Goal: Task Accomplishment & Management: Manage account settings

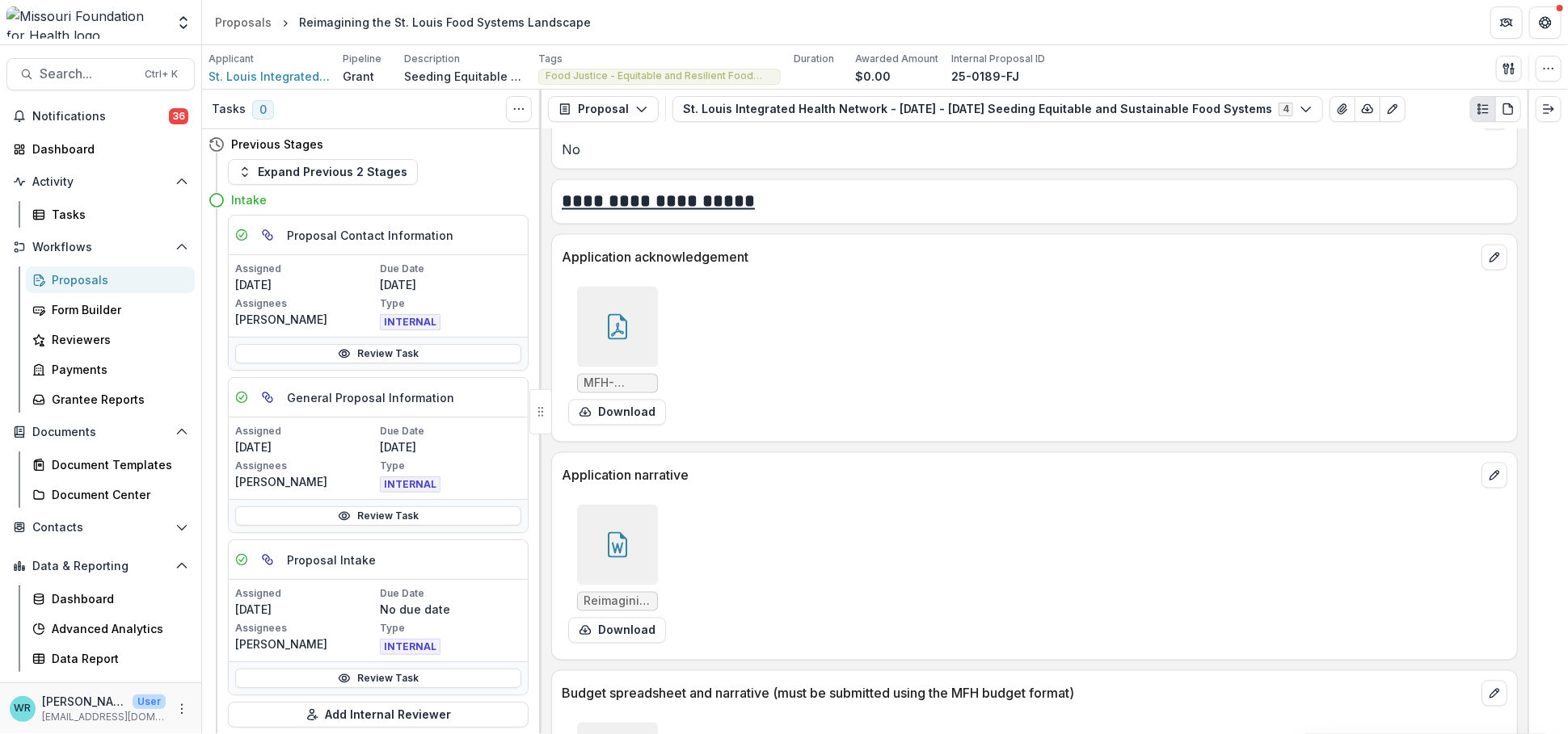
click at [637, 550] on div at bounding box center [618, 545] width 81 height 81
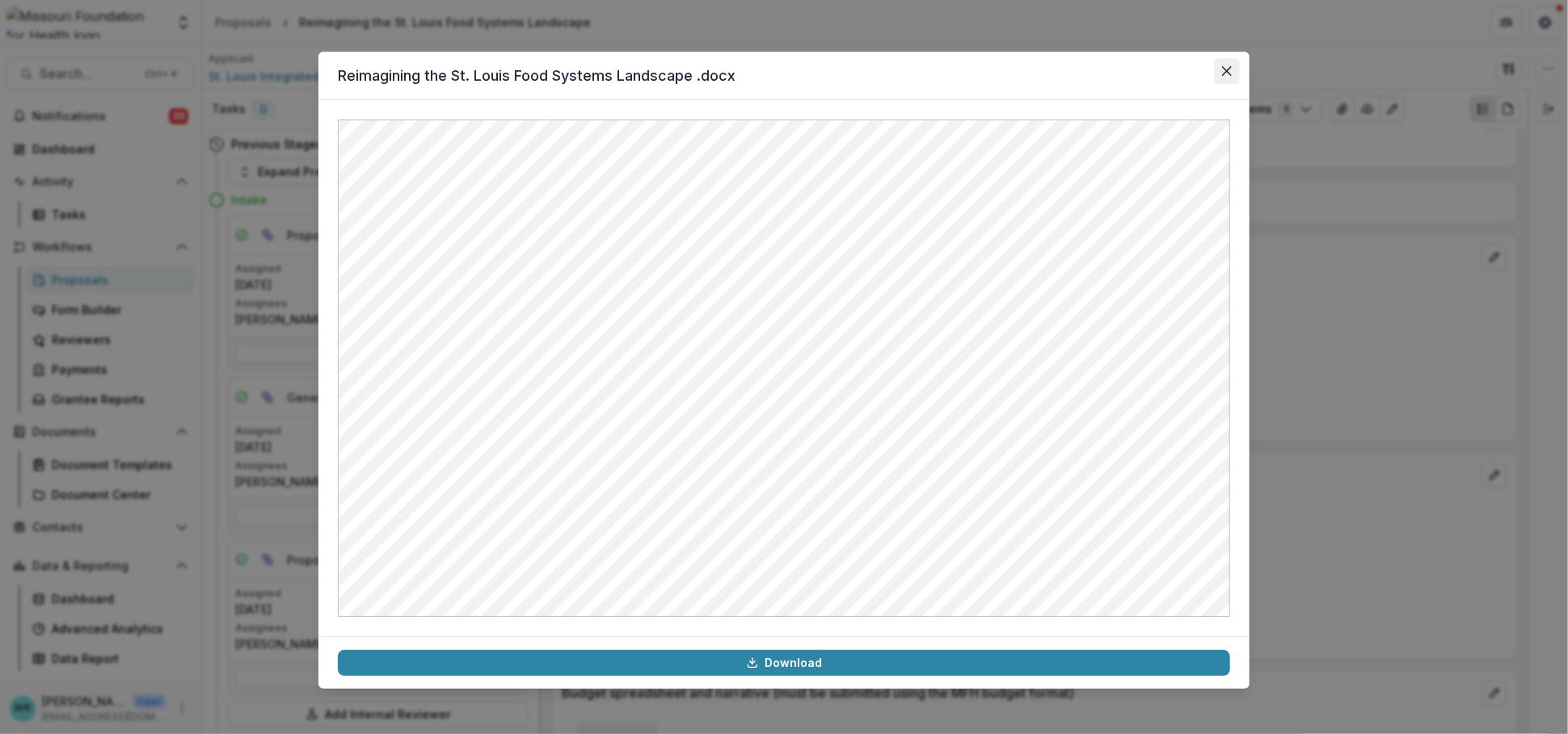
click at [1234, 75] on button "Close" at bounding box center [1227, 71] width 26 height 26
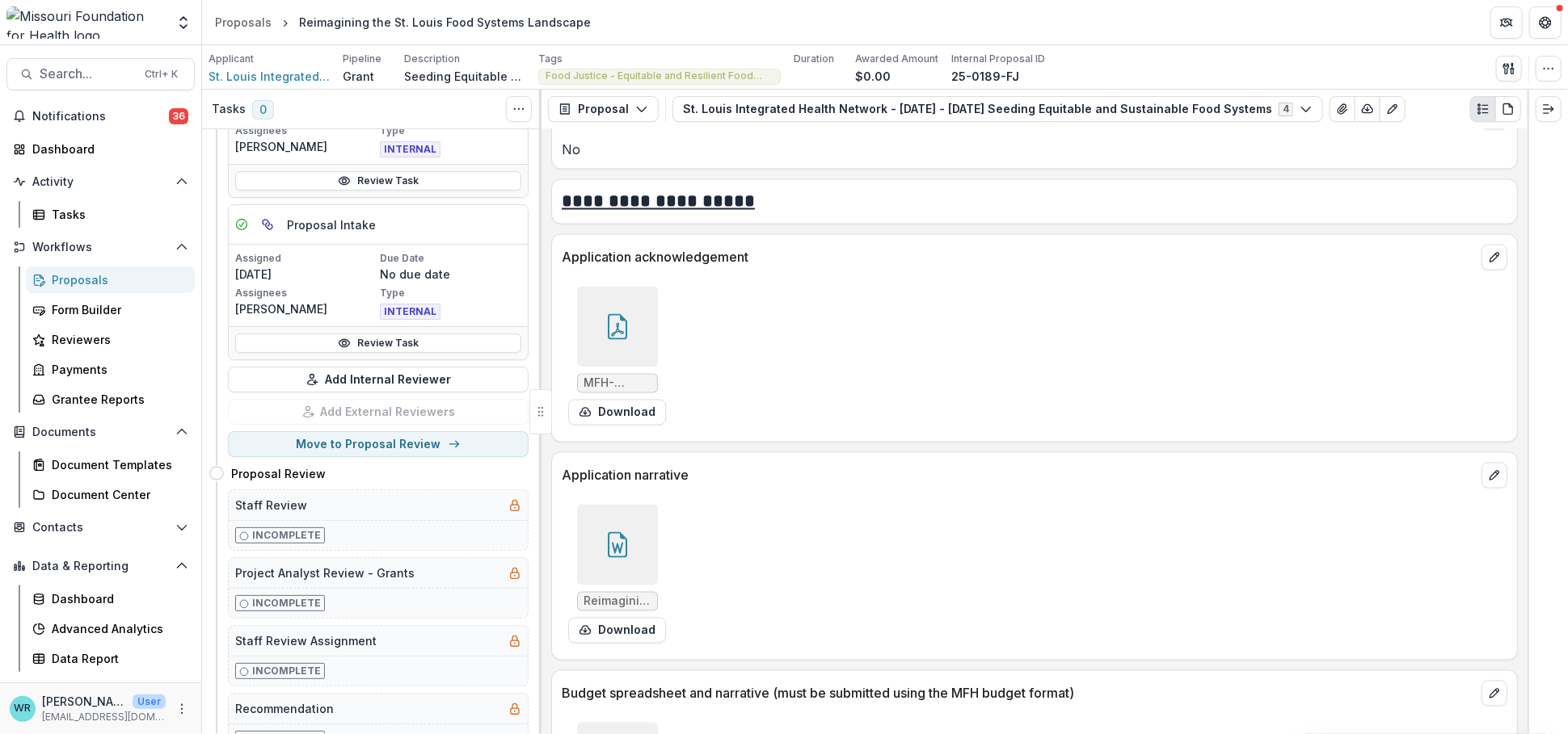
scroll to position [358, 0]
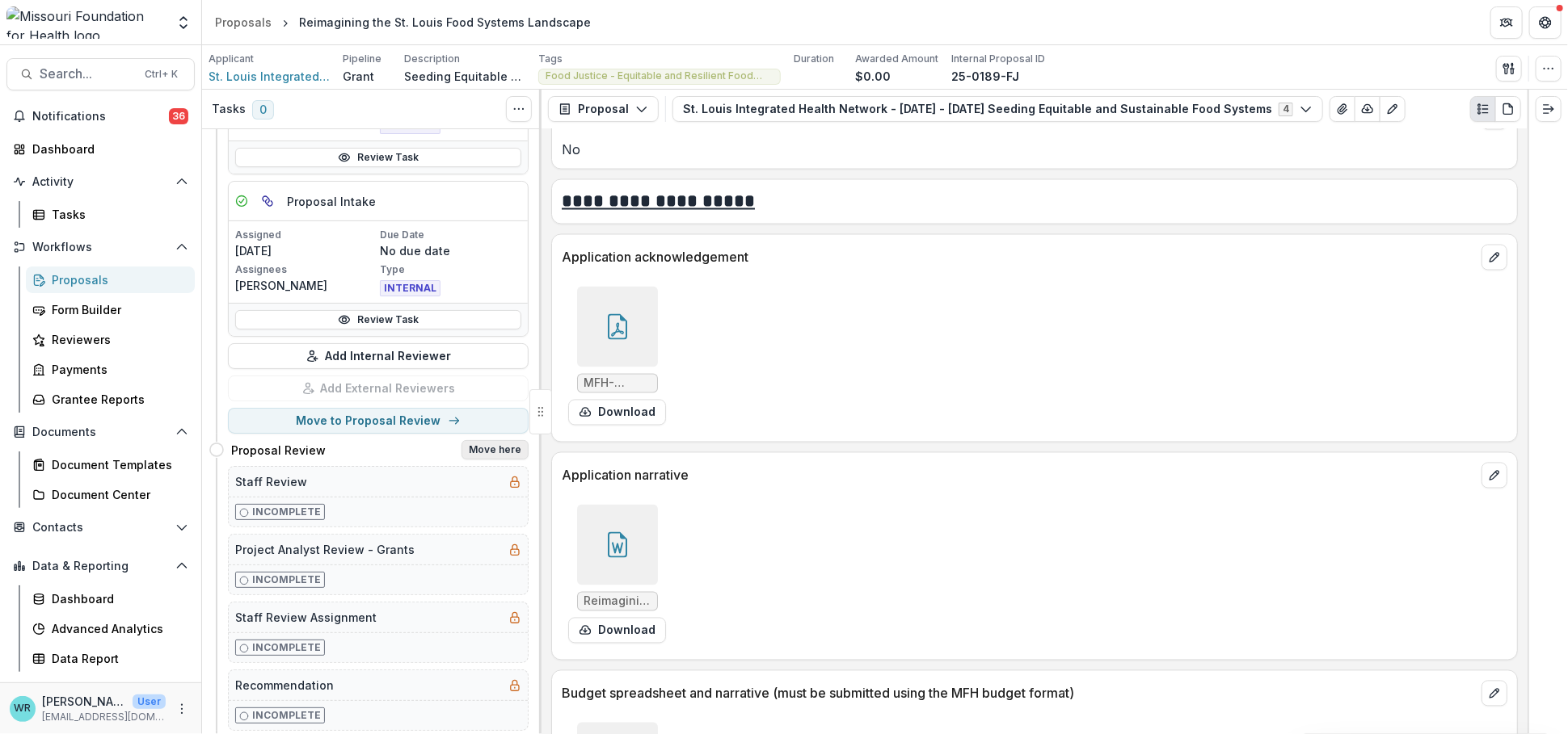
click at [486, 449] on button "Move here" at bounding box center [495, 449] width 67 height 20
select select "**********"
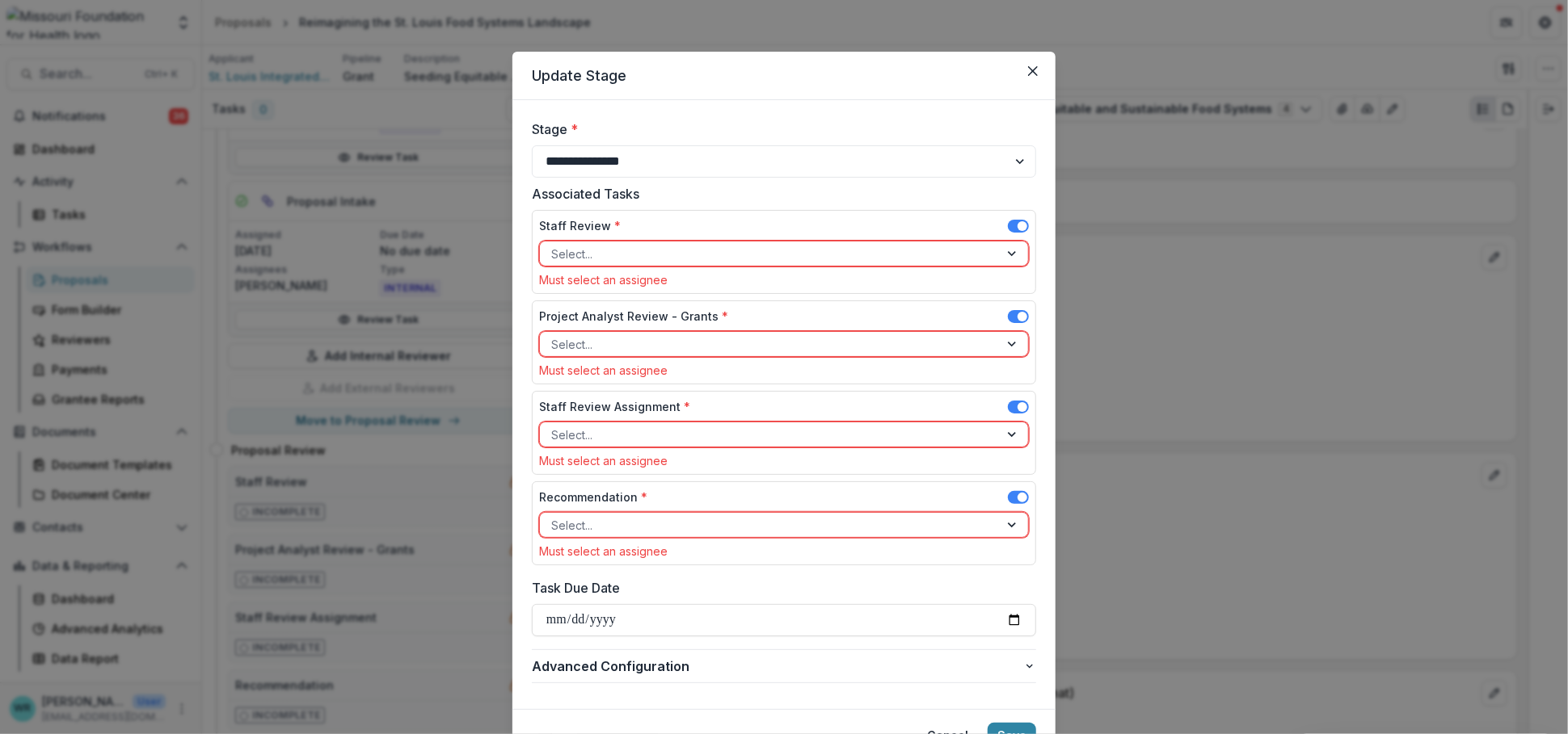
click at [1010, 223] on span at bounding box center [1018, 226] width 21 height 13
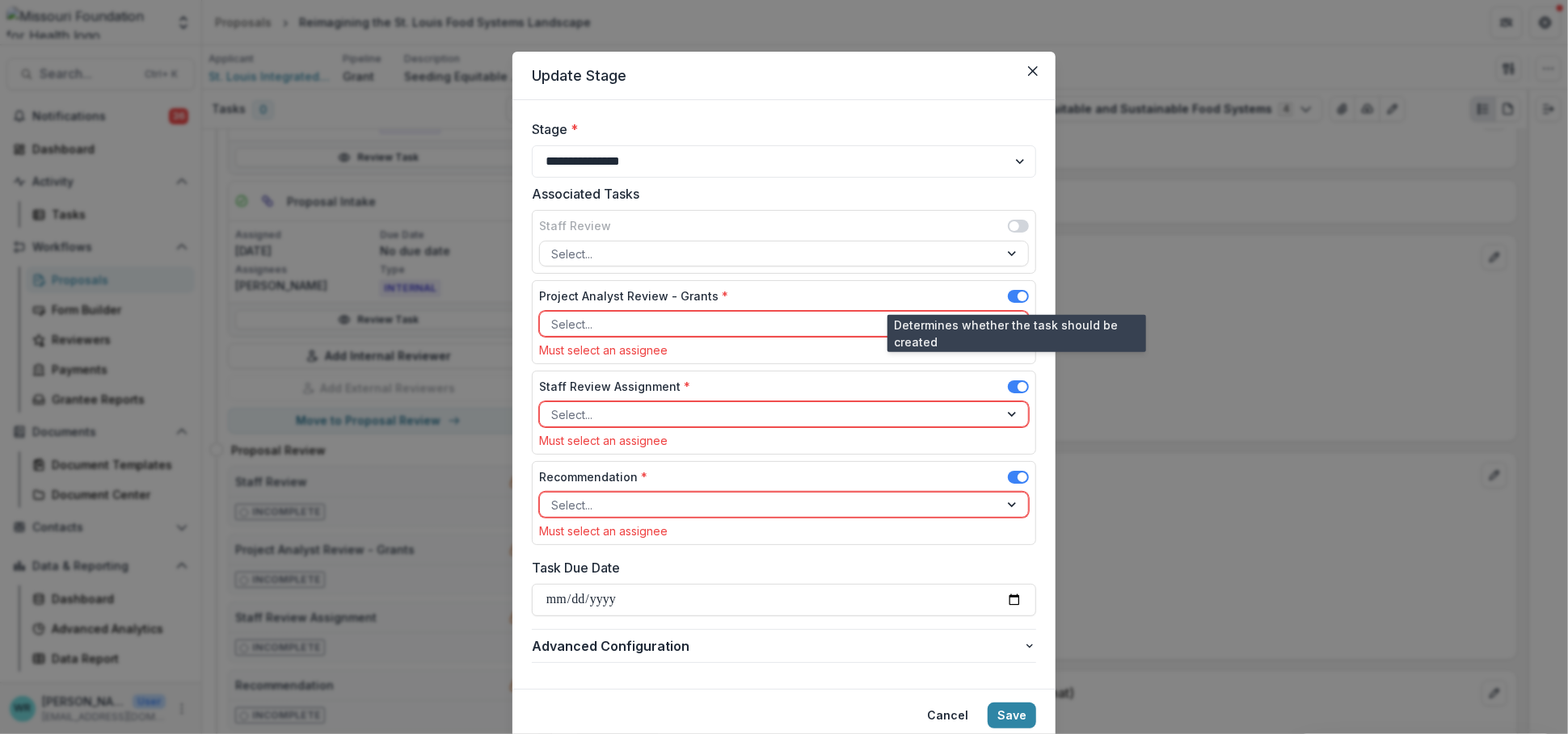
click at [1020, 298] on span at bounding box center [1022, 296] width 9 height 9
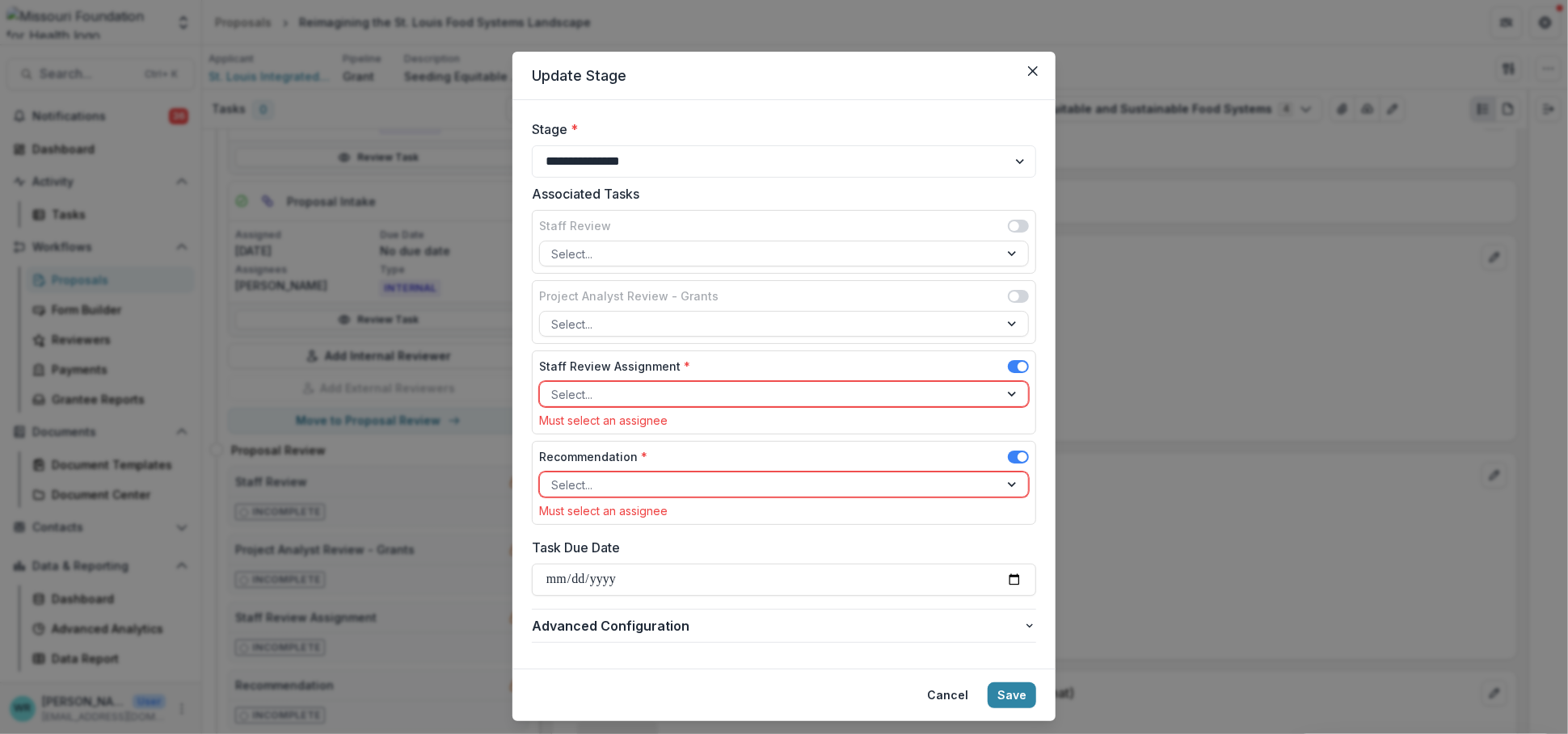
click at [1019, 453] on span at bounding box center [1022, 457] width 9 height 9
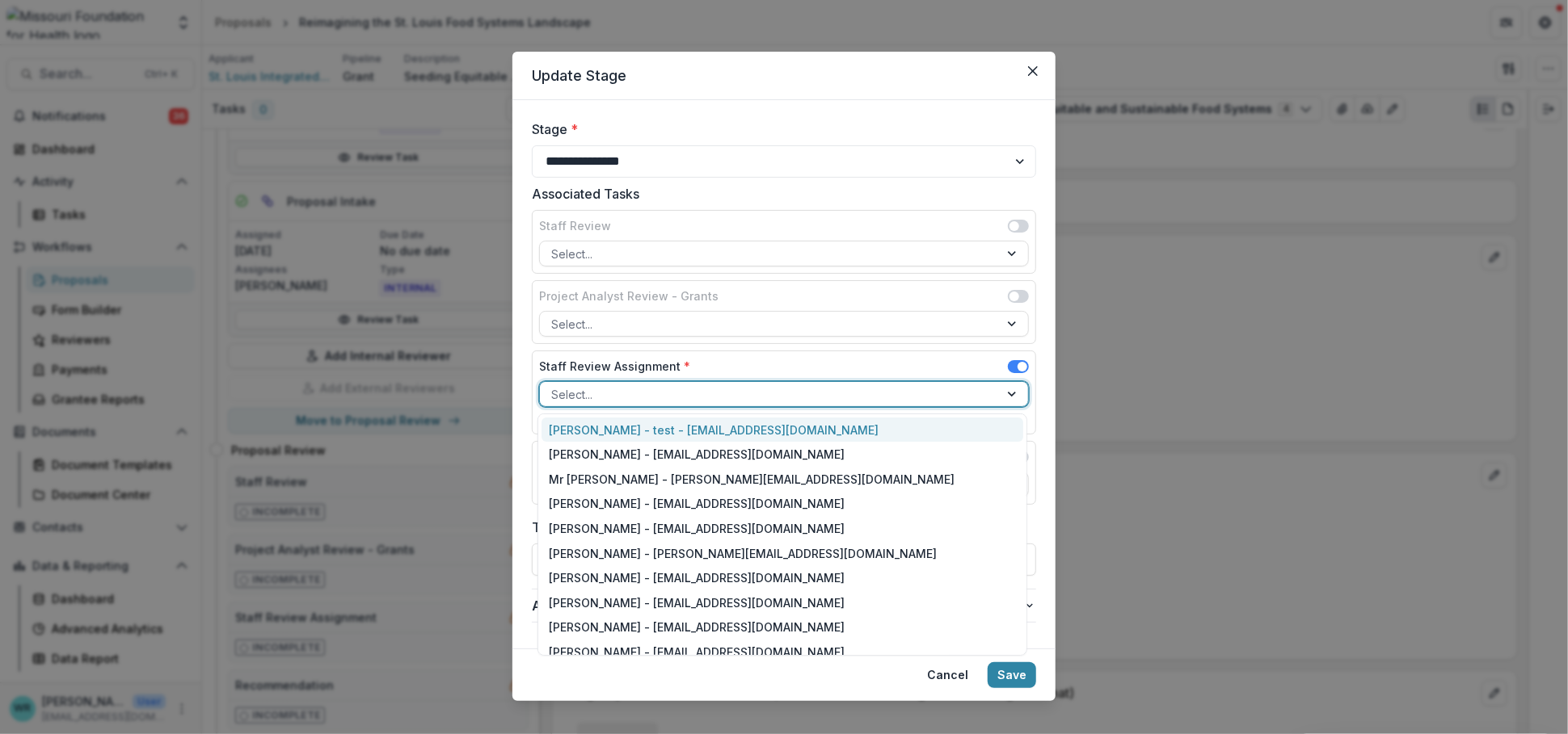
click at [705, 388] on div at bounding box center [769, 394] width 437 height 21
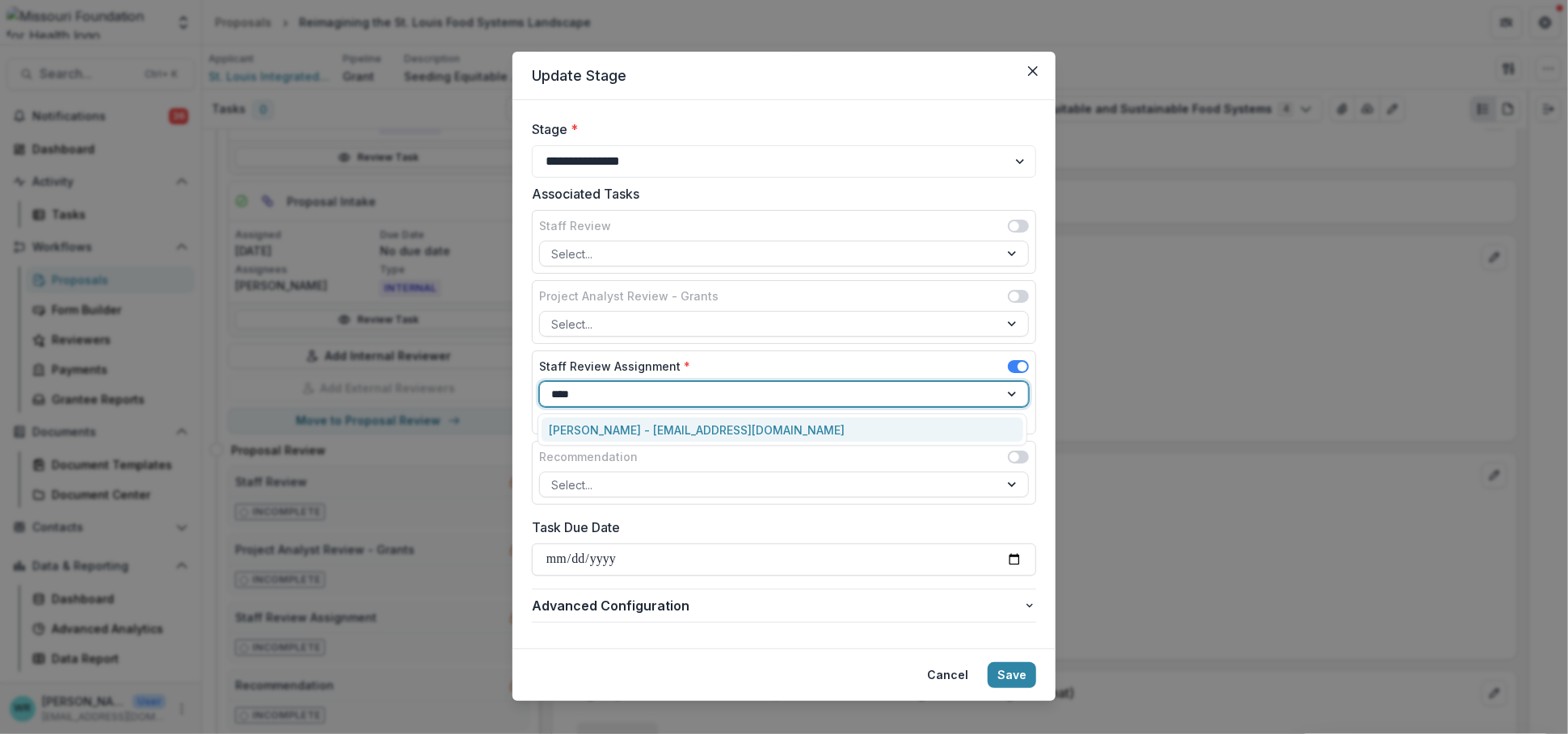
type input "*****"
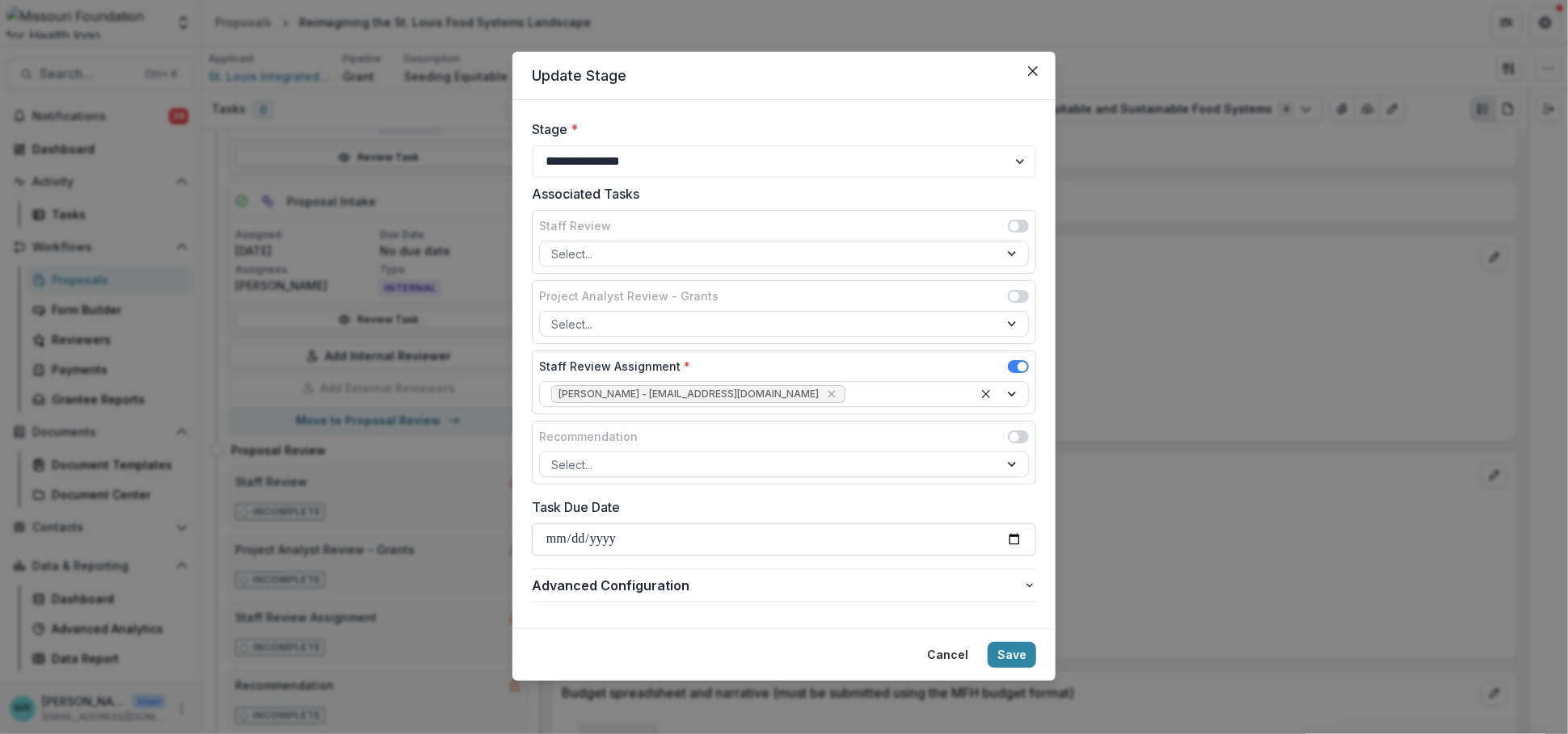
click at [569, 535] on input "Task Due Date" at bounding box center [784, 539] width 504 height 33
type input "**********"
click at [1024, 665] on button "Save" at bounding box center [1011, 655] width 49 height 26
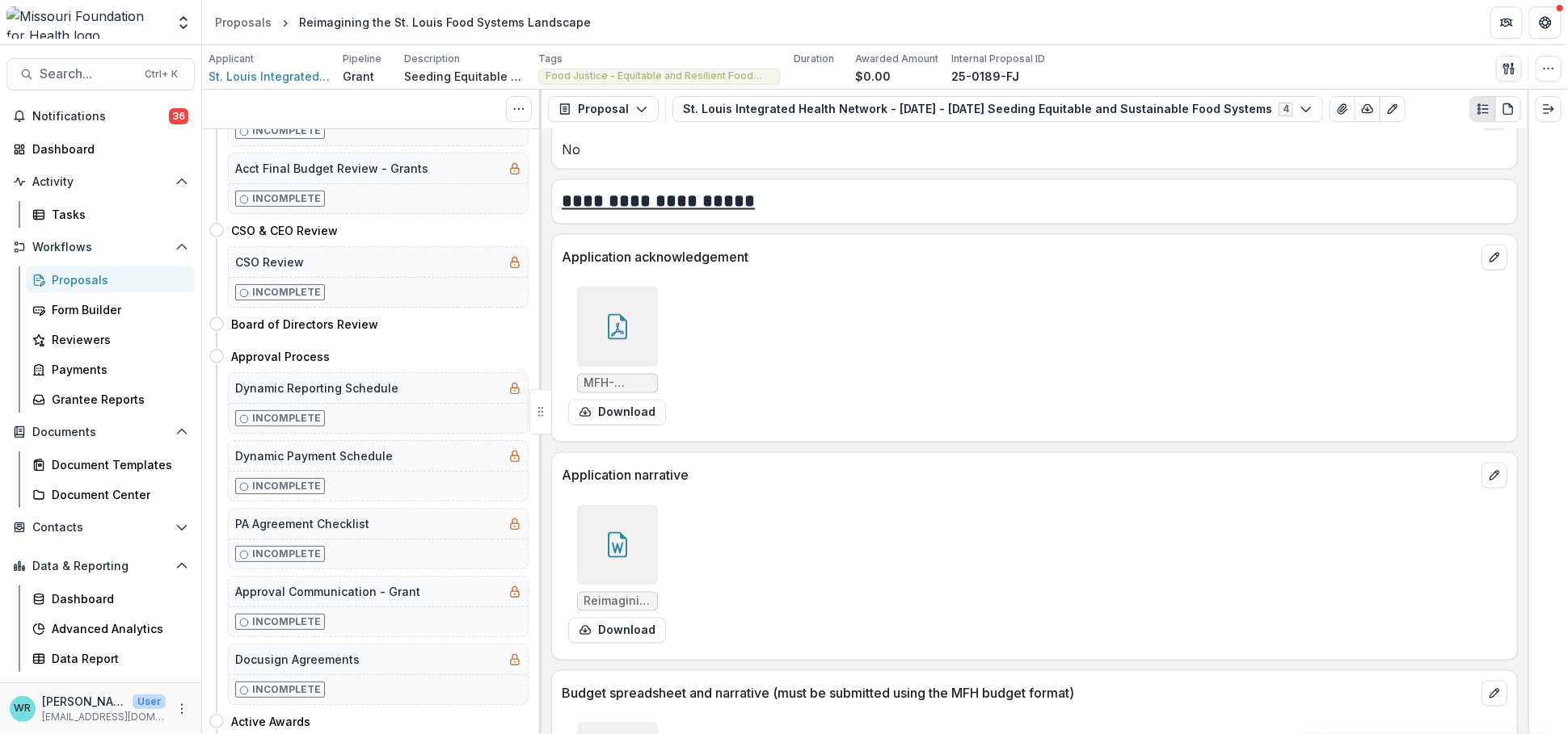
scroll to position [0, 0]
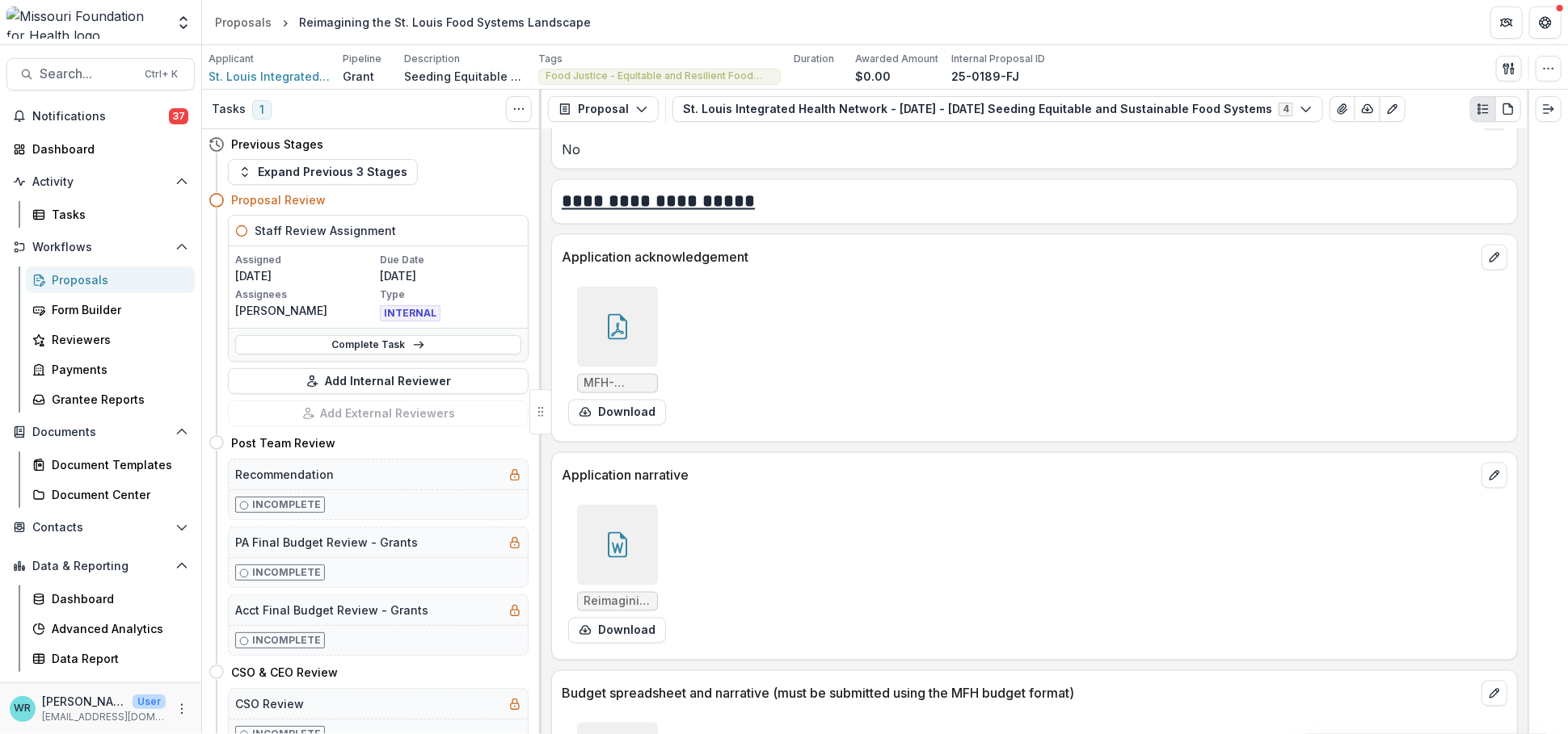
click at [96, 272] on div "Proposals" at bounding box center [117, 280] width 130 height 17
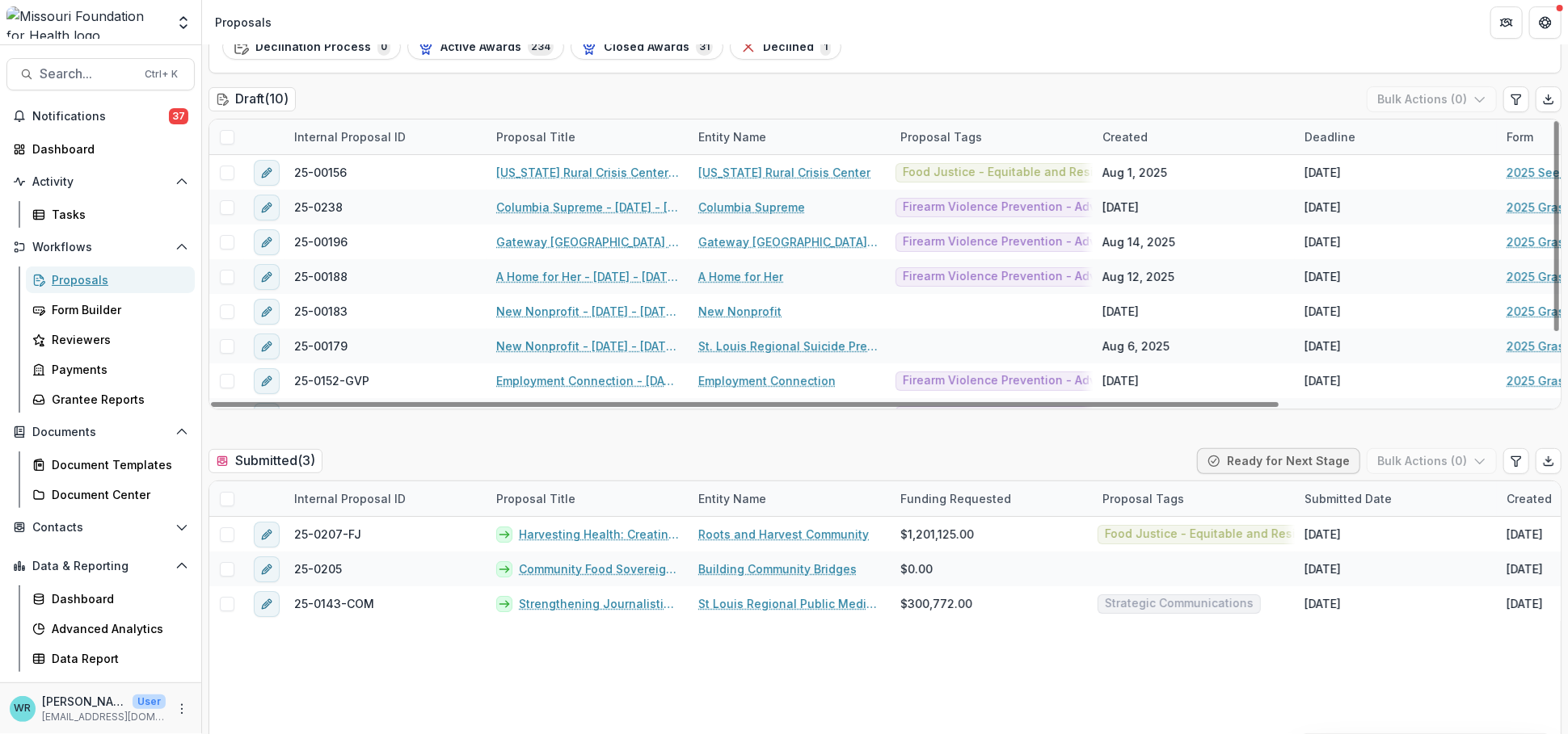
scroll to position [269, 0]
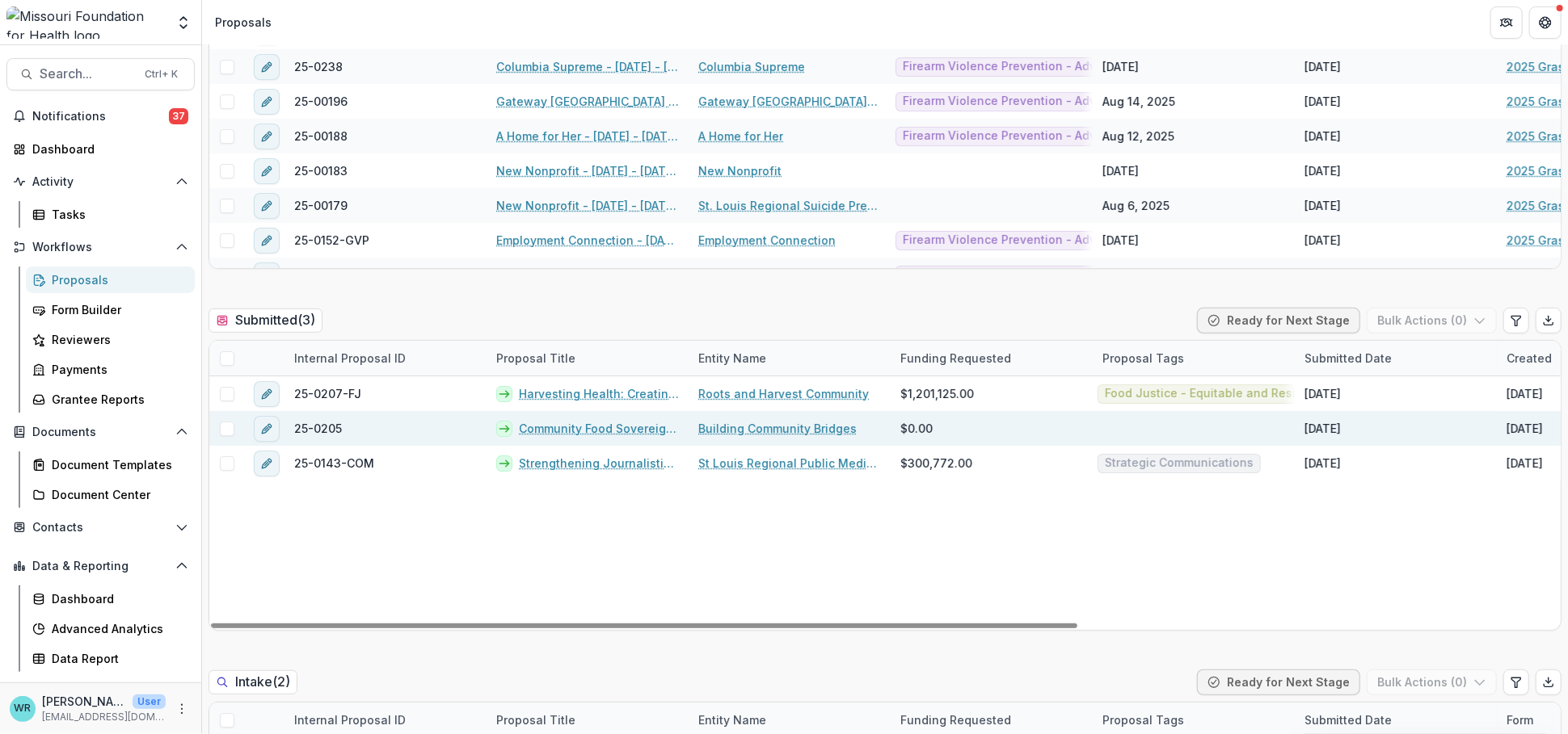
click at [553, 430] on link "Community Food Sovereignty Initiative (CFSI)" at bounding box center [599, 429] width 160 height 17
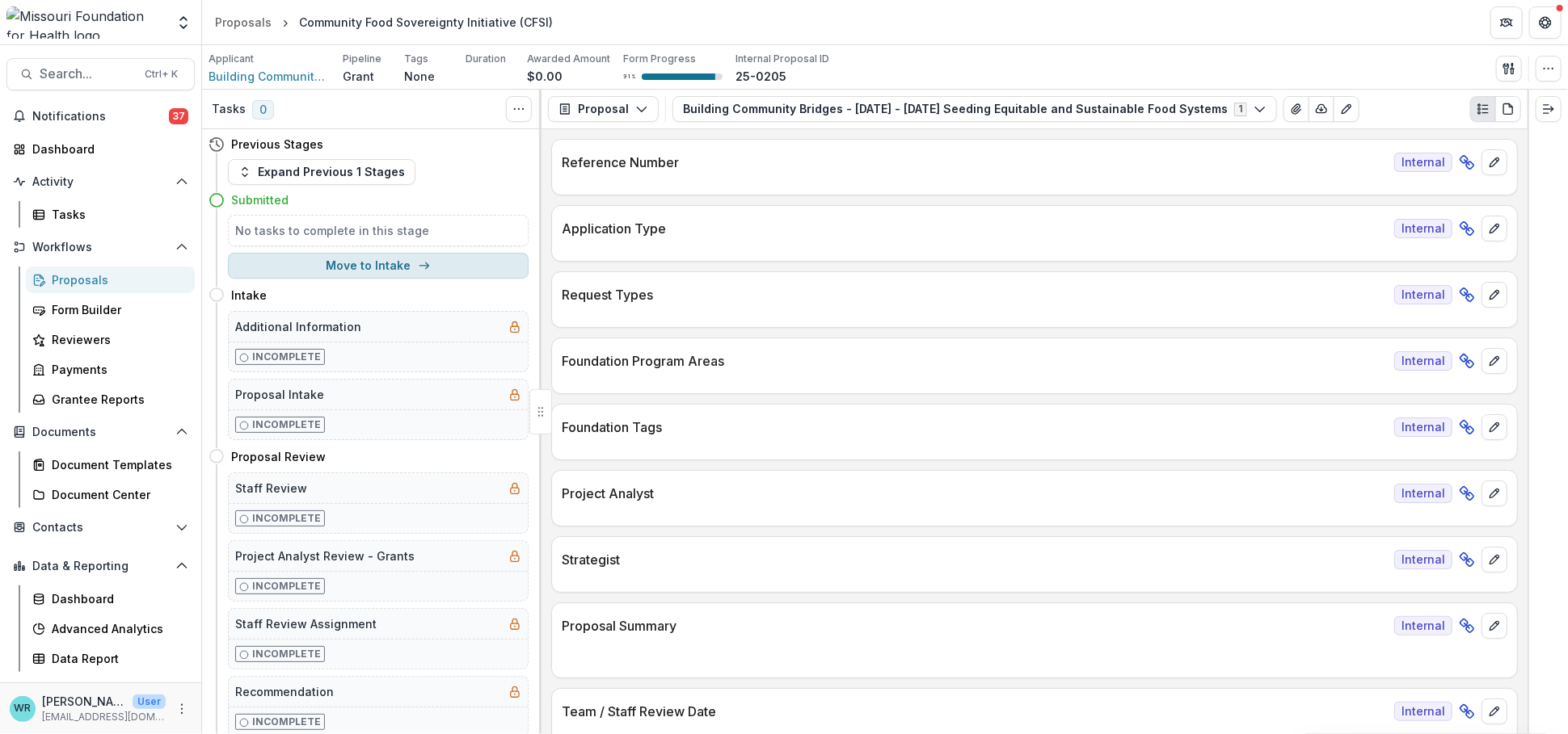
click at [401, 262] on button "Move to Intake" at bounding box center [378, 266] width 300 height 26
select select "******"
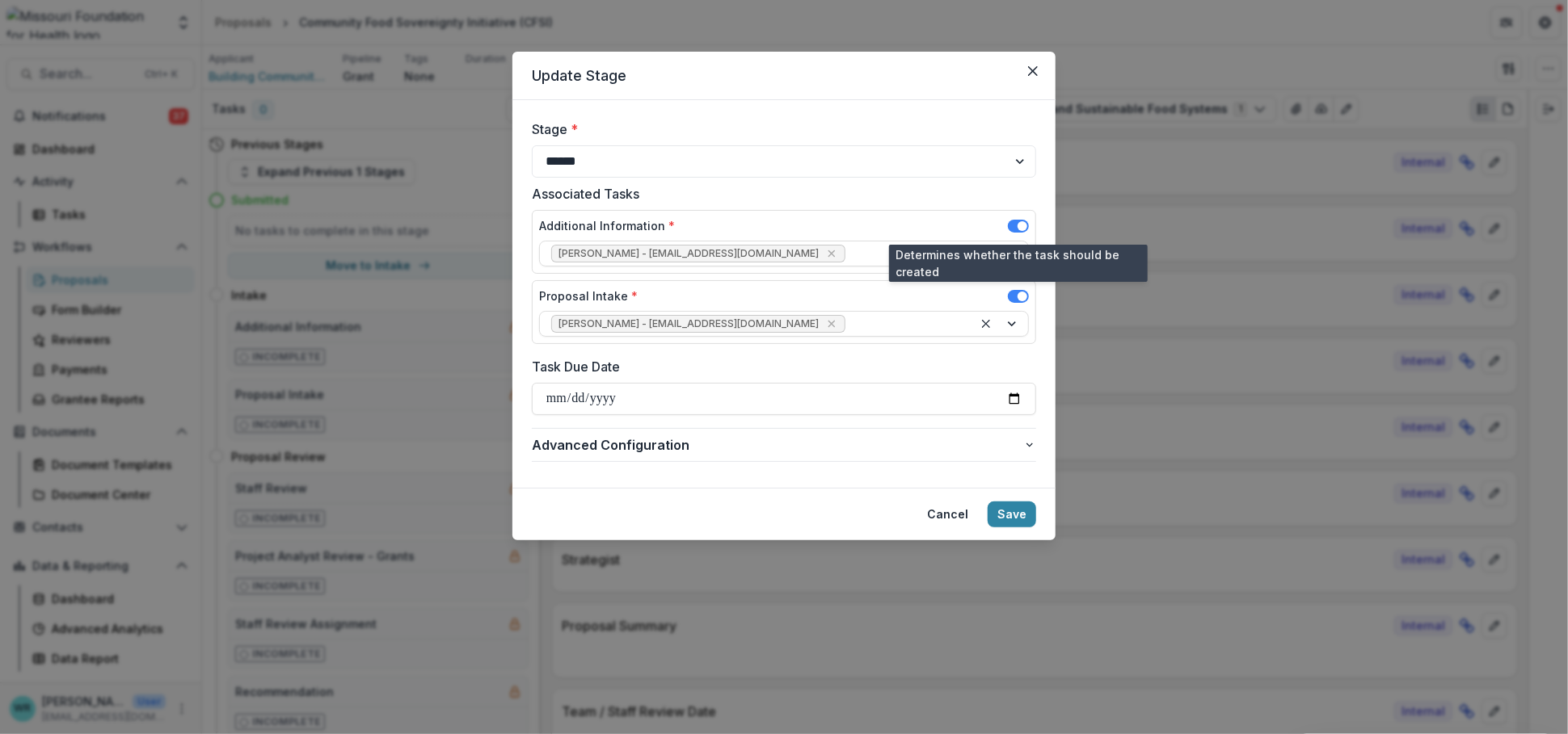
drag, startPoint x: 1020, startPoint y: 225, endPoint x: 1022, endPoint y: 238, distance: 13.2
click at [1019, 225] on span at bounding box center [1022, 226] width 9 height 9
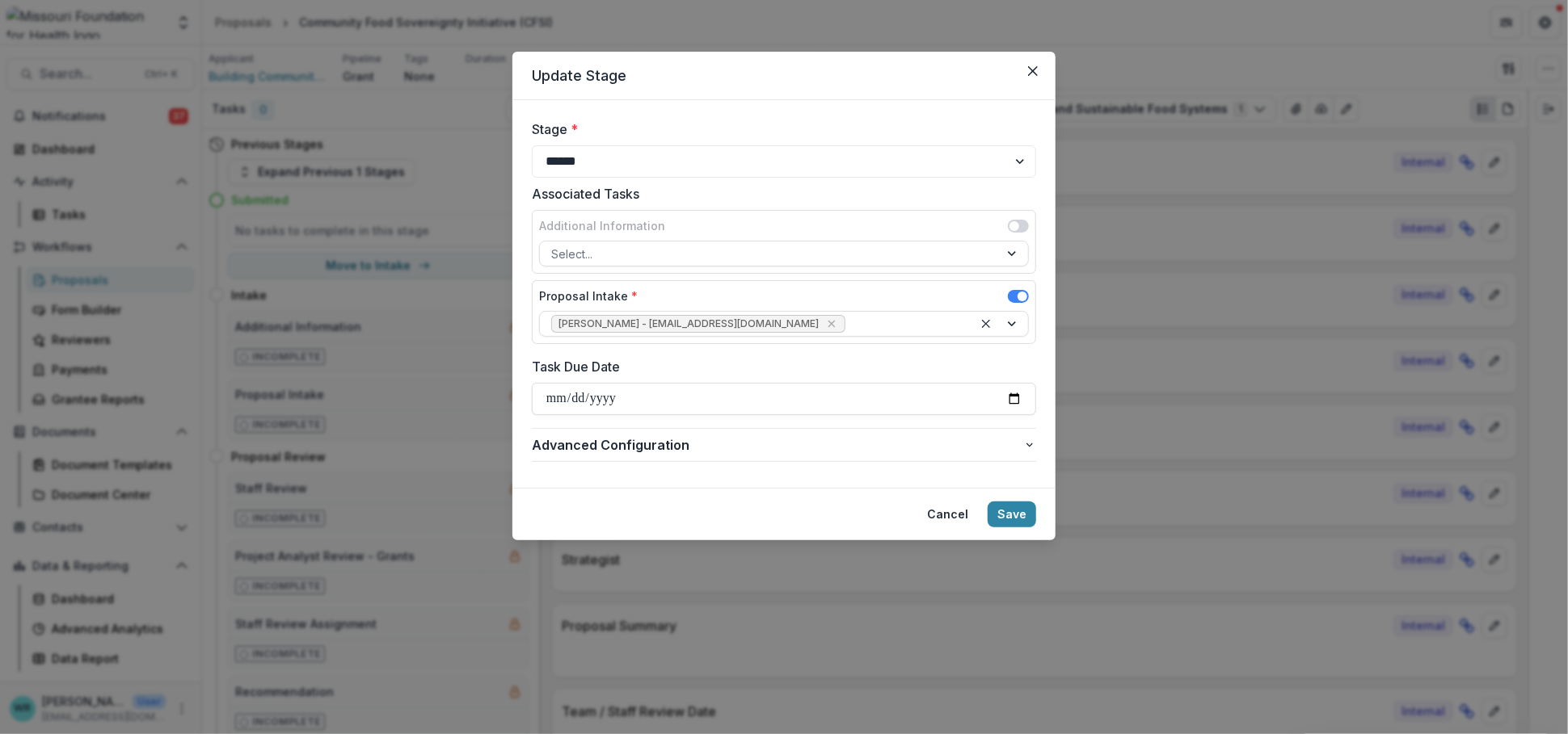
drag, startPoint x: 1023, startPoint y: 521, endPoint x: 1047, endPoint y: 522, distance: 24.0
click at [1022, 521] on button "Save" at bounding box center [1011, 514] width 49 height 26
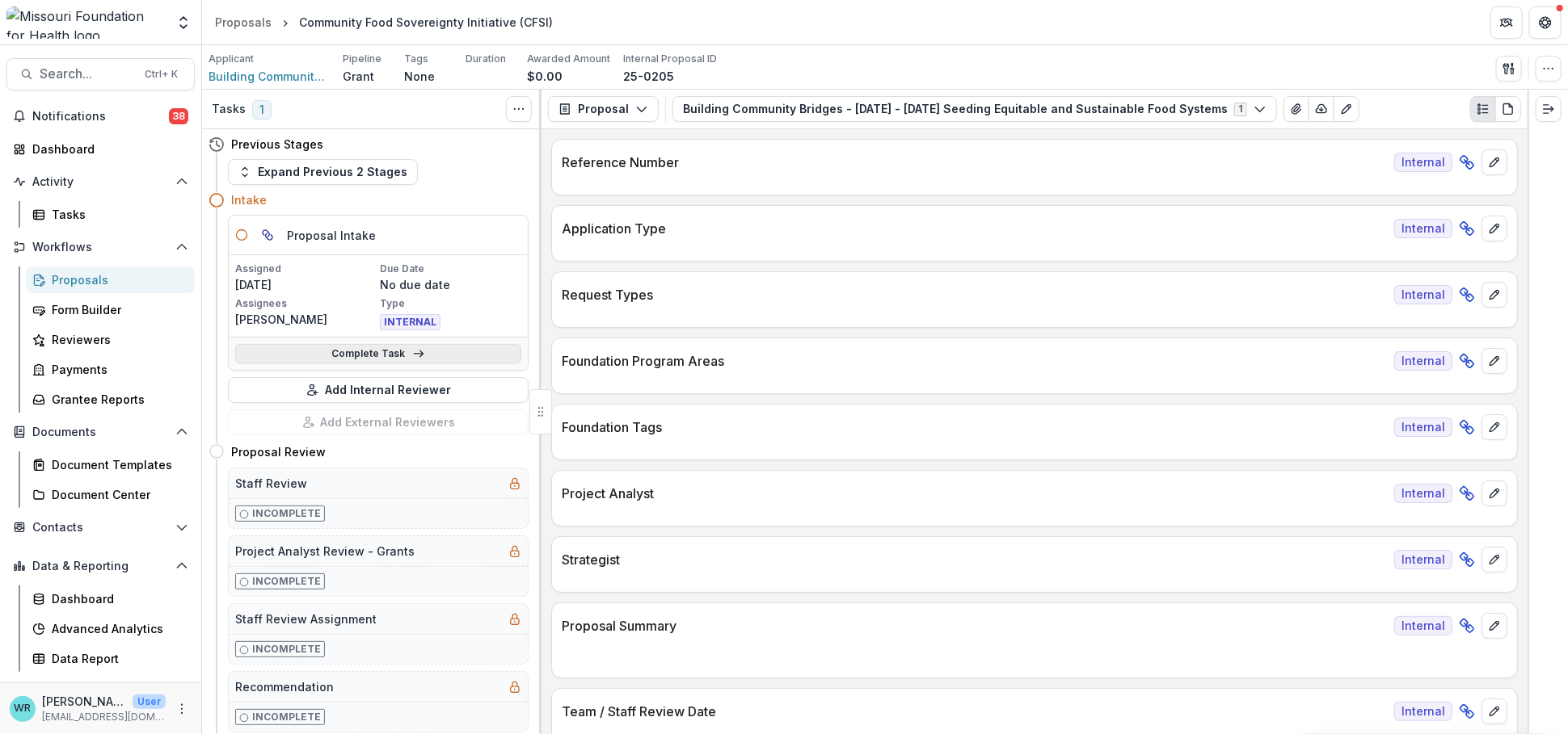
click at [386, 358] on link "Complete Task" at bounding box center [377, 353] width 286 height 20
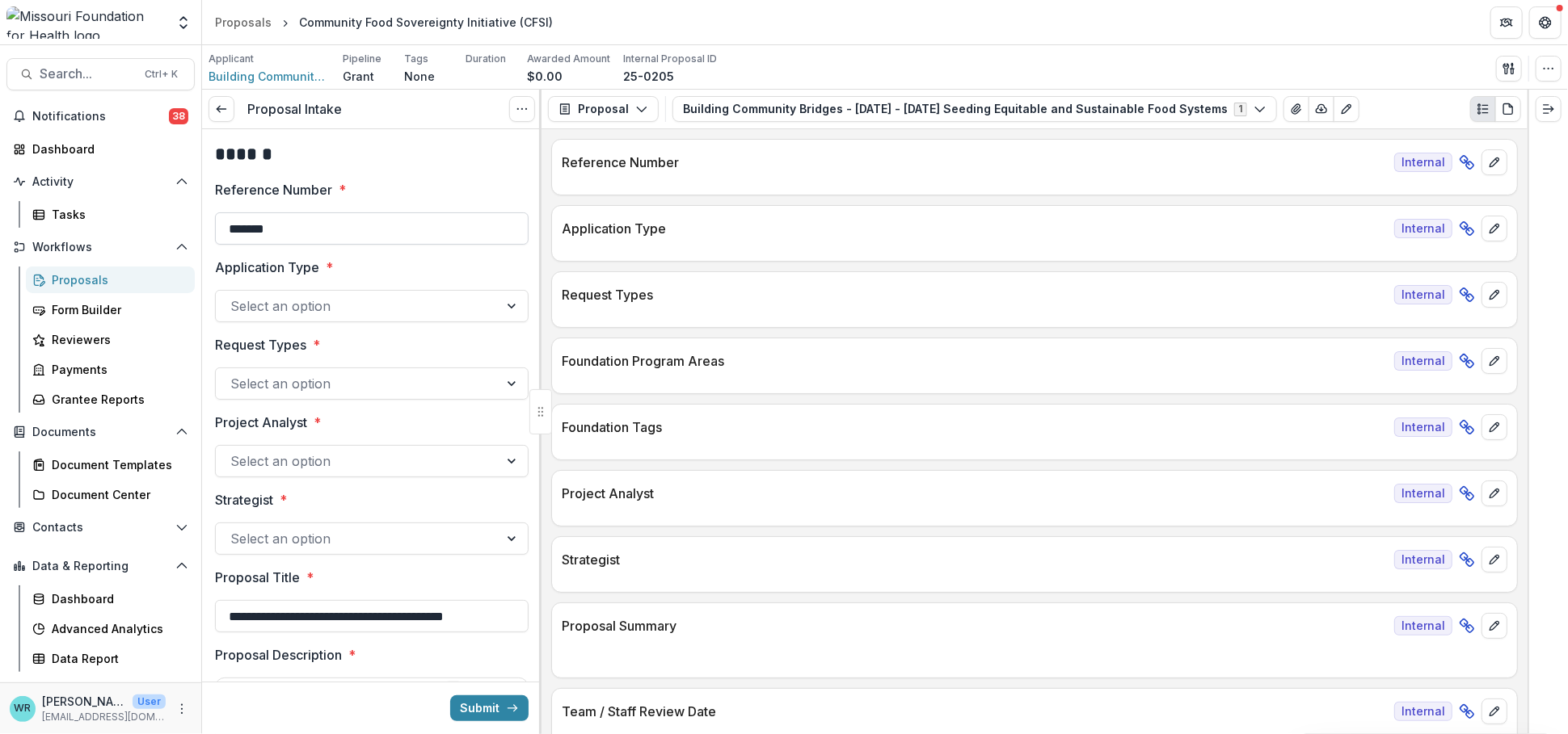
click at [347, 234] on input "*******" at bounding box center [372, 229] width 314 height 33
type input "**********"
click at [285, 308] on div at bounding box center [357, 306] width 254 height 22
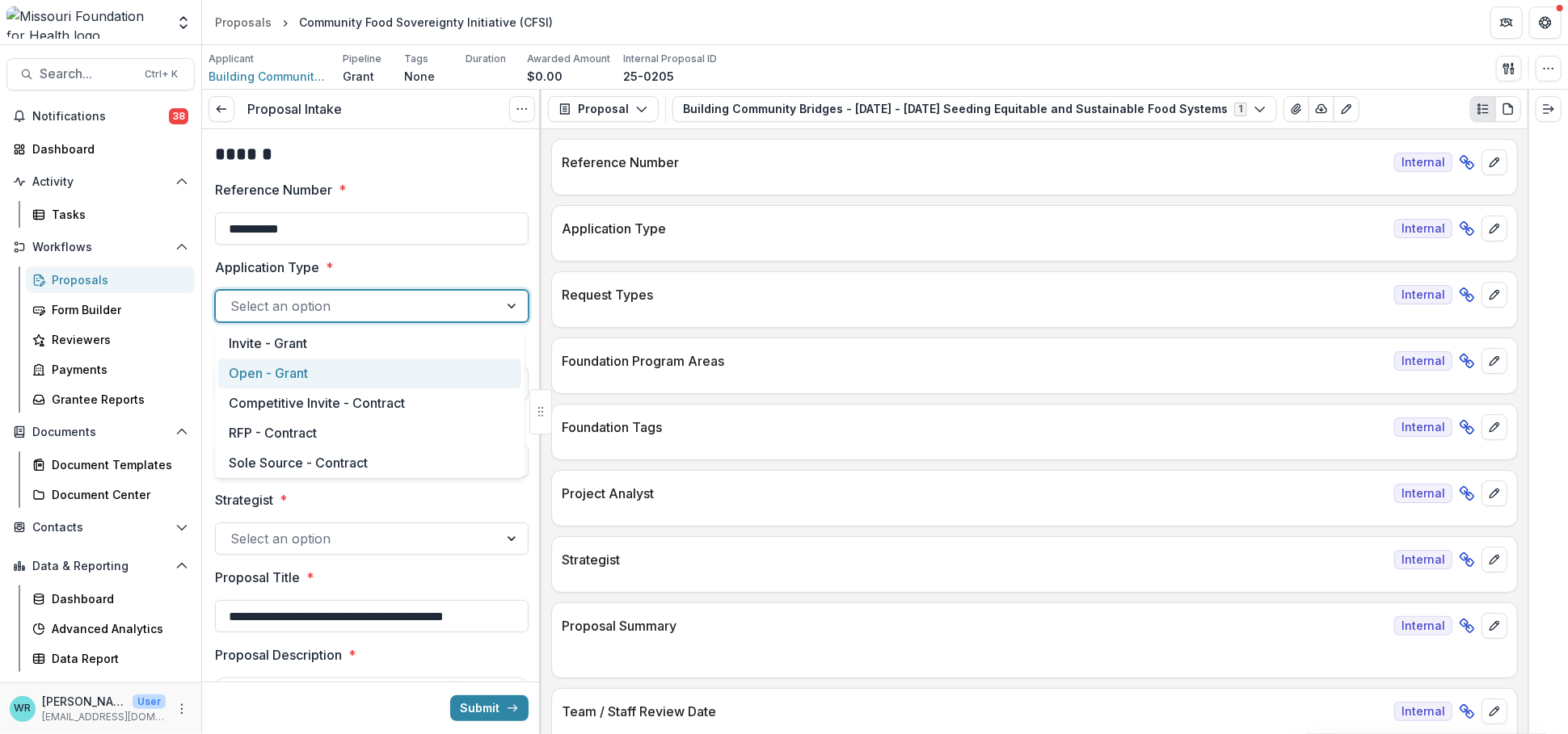
click at [304, 377] on div "Open - Grant" at bounding box center [369, 373] width 303 height 30
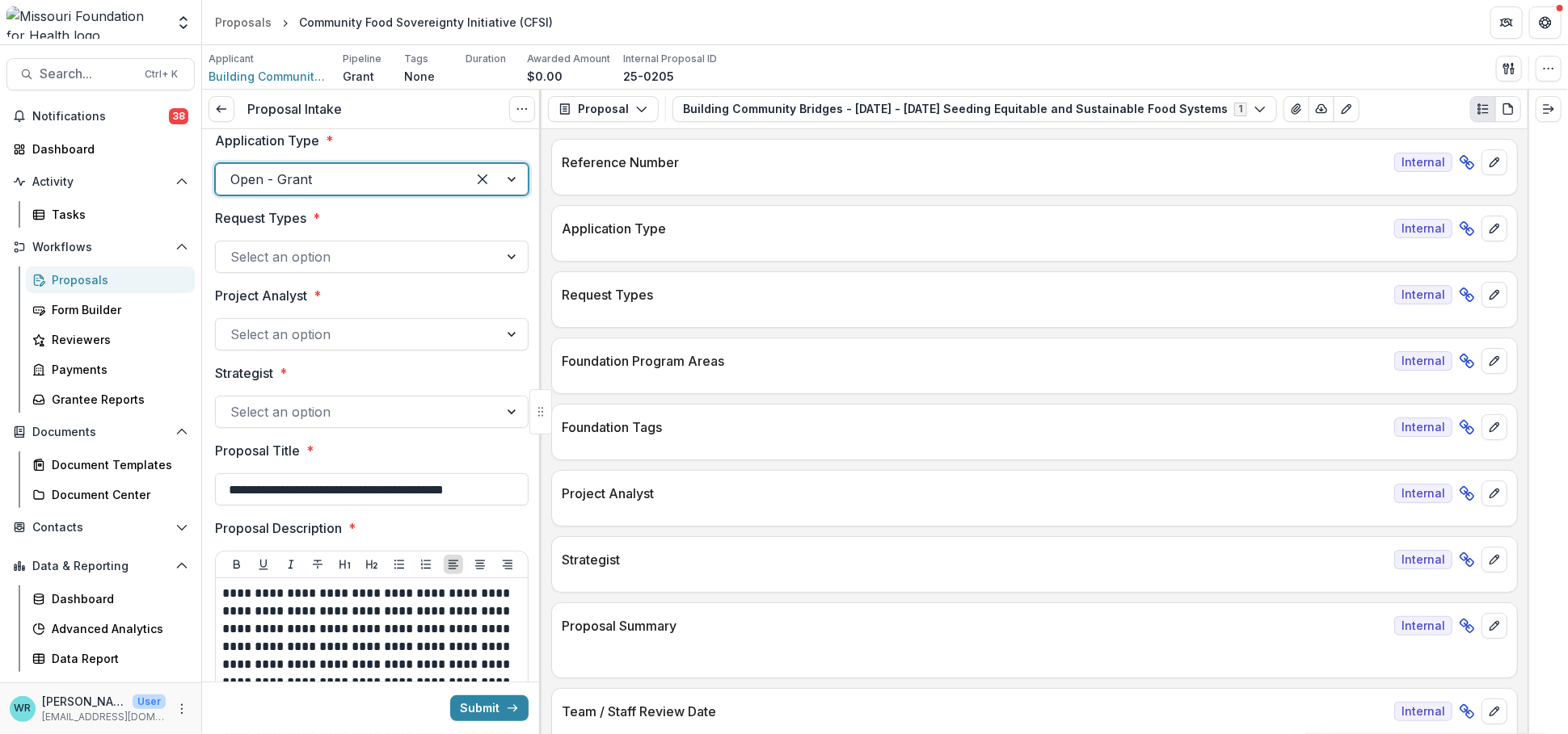
scroll to position [179, 0]
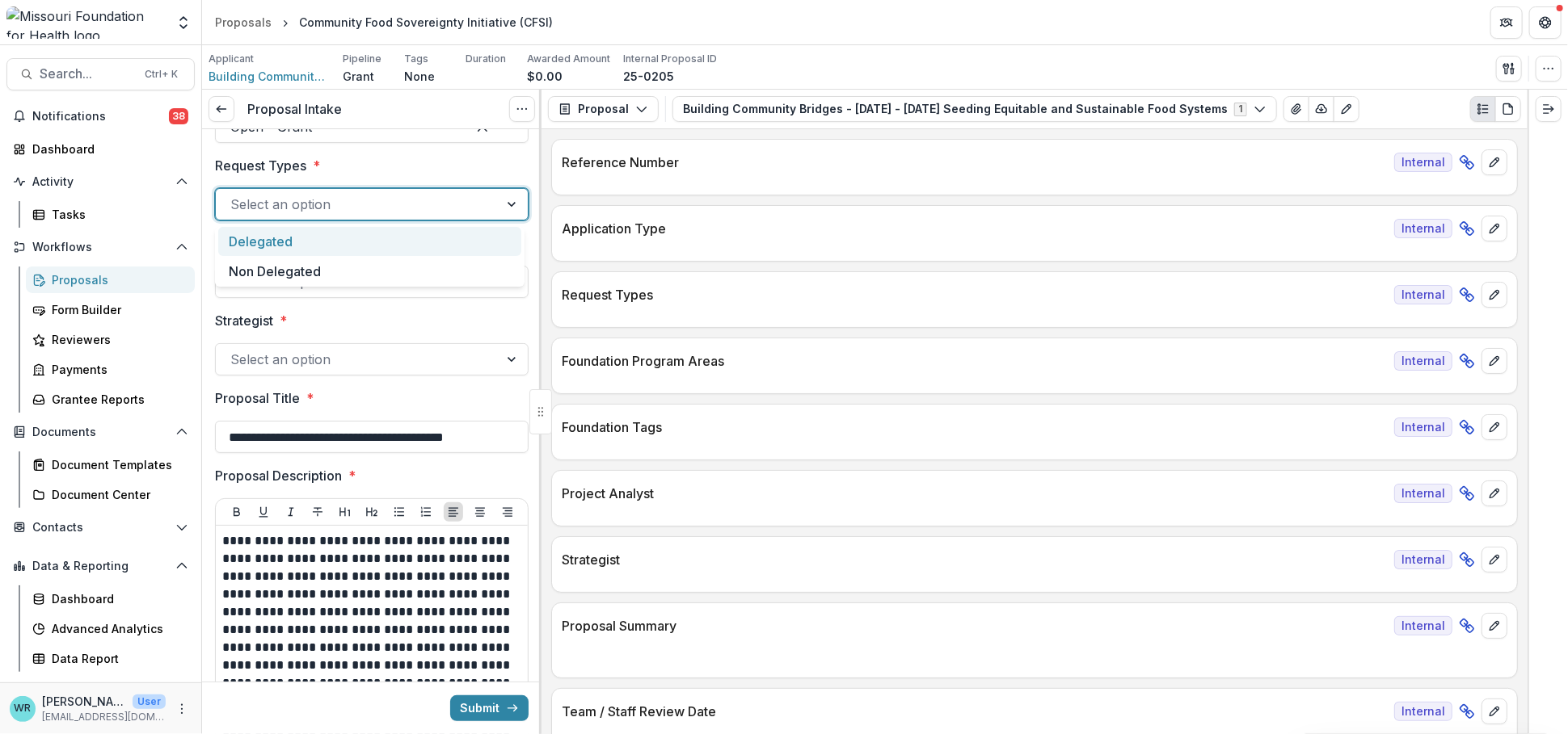
click at [293, 212] on div at bounding box center [357, 204] width 254 height 22
click at [285, 237] on div "Delegated" at bounding box center [369, 242] width 303 height 30
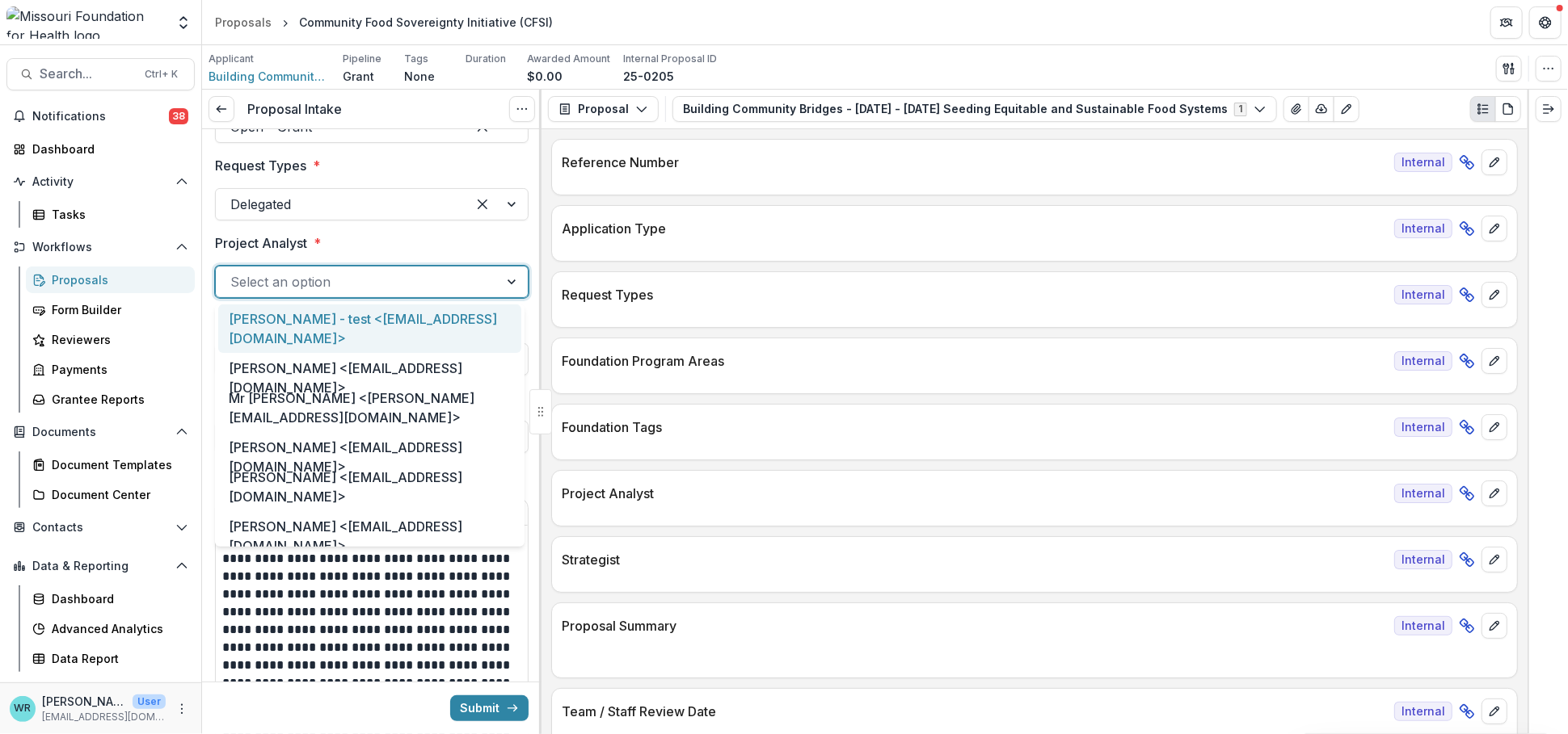
click at [292, 268] on div "Select an option" at bounding box center [372, 282] width 314 height 33
type input "**"
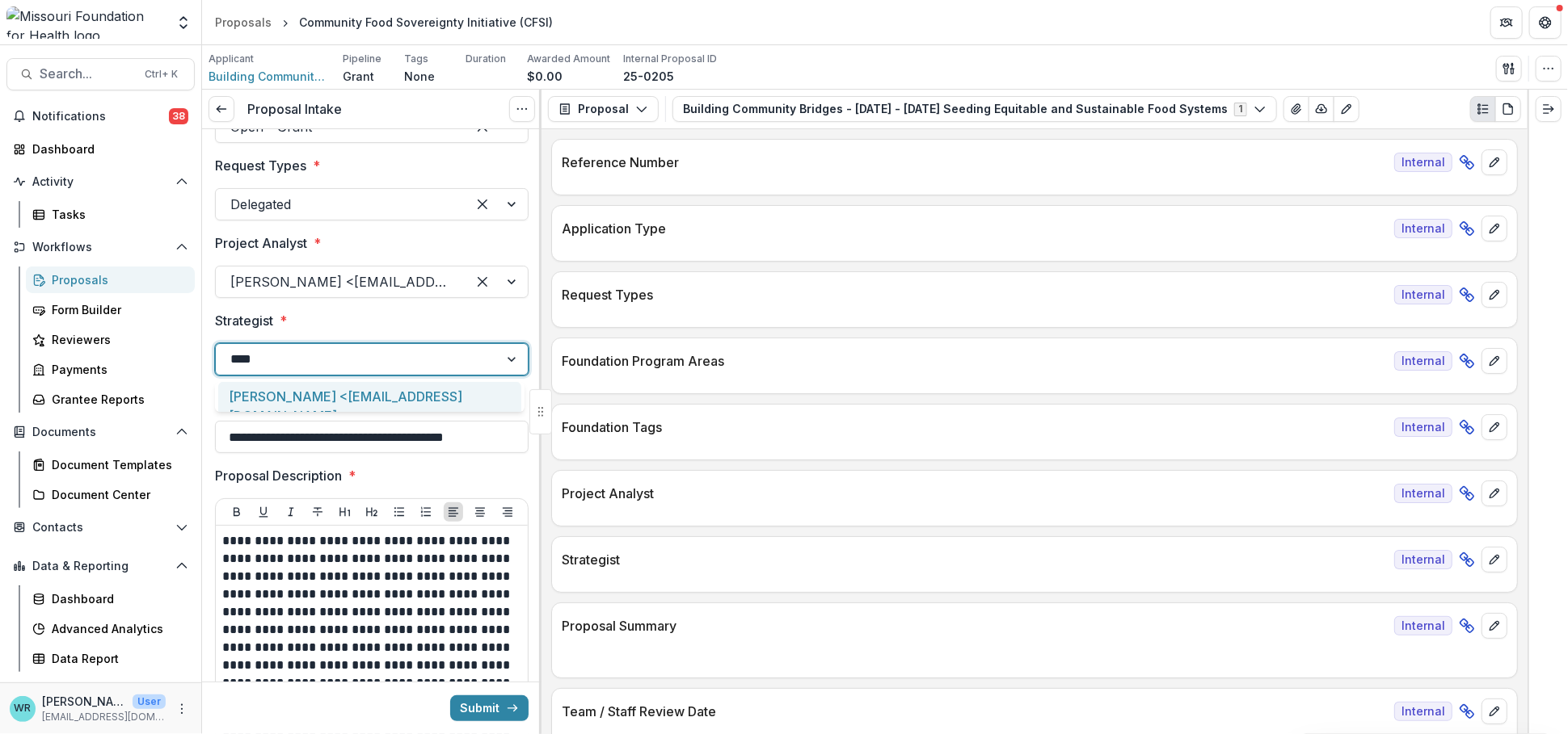
type input "*****"
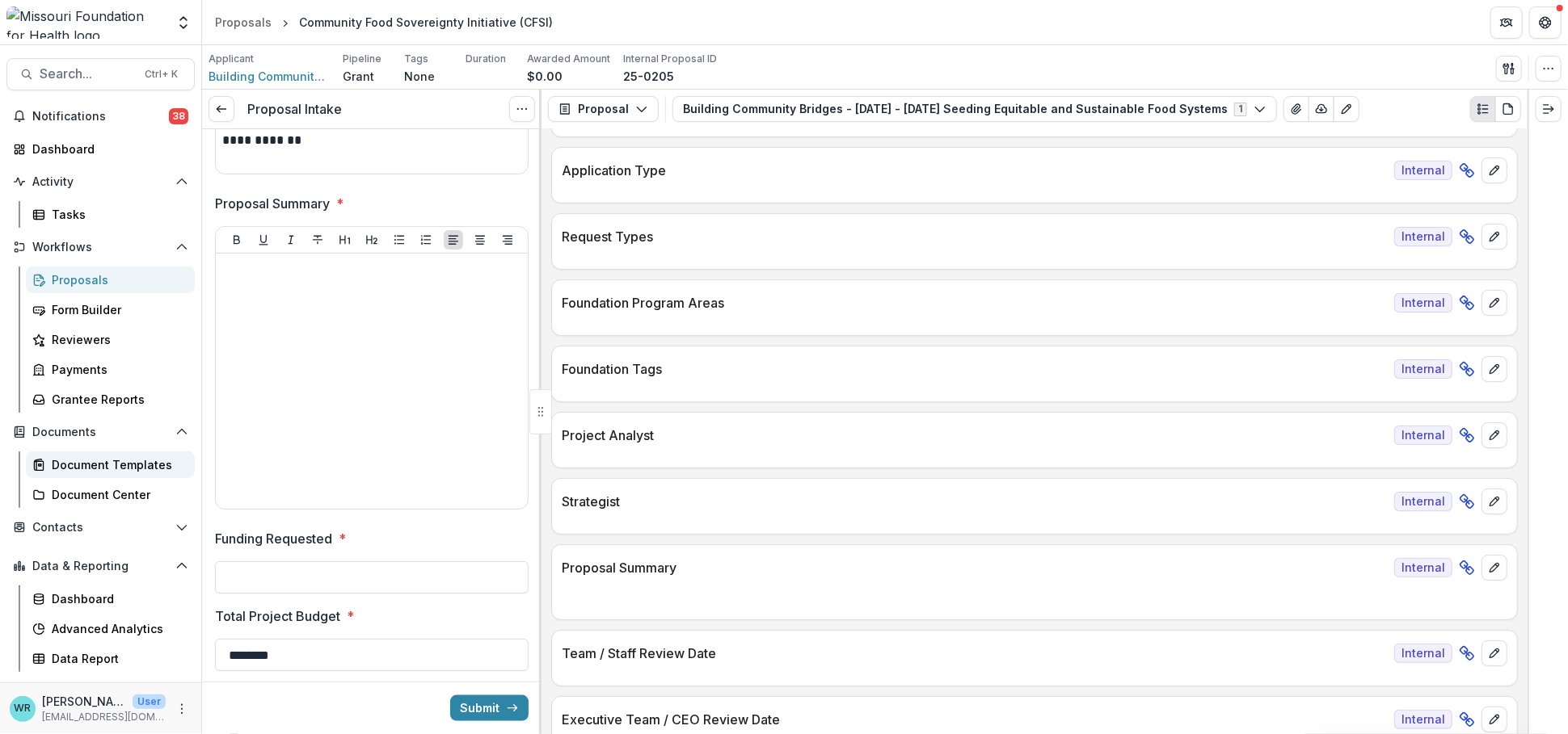
scroll to position [90, 0]
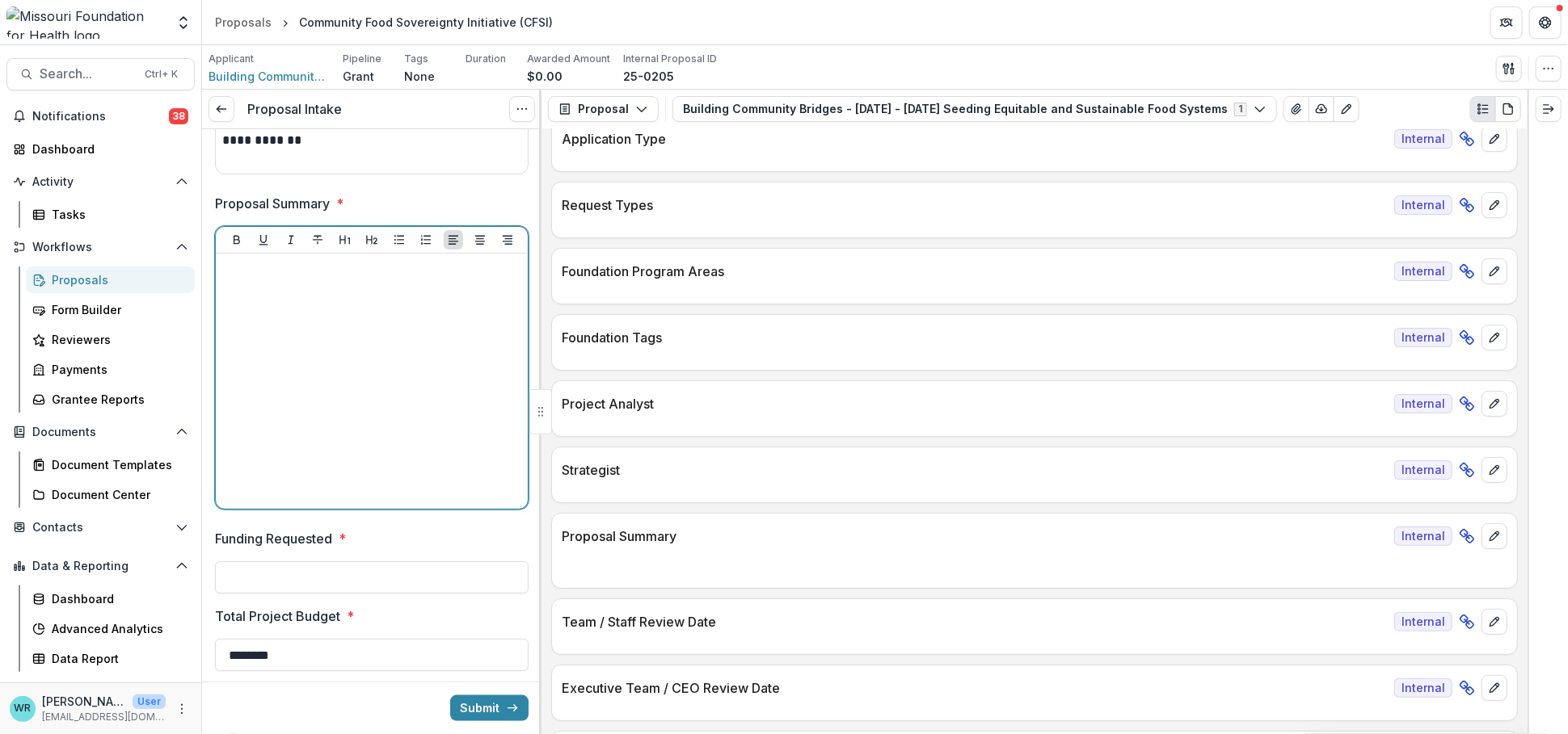
click at [373, 292] on div at bounding box center [371, 381] width 299 height 243
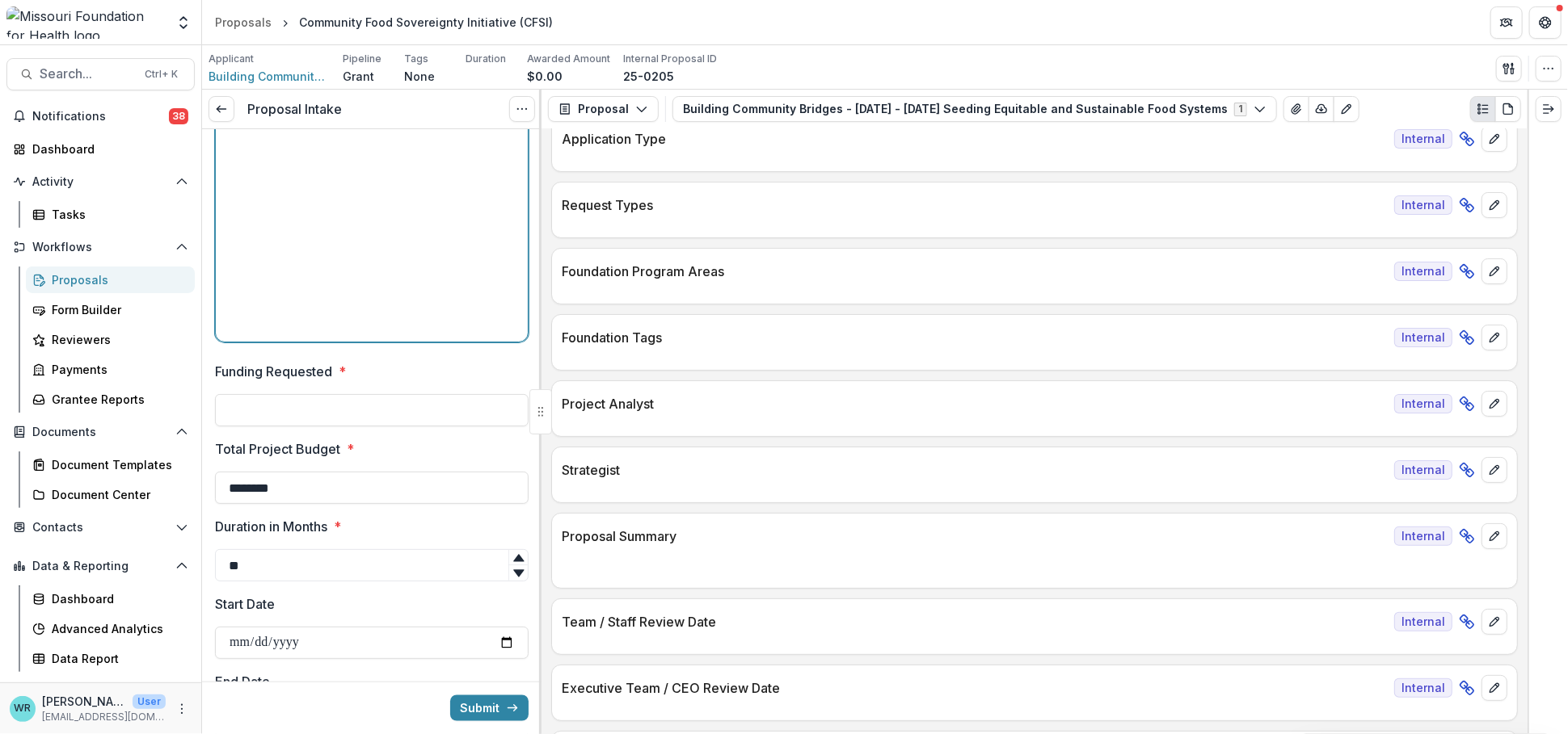
scroll to position [1345, 0]
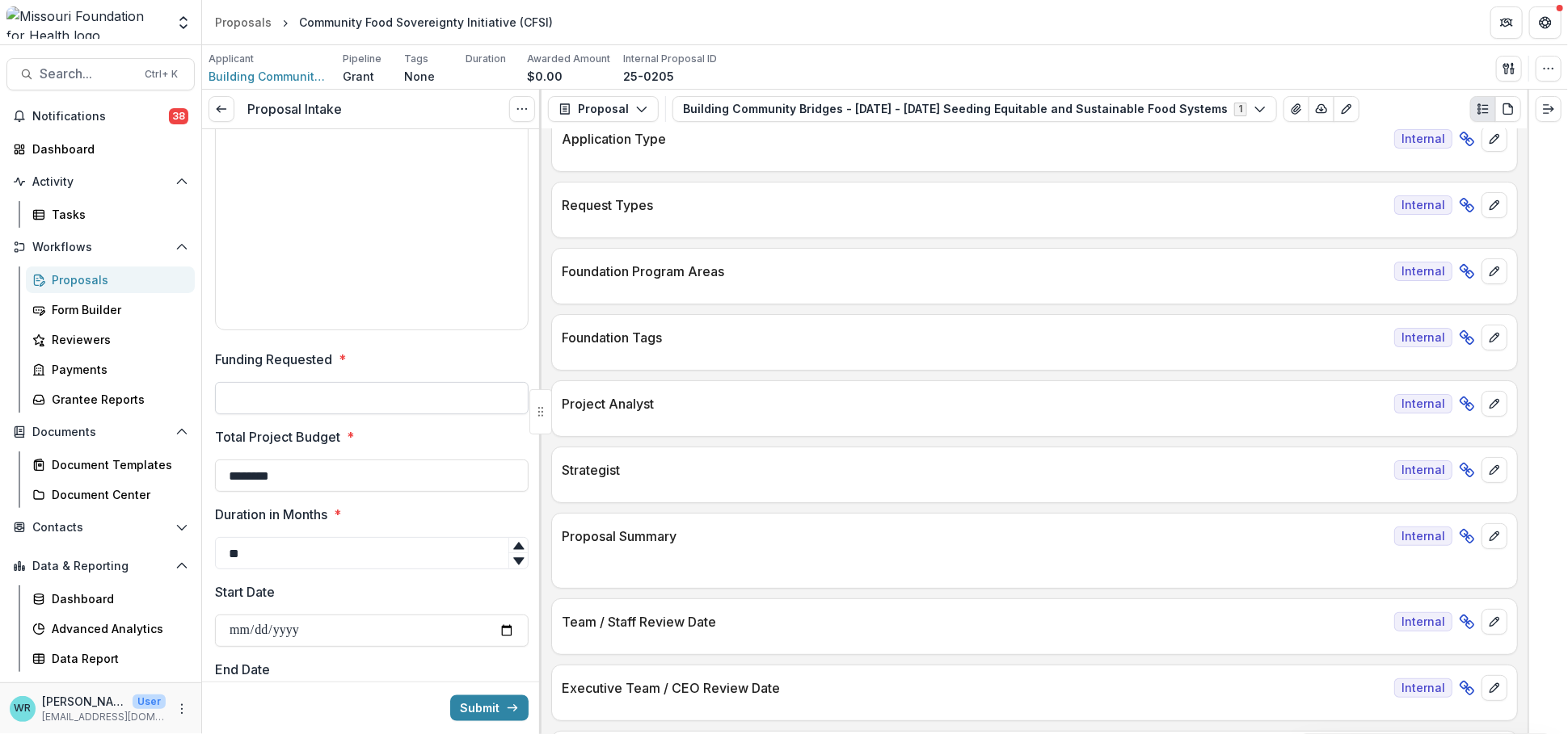
click at [325, 388] on input "Funding Requested *" at bounding box center [372, 399] width 314 height 33
type input "********"
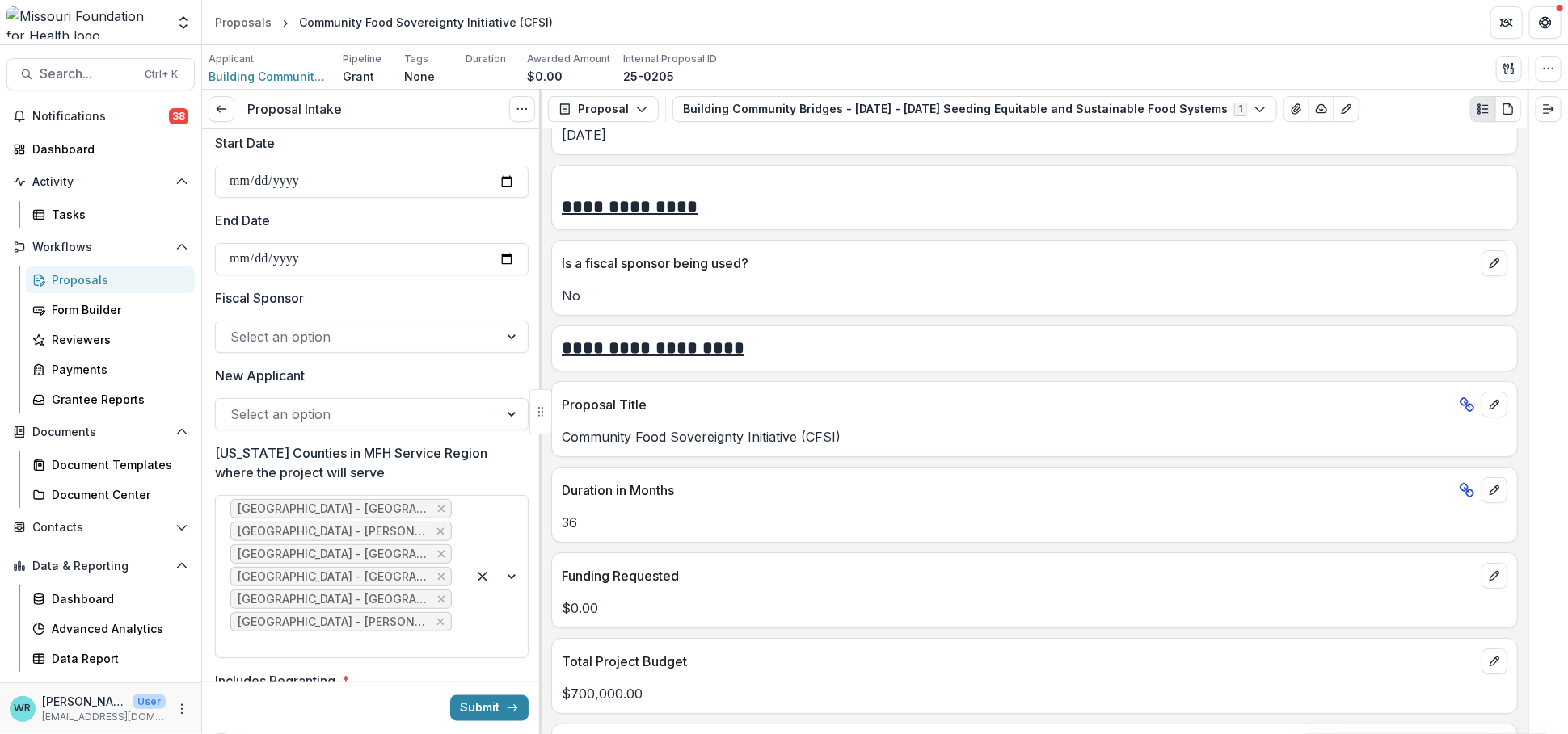
scroll to position [3859, 0]
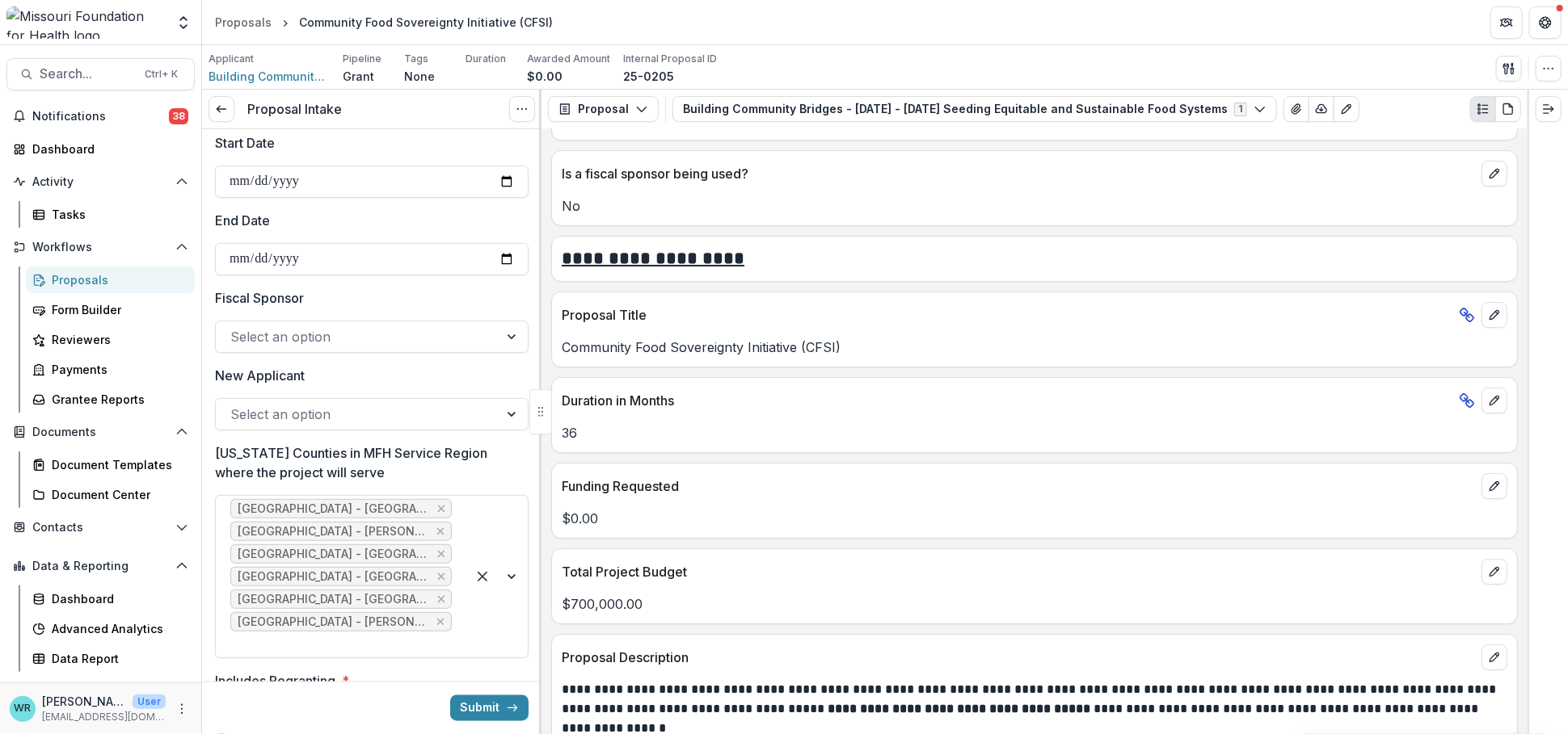
click at [363, 334] on div at bounding box center [357, 337] width 254 height 22
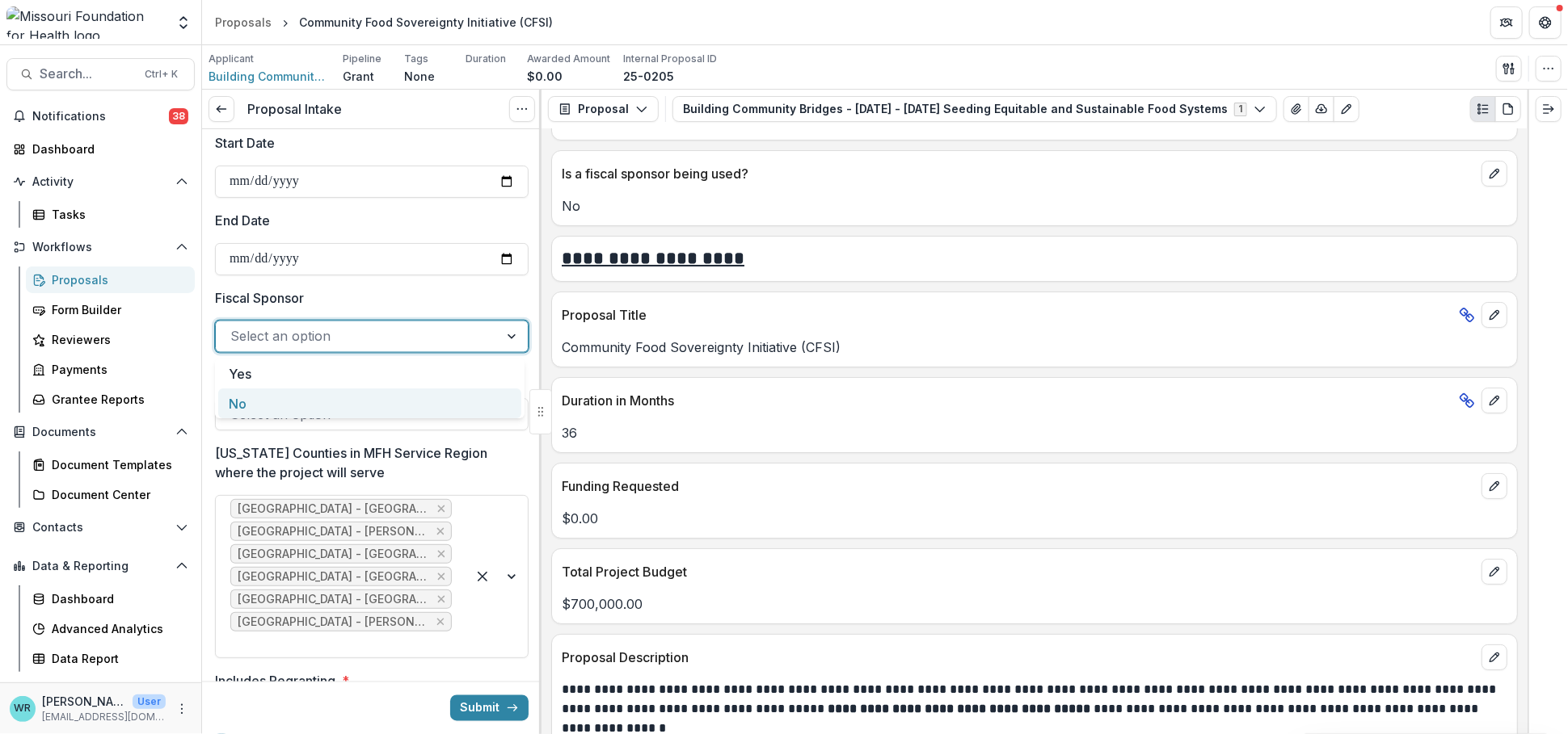
click at [255, 405] on div "No" at bounding box center [369, 403] width 303 height 30
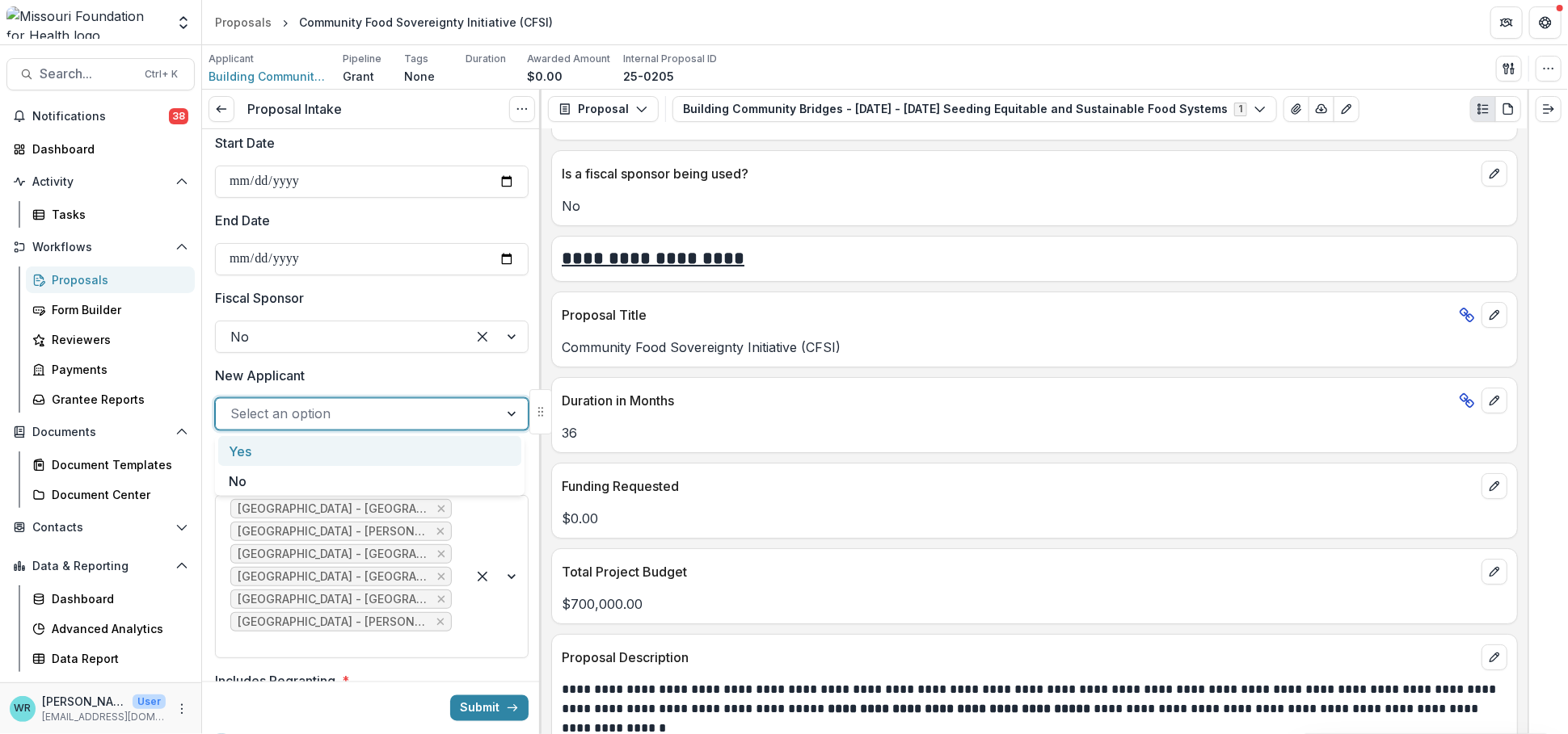
click at [351, 417] on div at bounding box center [357, 414] width 254 height 22
click at [267, 450] on div "Yes" at bounding box center [369, 451] width 303 height 30
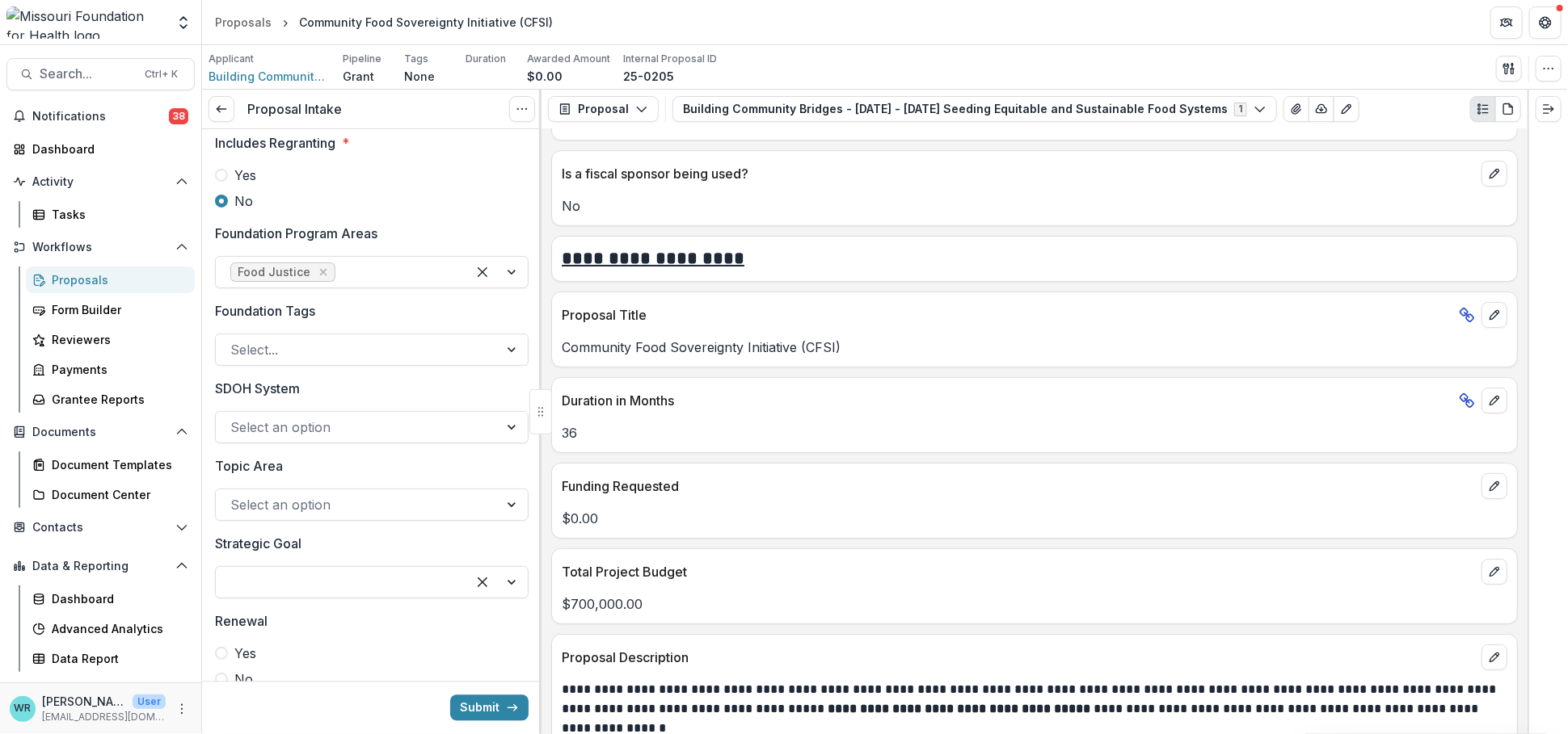
scroll to position [2423, 0]
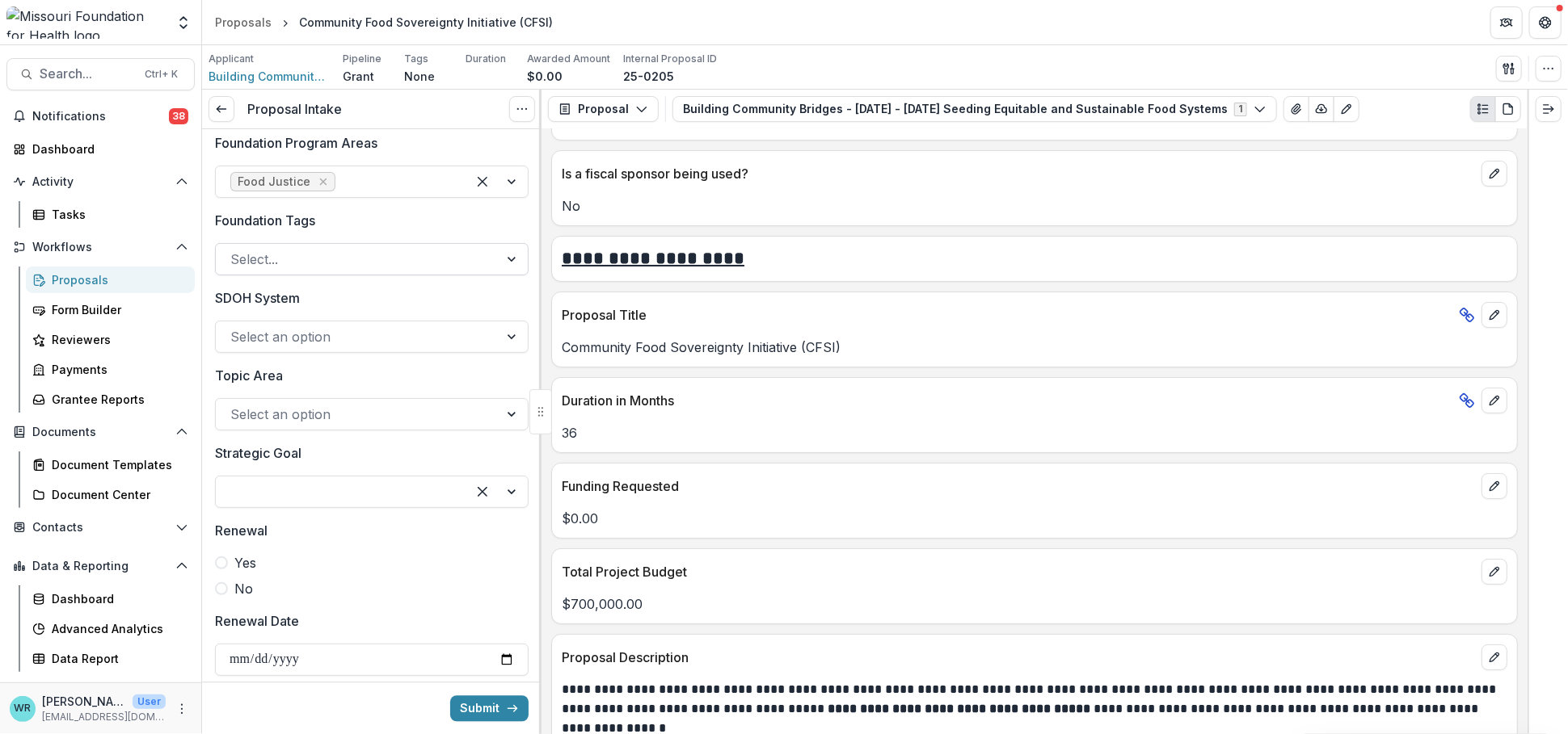
click at [341, 248] on div at bounding box center [357, 259] width 254 height 22
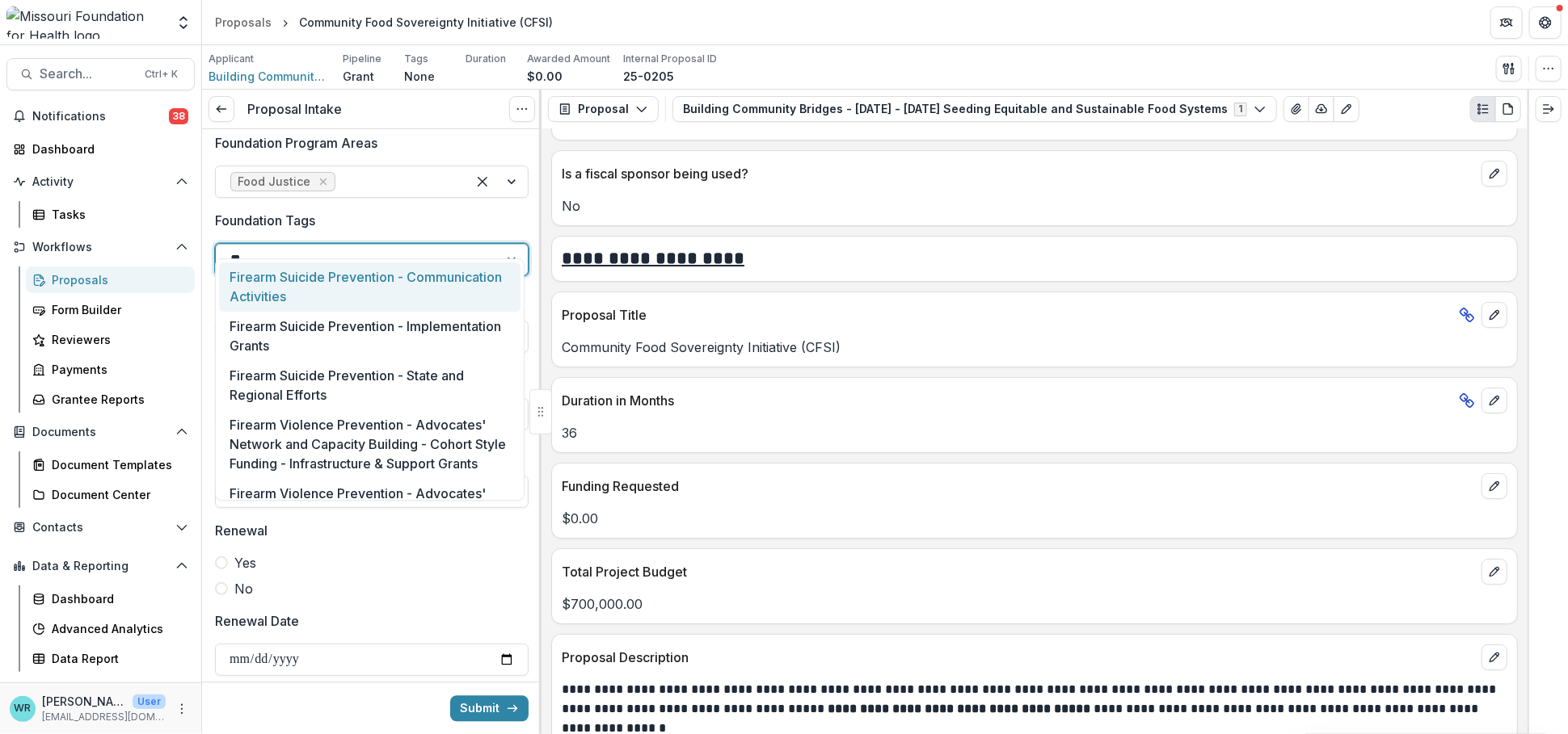
type input "***"
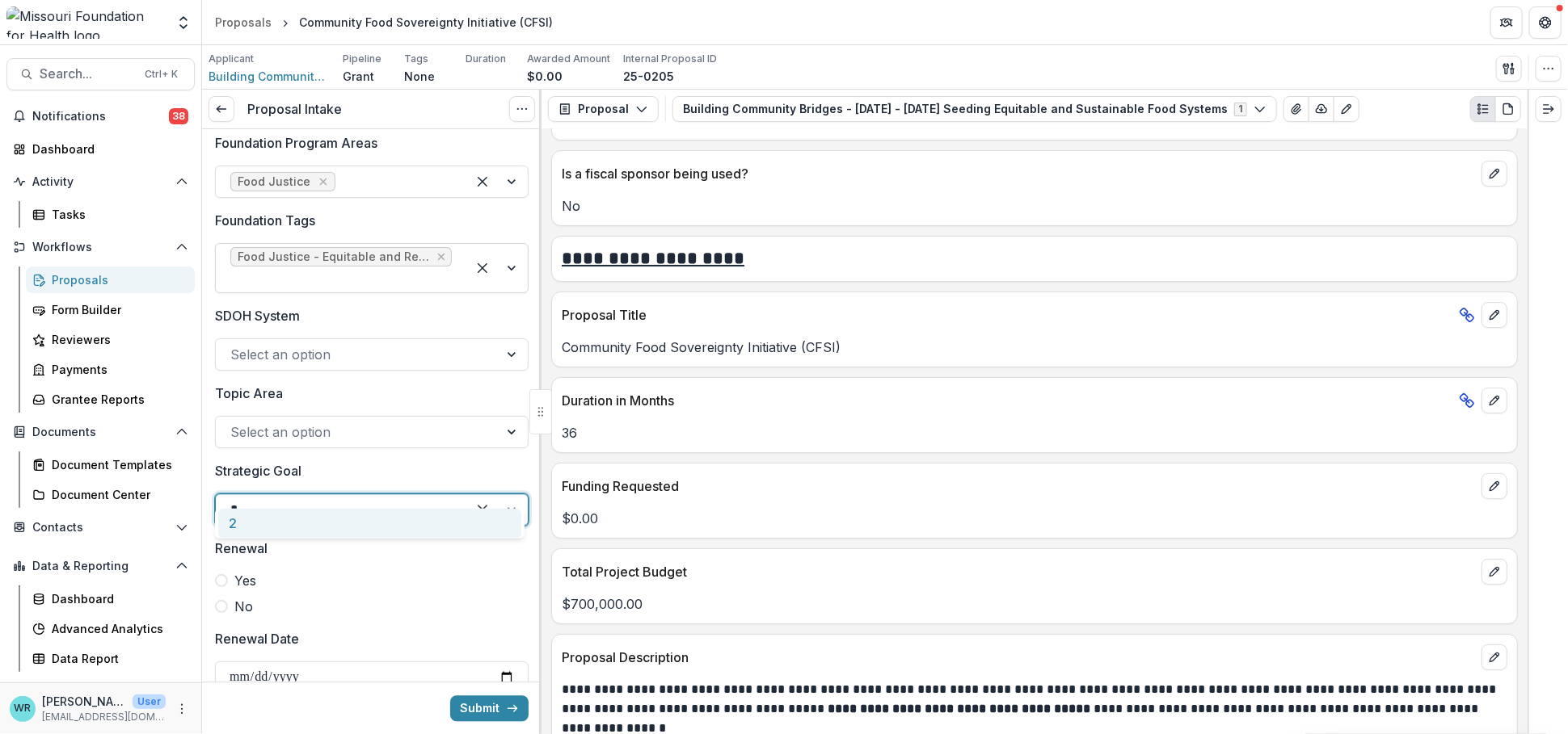
type input "*"
click at [220, 600] on span at bounding box center [221, 606] width 13 height 13
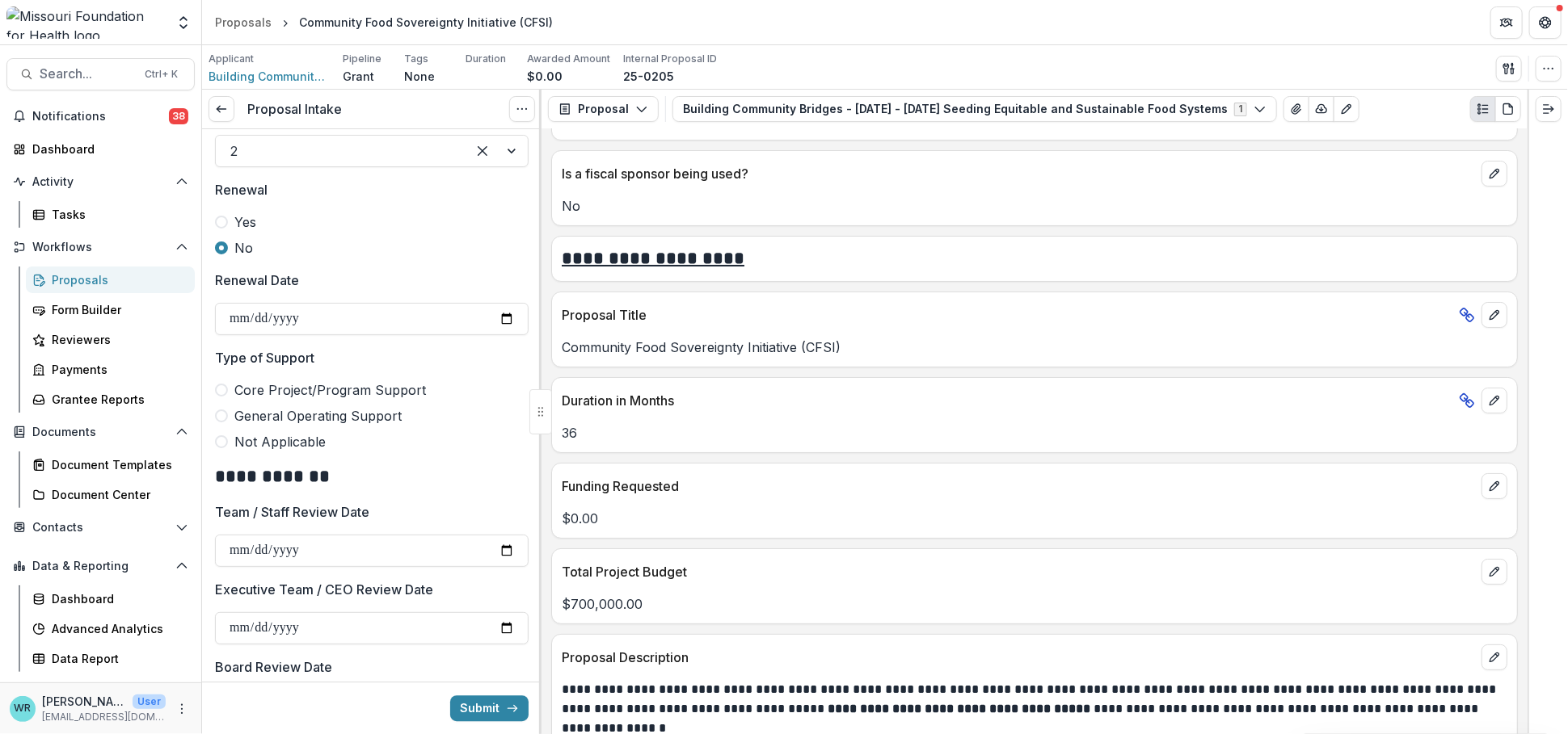
click at [221, 436] on span at bounding box center [221, 442] width 13 height 13
click at [233, 535] on input "Team / Staff Review Date" at bounding box center [372, 551] width 314 height 33
type input "**********"
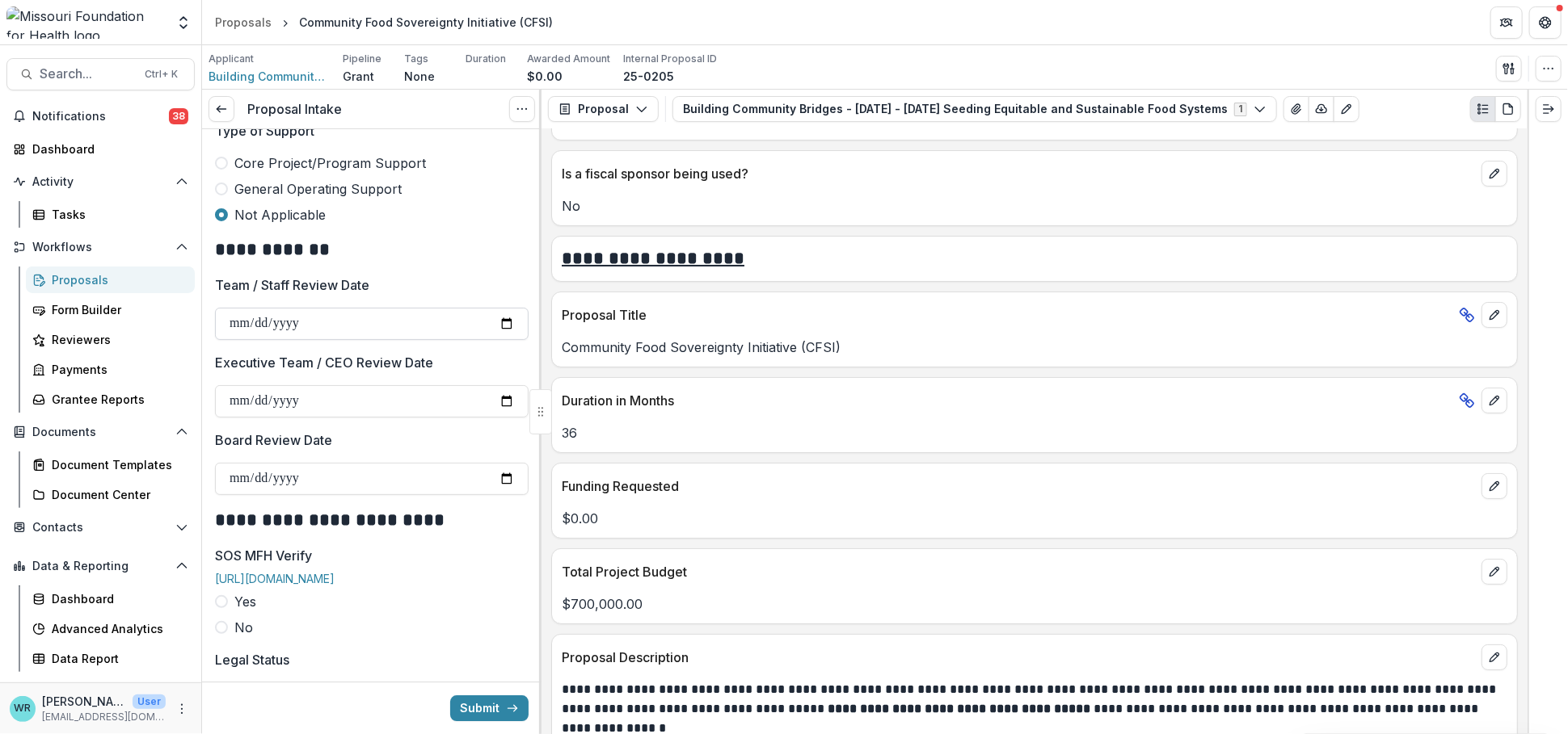
scroll to position [3141, 0]
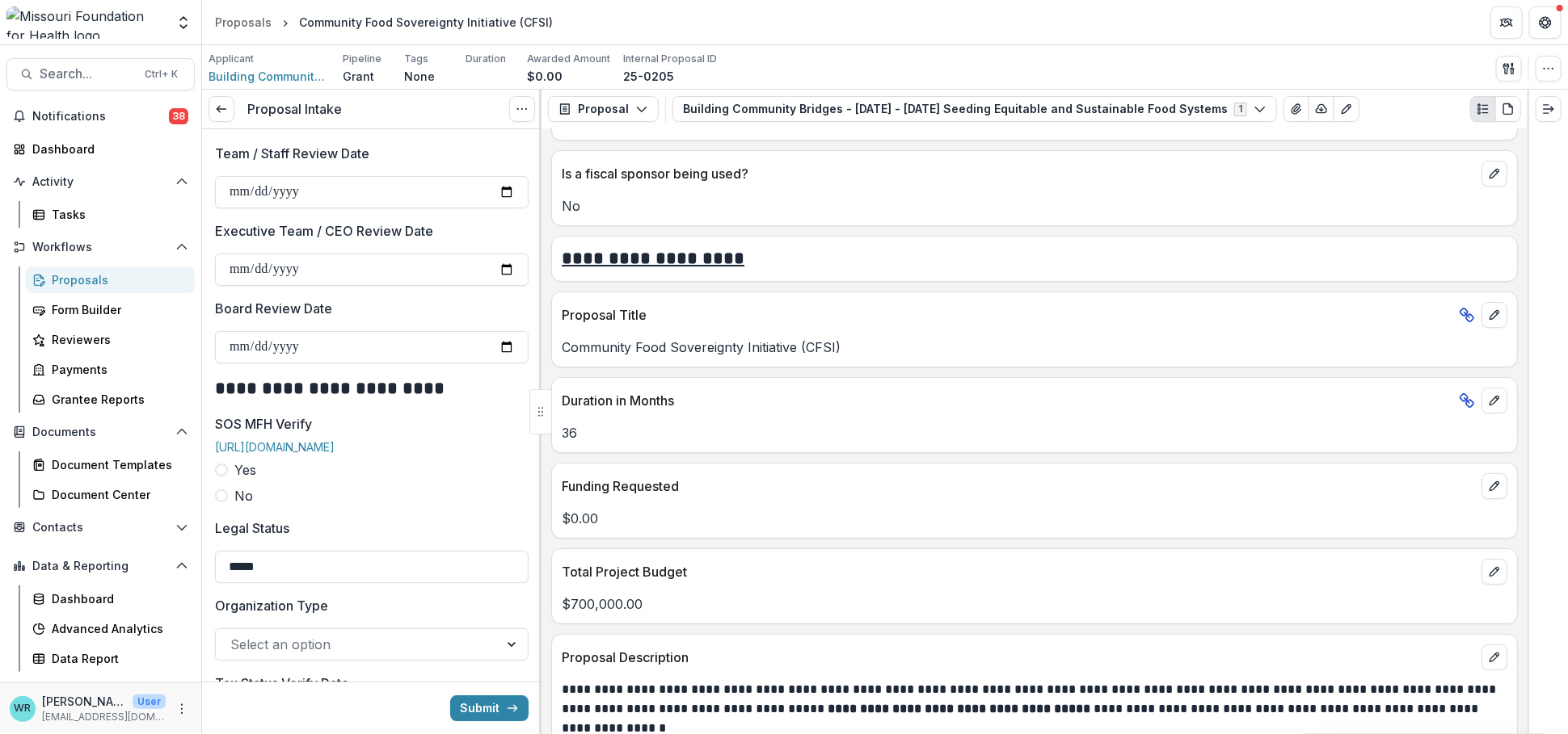
click at [226, 470] on span at bounding box center [221, 470] width 13 height 13
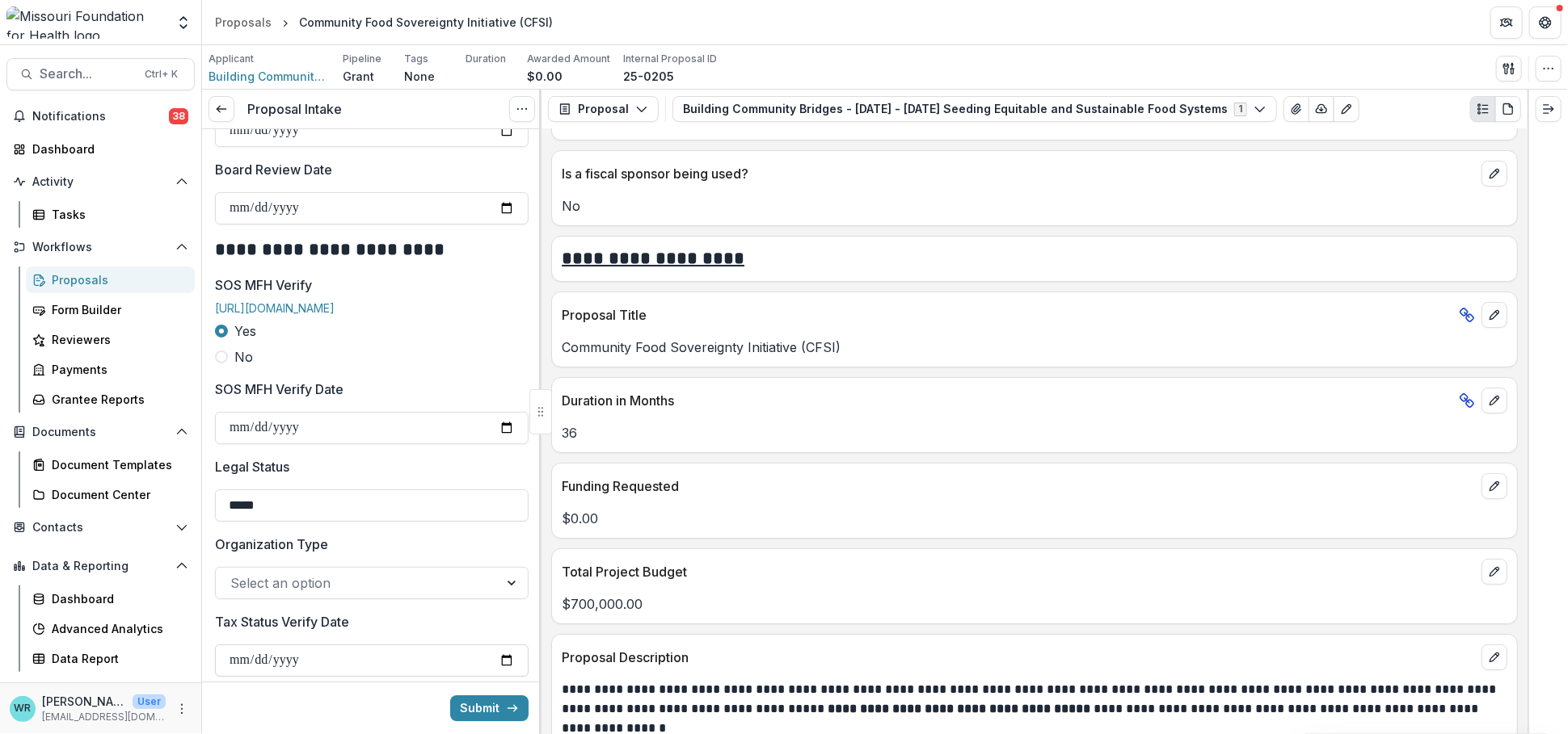
scroll to position [3410, 0]
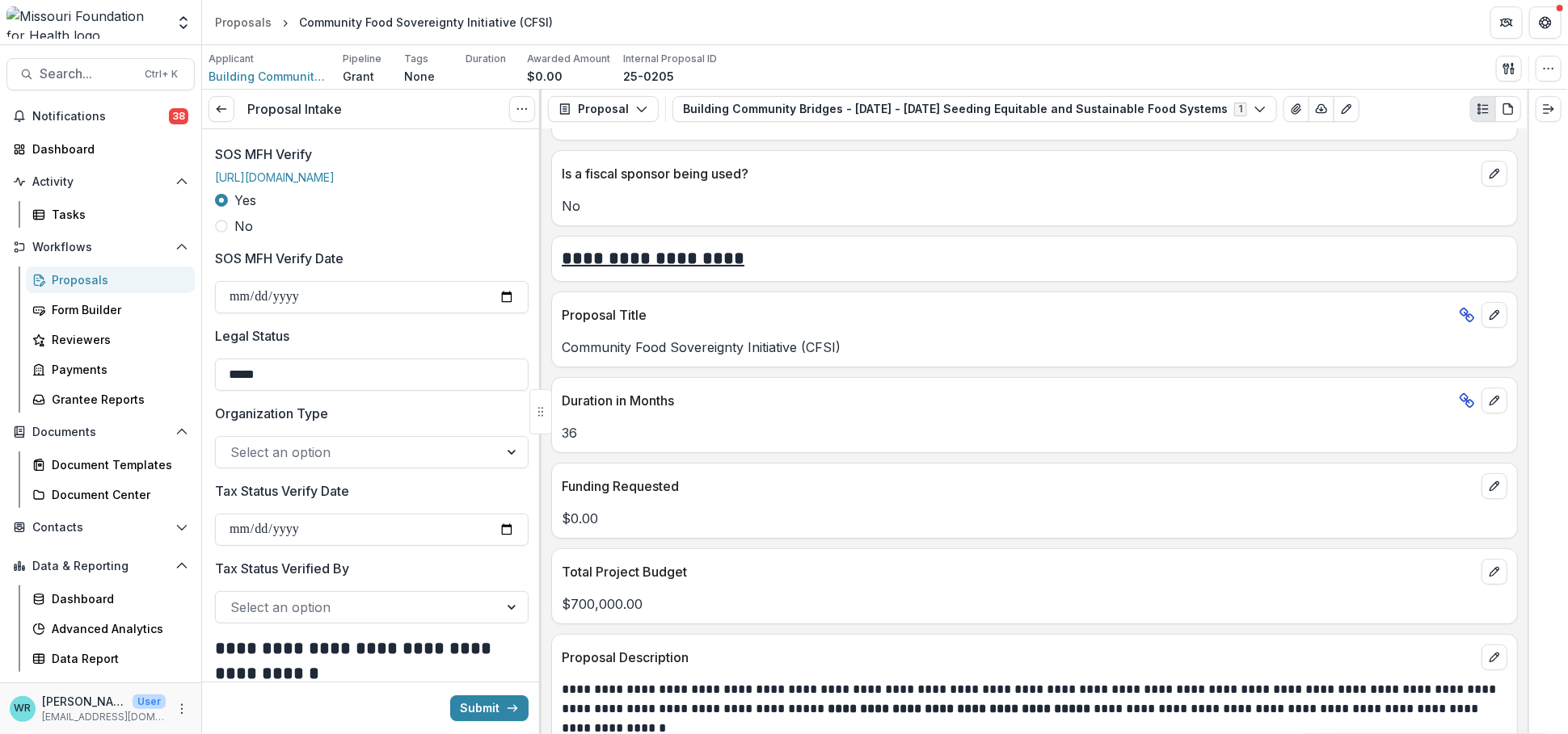
click at [263, 460] on div at bounding box center [357, 452] width 254 height 22
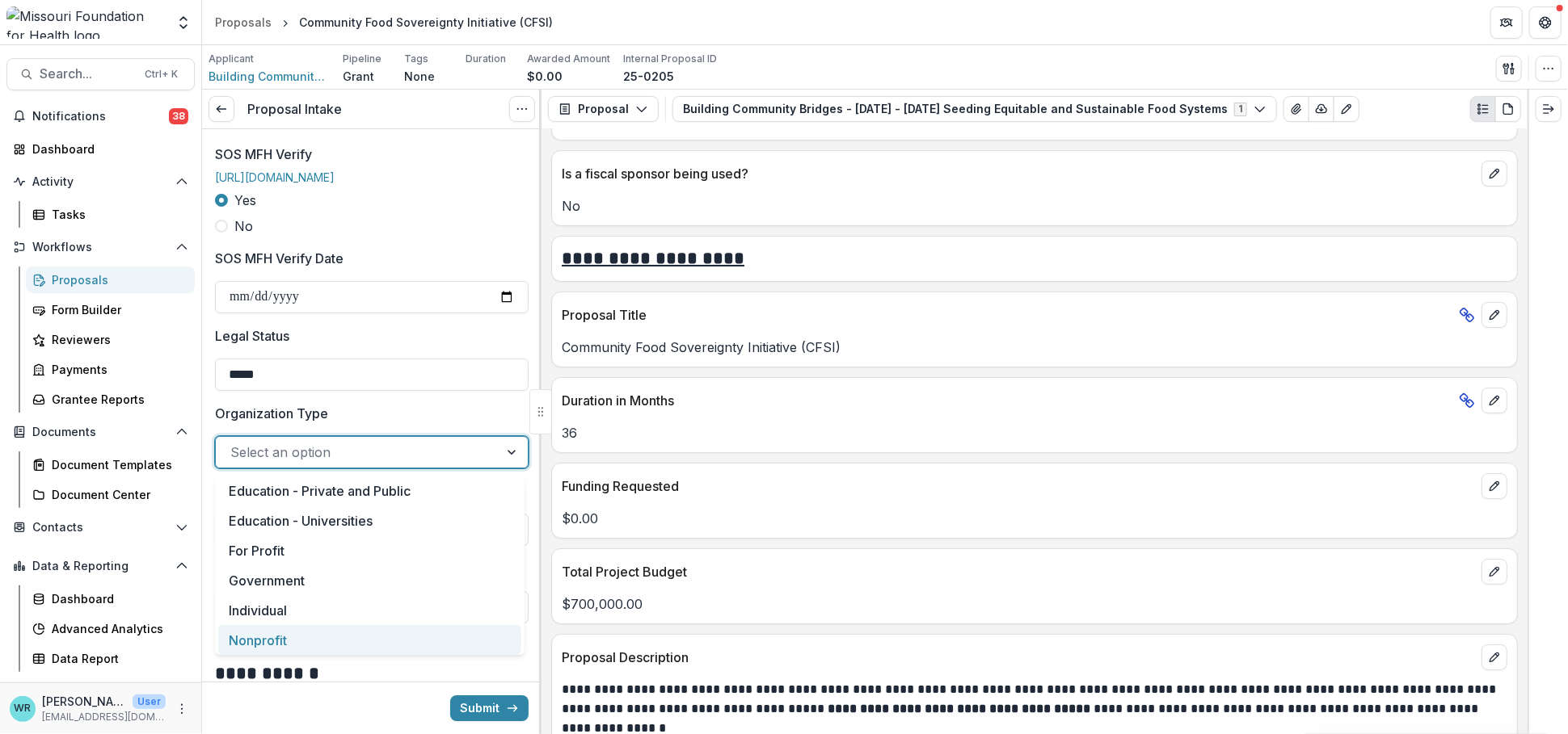
click at [289, 634] on div "Nonprofit" at bounding box center [369, 640] width 303 height 30
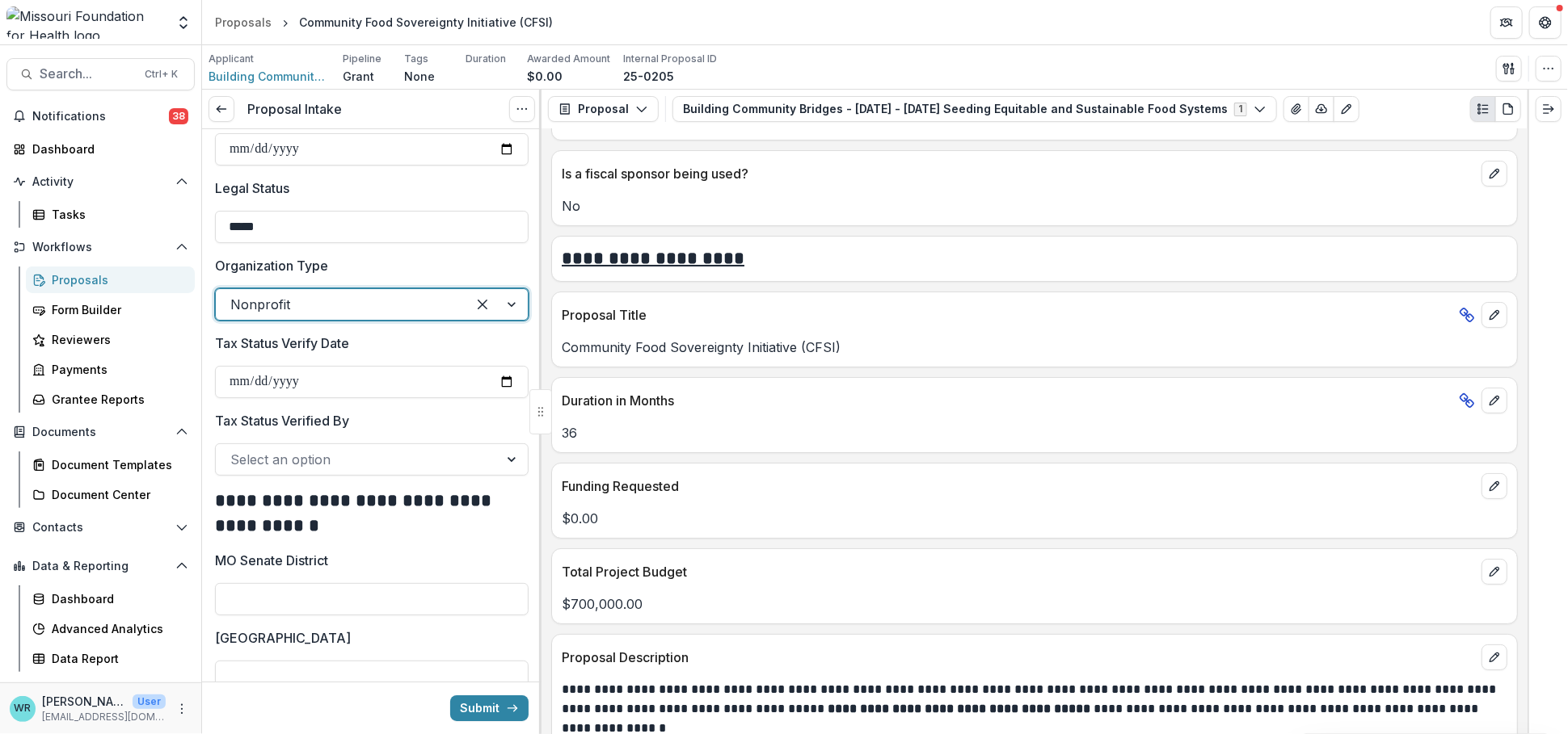
scroll to position [3589, 0]
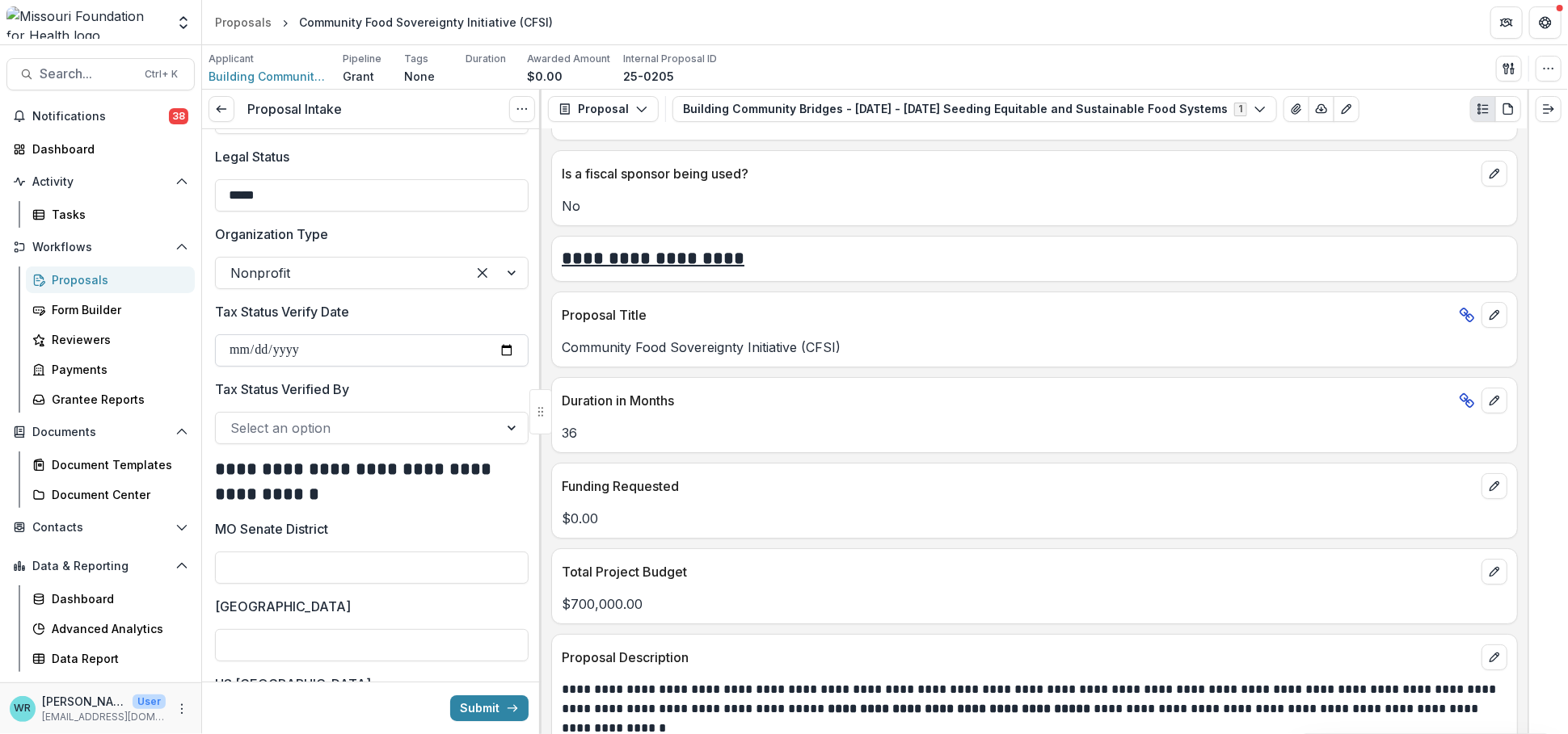
click at [503, 350] on input "Tax Status Verify Date" at bounding box center [372, 351] width 314 height 33
type input "**********"
click at [400, 435] on div at bounding box center [357, 428] width 254 height 22
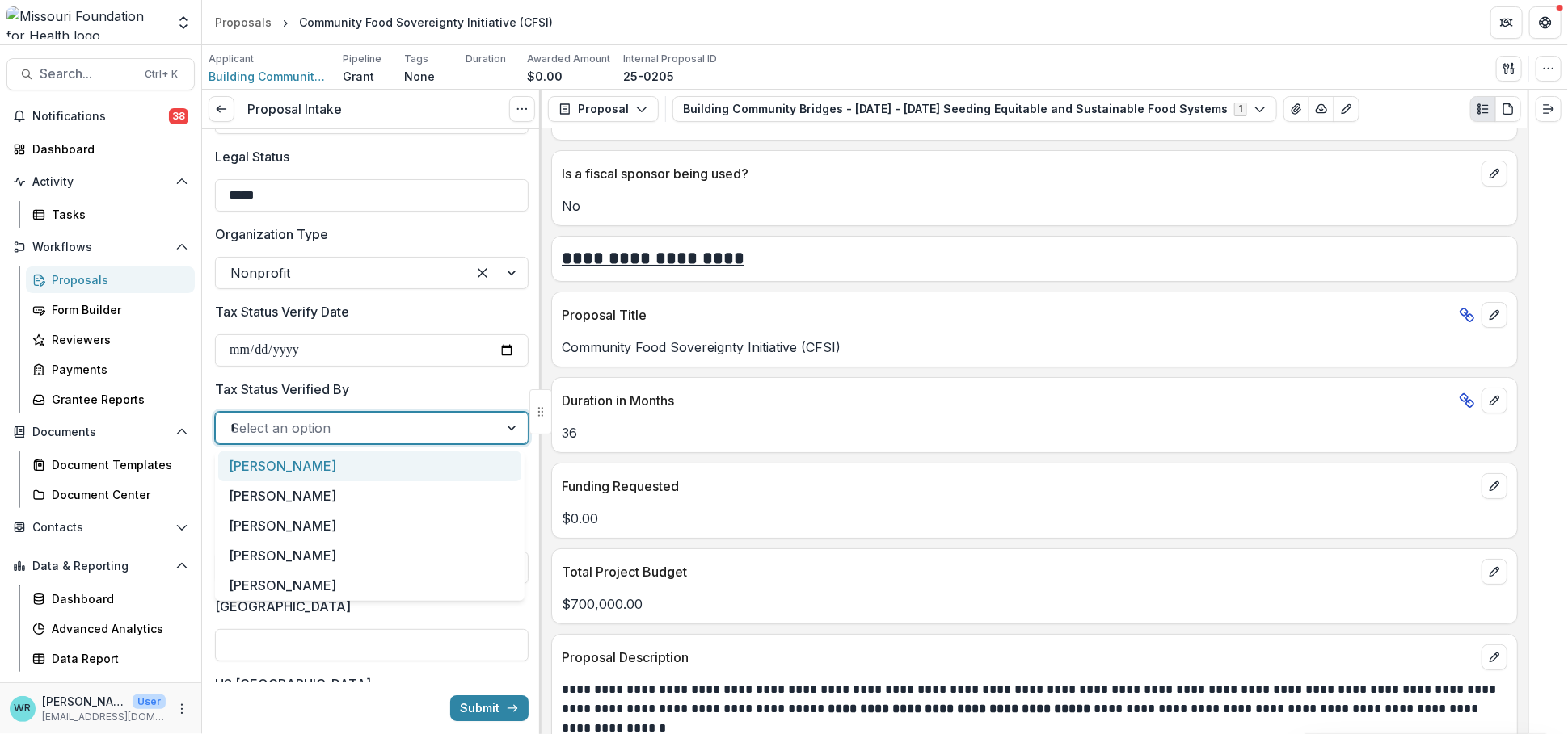
type input "**"
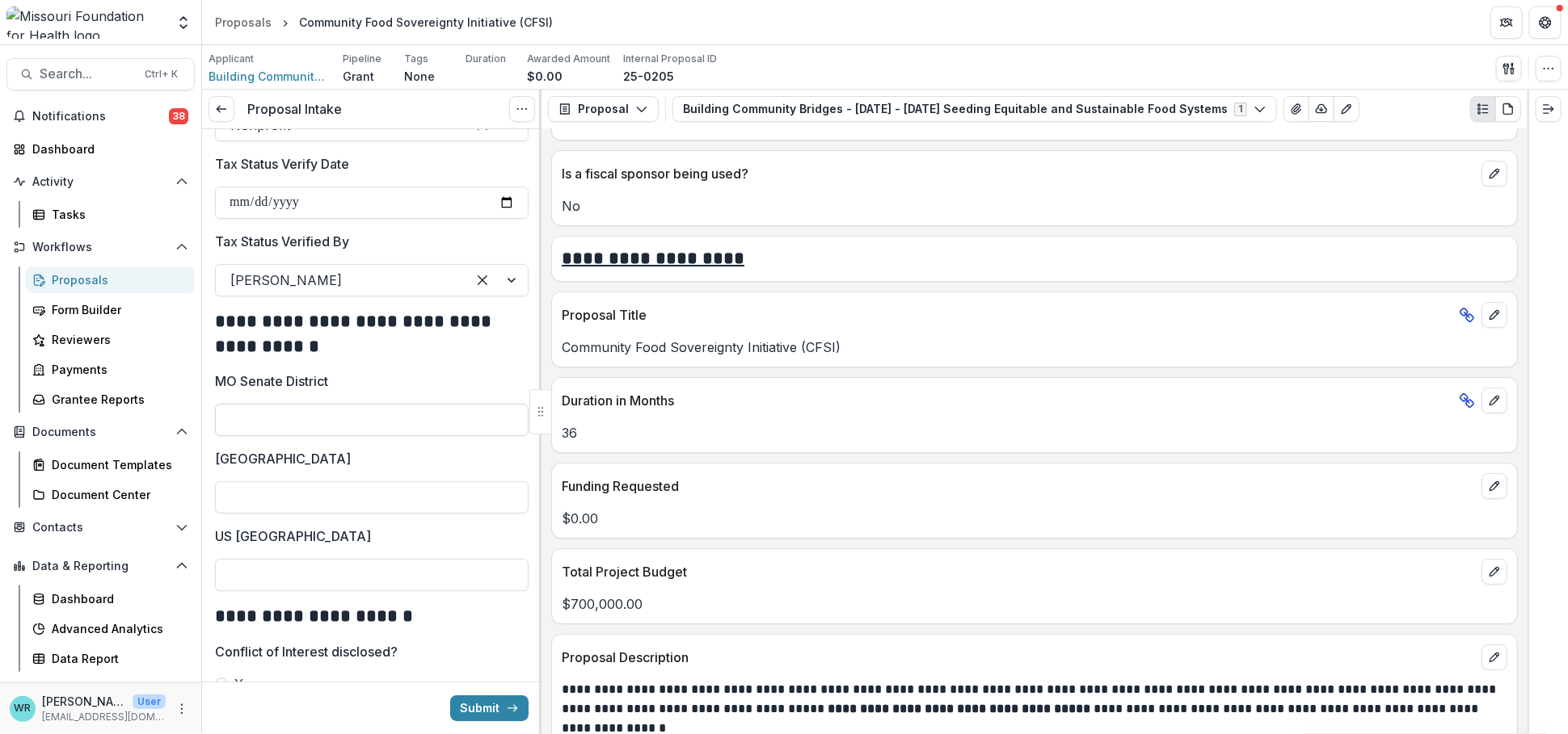
scroll to position [3769, 0]
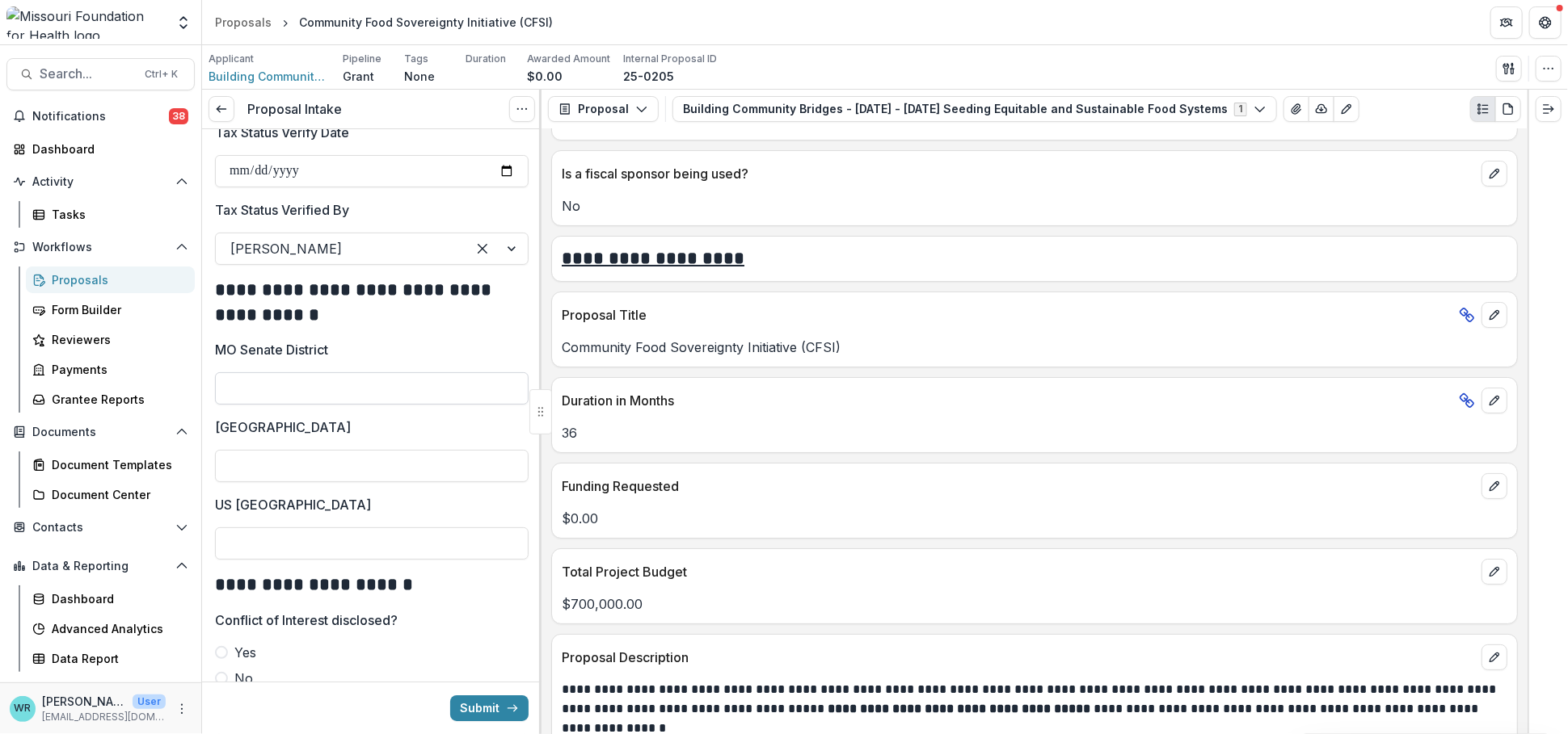
click at [290, 394] on input "MO Senate District" at bounding box center [372, 388] width 314 height 33
type input "*"
type input "**"
type input "*"
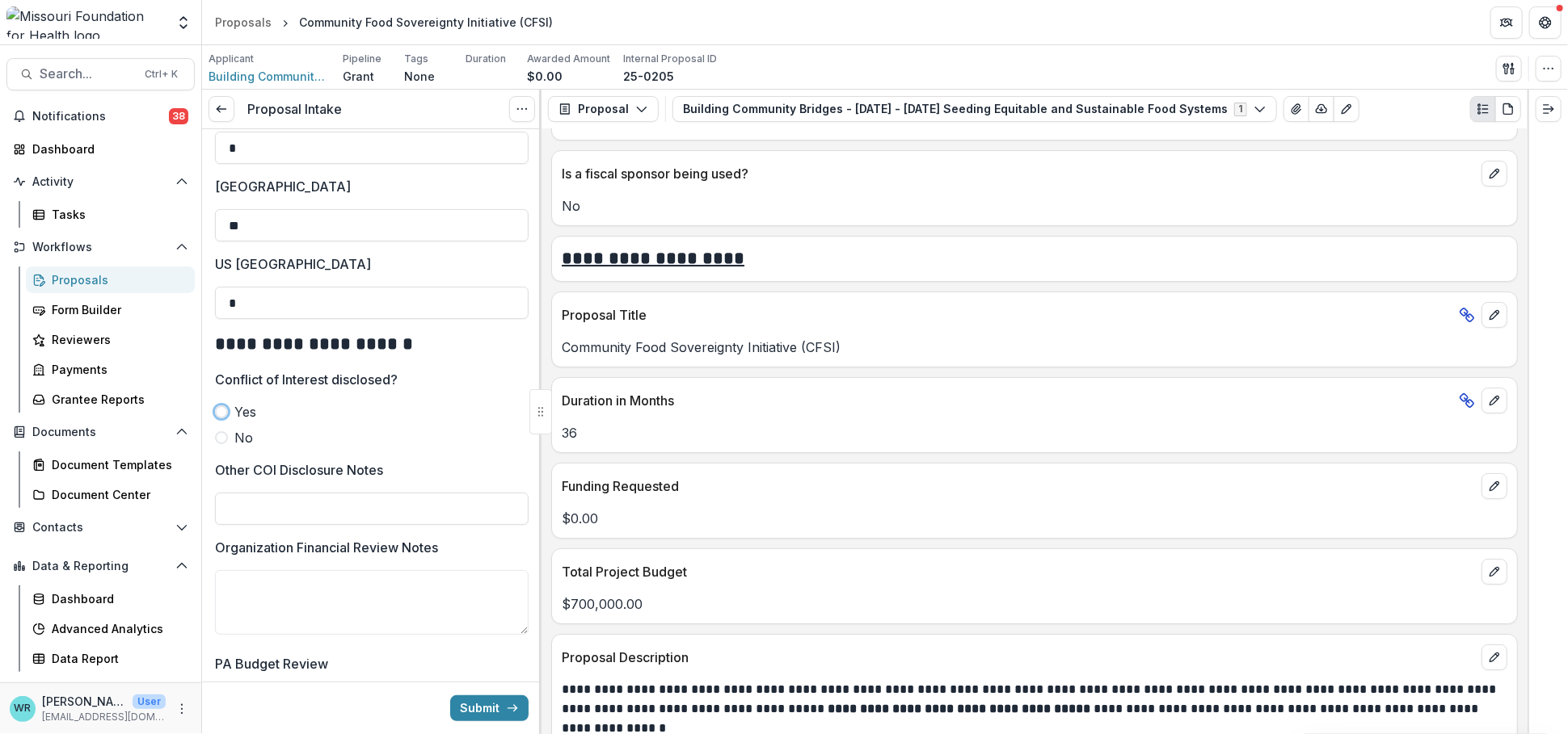
scroll to position [4039, 0]
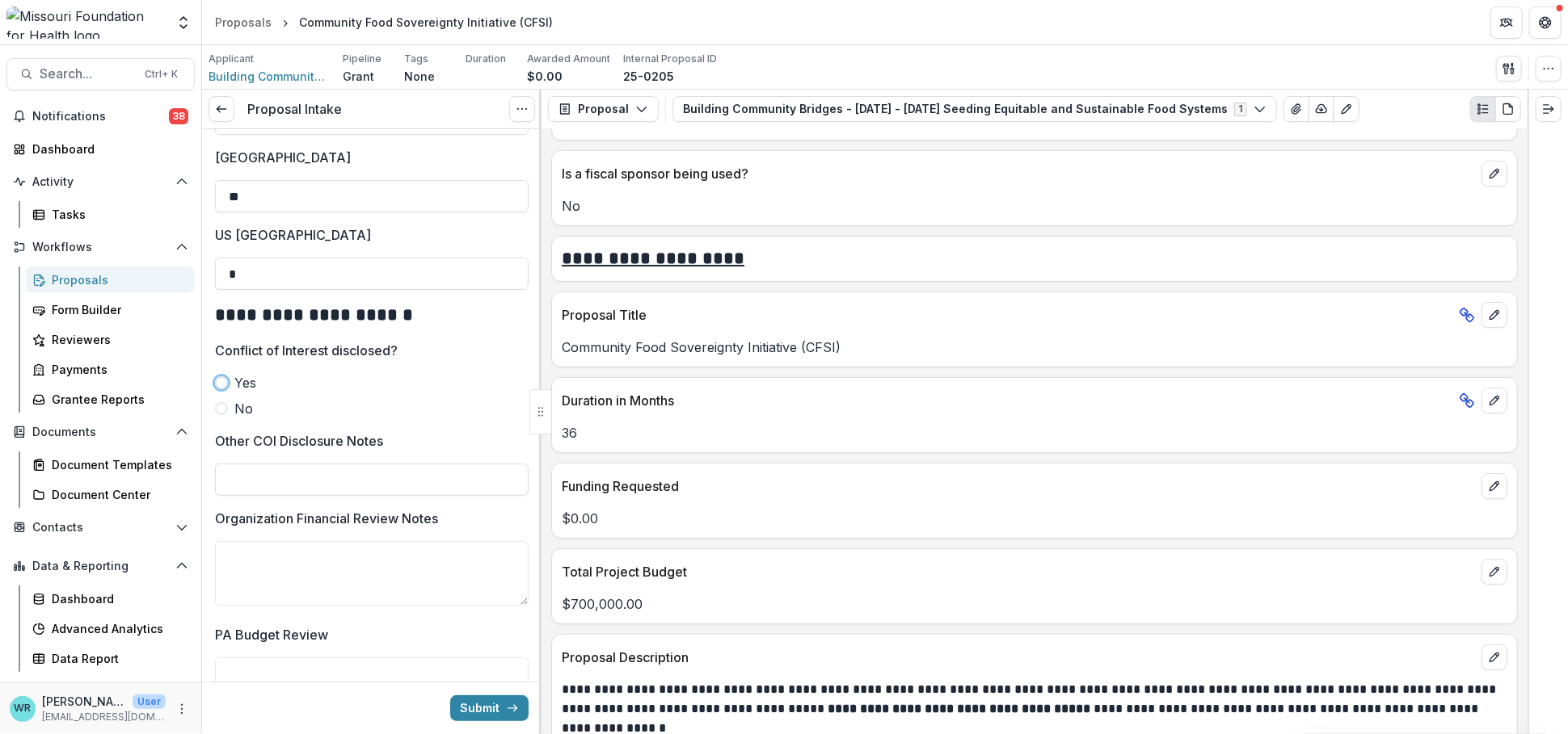
click at [220, 410] on span at bounding box center [221, 408] width 13 height 13
click at [348, 476] on input "Other COI Disclosure Notes" at bounding box center [372, 480] width 314 height 33
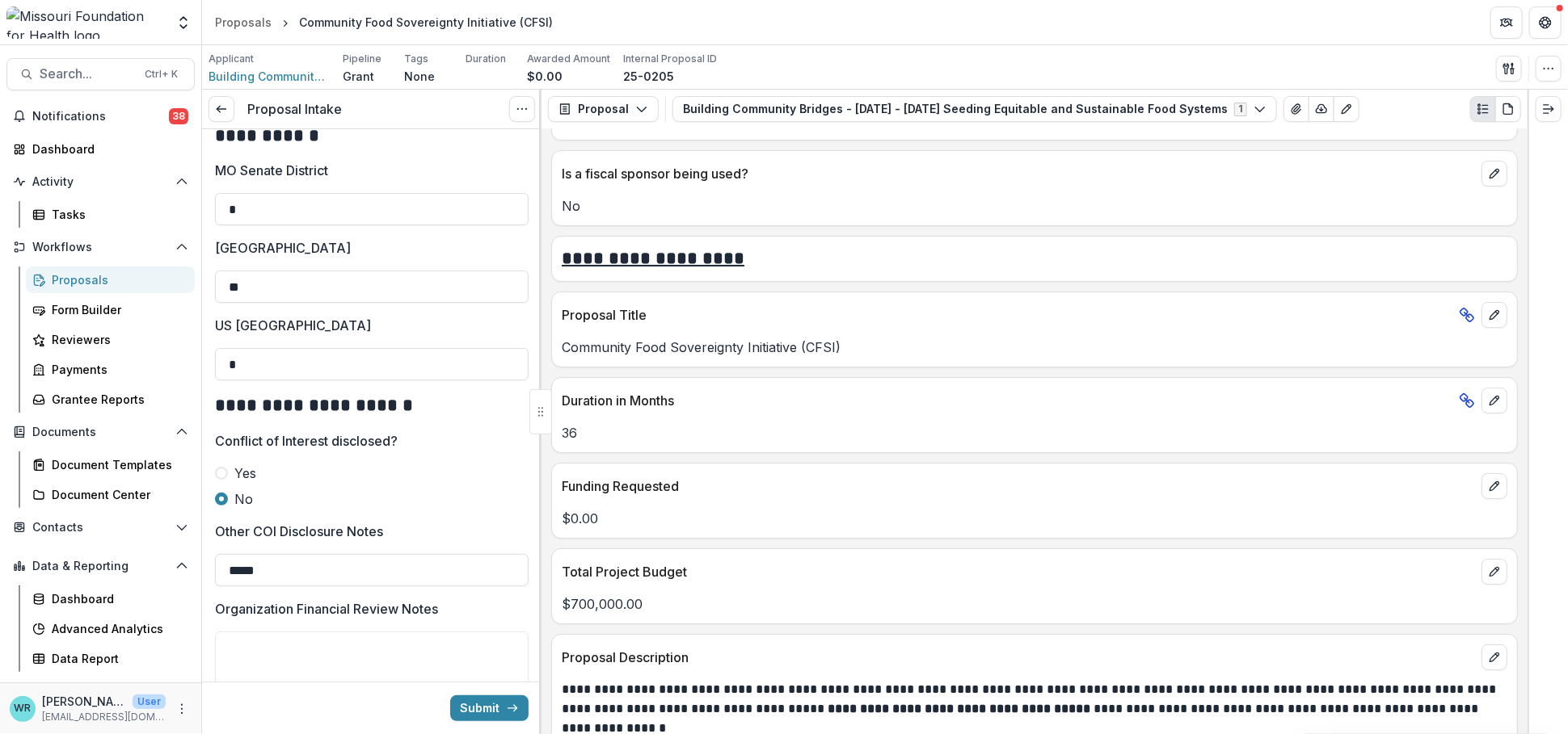
type input "**********"
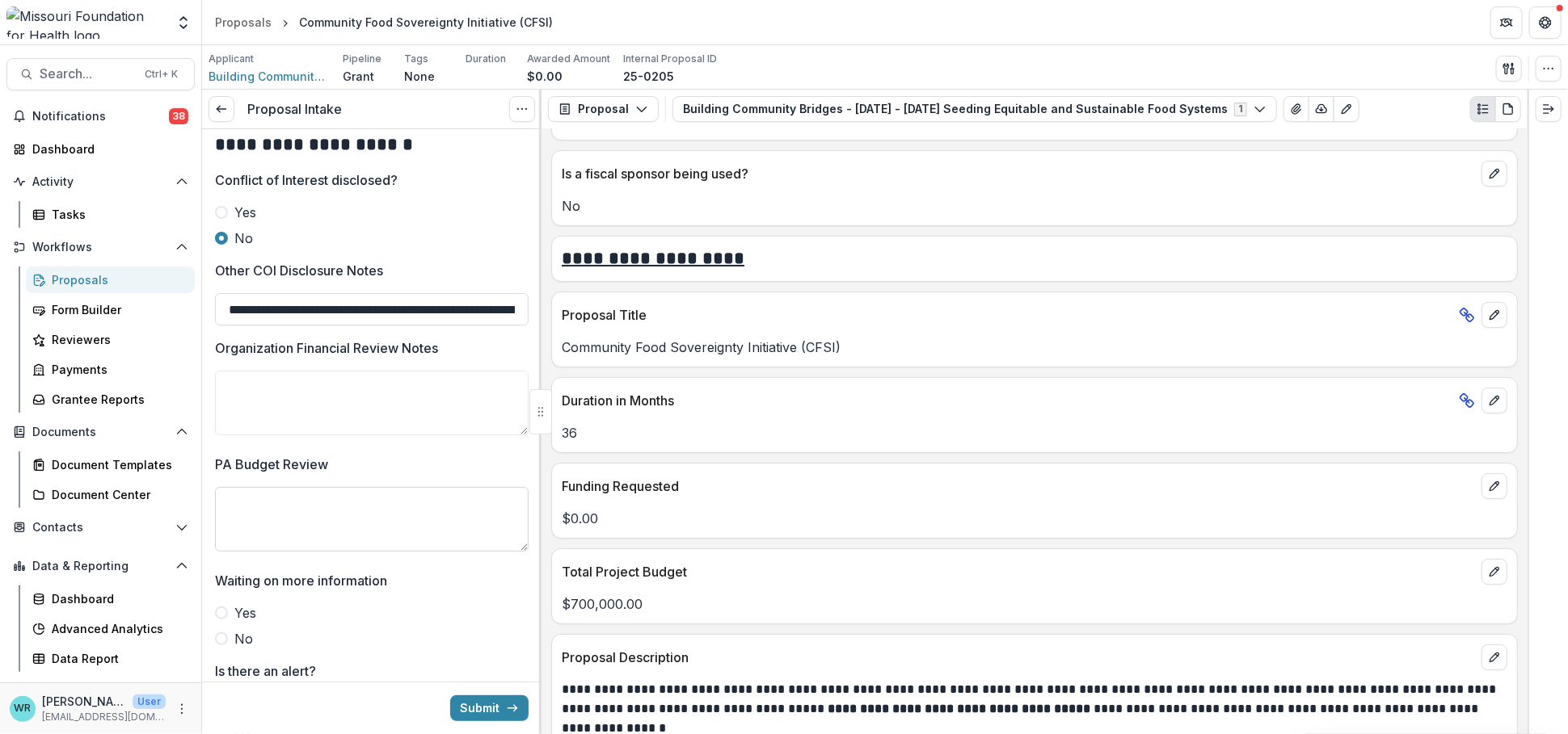
scroll to position [4308, 0]
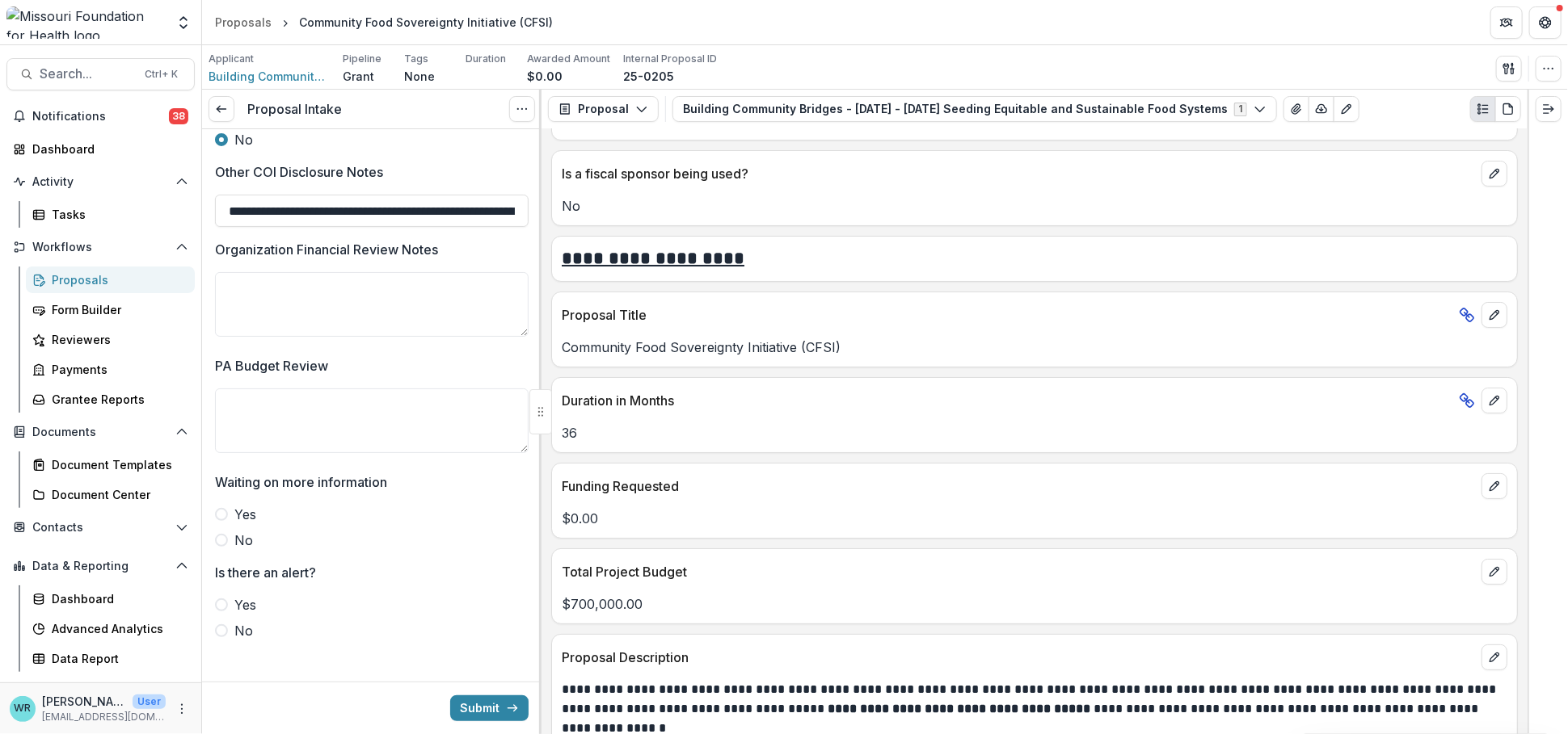
click at [228, 538] on label "No" at bounding box center [372, 540] width 314 height 20
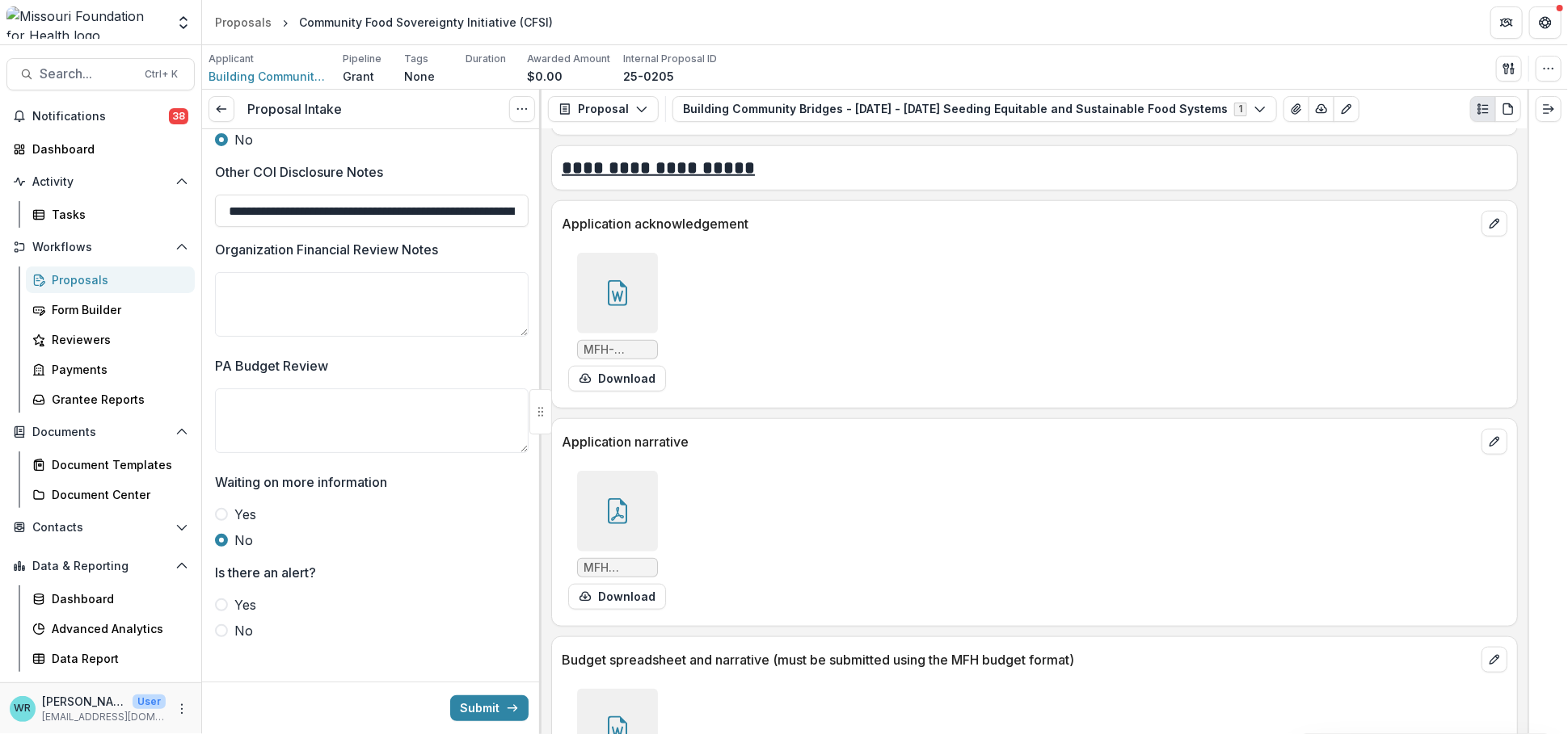
scroll to position [4846, 0]
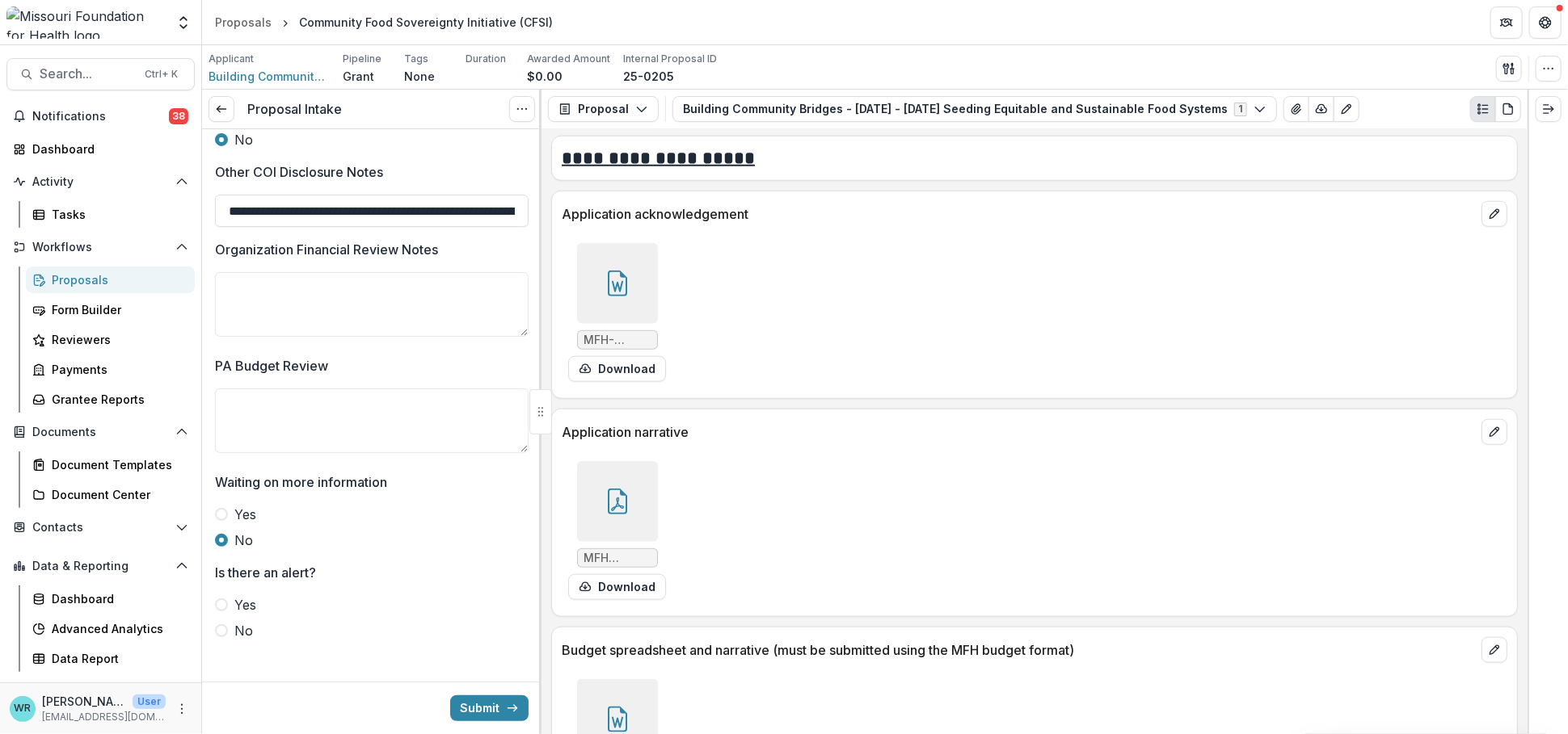
click at [621, 521] on div at bounding box center [618, 502] width 81 height 81
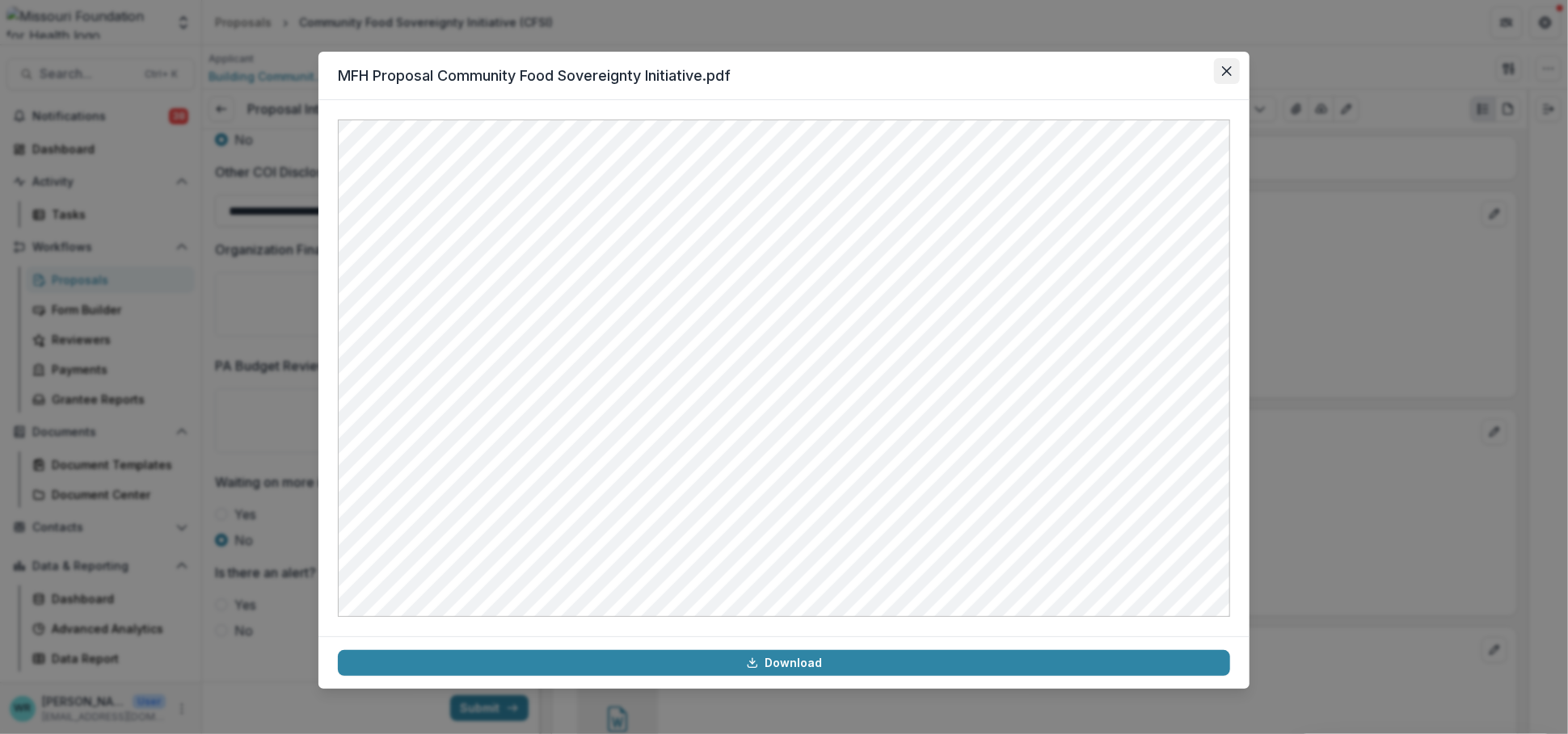
click at [1231, 76] on button "Close" at bounding box center [1227, 71] width 26 height 26
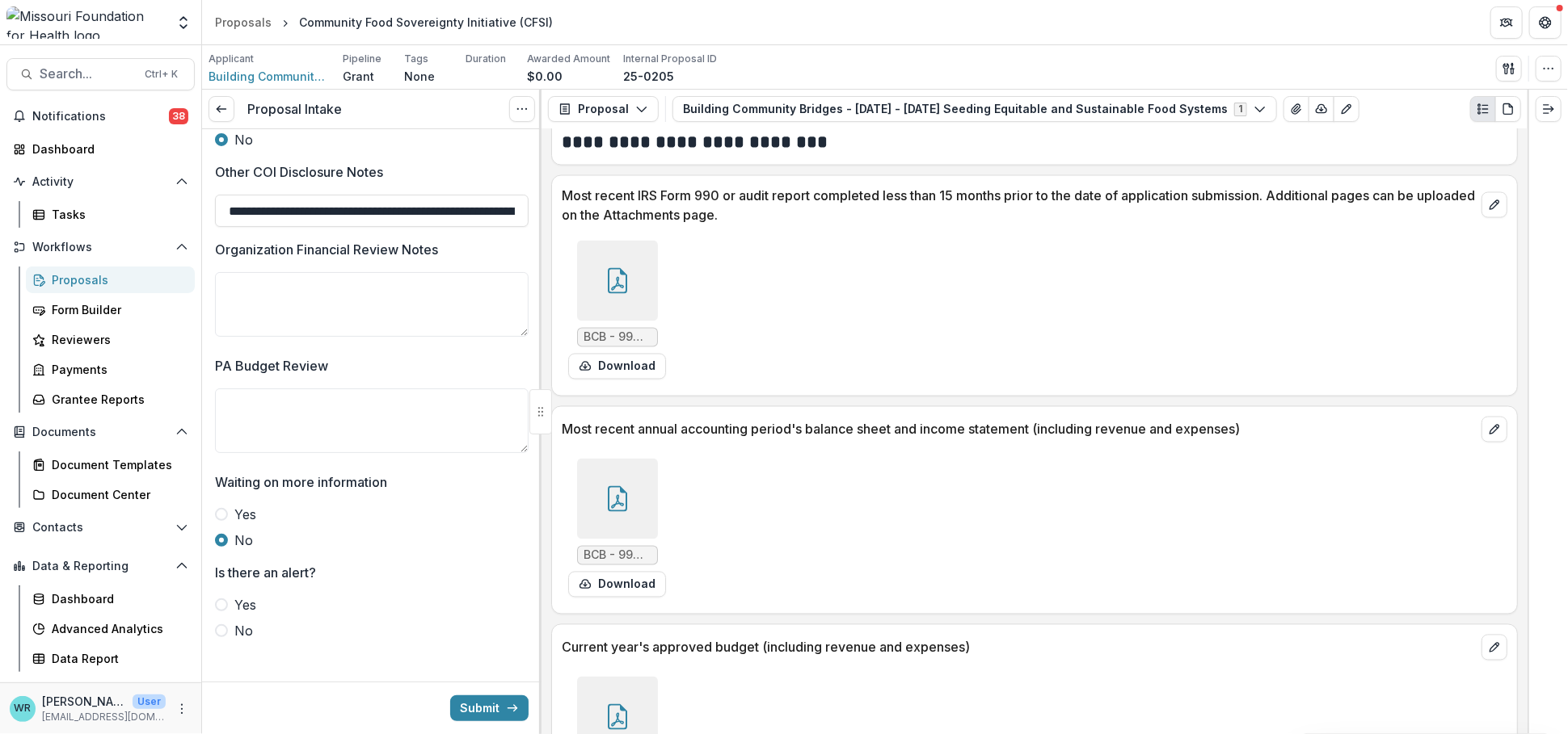
scroll to position [5654, 0]
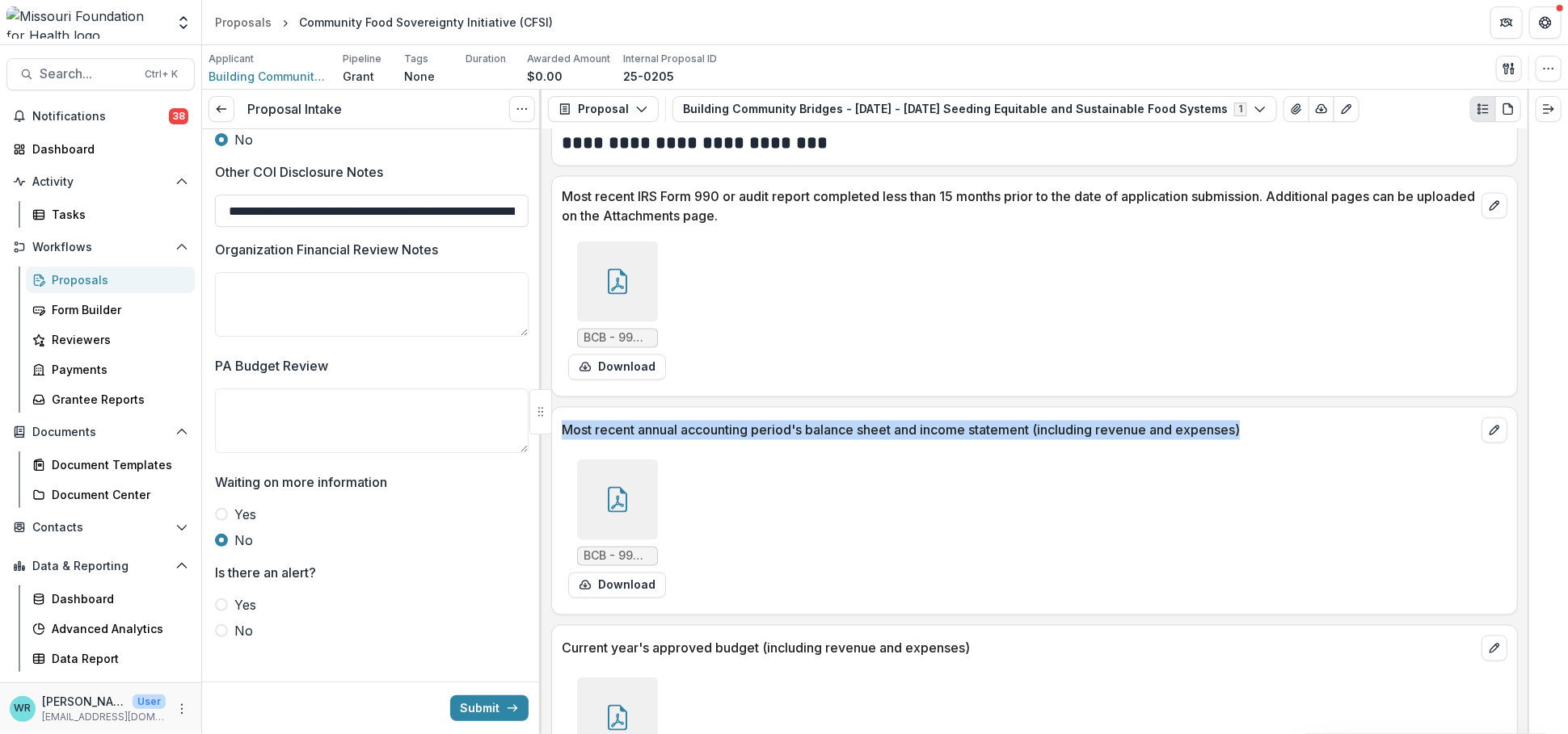
drag, startPoint x: 1255, startPoint y: 418, endPoint x: 560, endPoint y: 410, distance: 695.0
click at [560, 410] on div "Most recent annual accounting period's balance sheet and income statement (incl…" at bounding box center [1034, 425] width 965 height 35
copy p "Most recent annual accounting period's balance sheet and income statement (incl…"
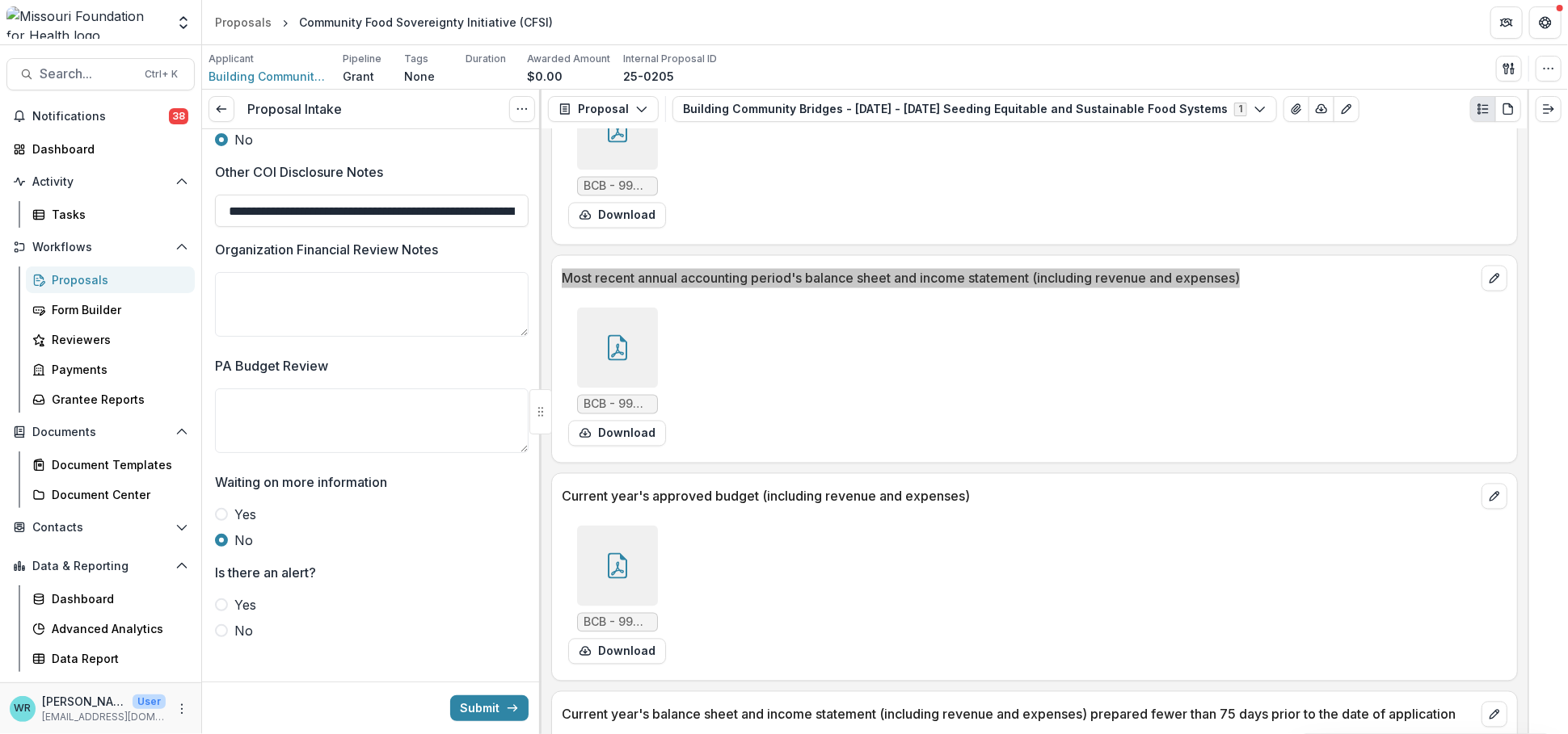
scroll to position [5833, 0]
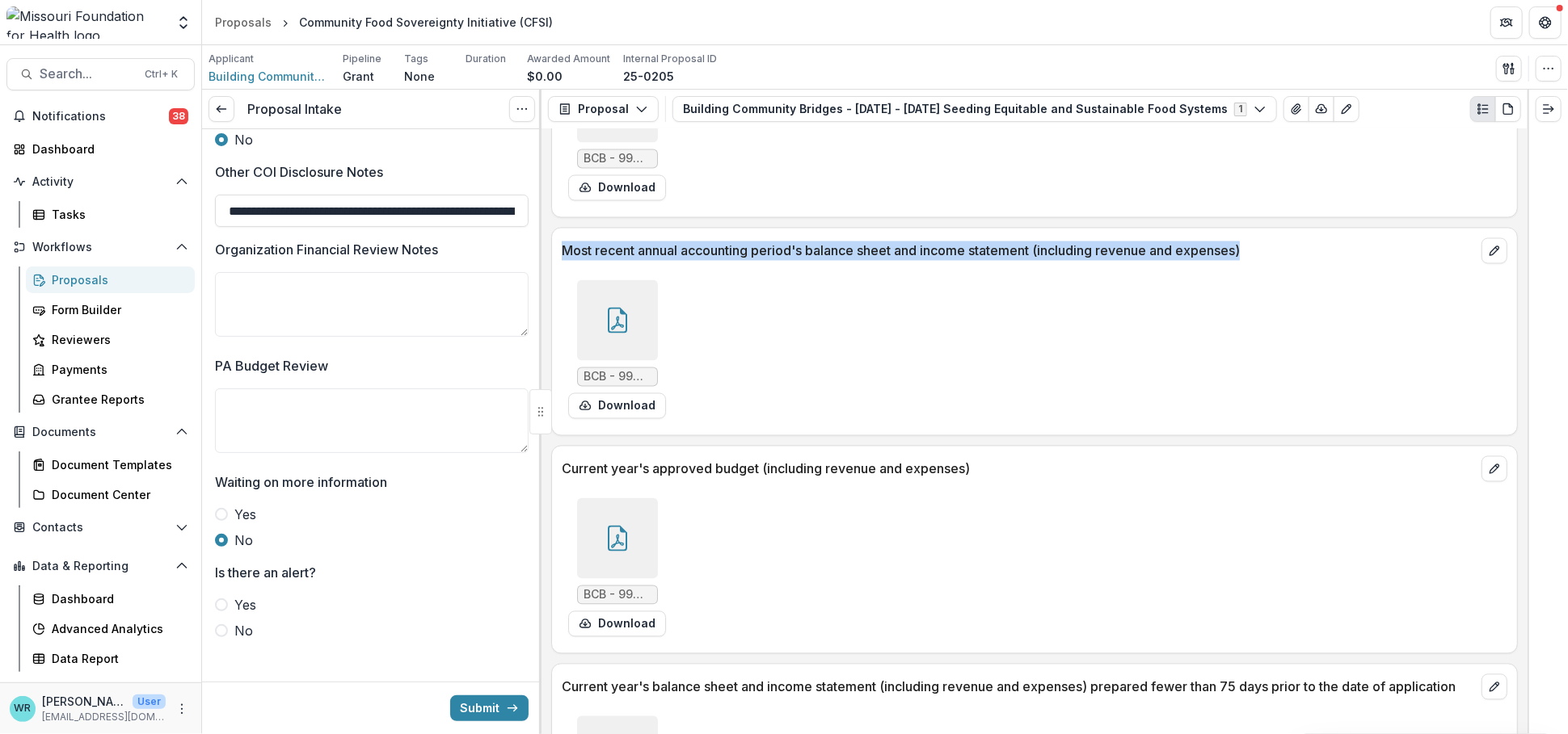
click at [984, 460] on p "Current year's approved budget (including revenue and expenses)" at bounding box center [1018, 469] width 913 height 20
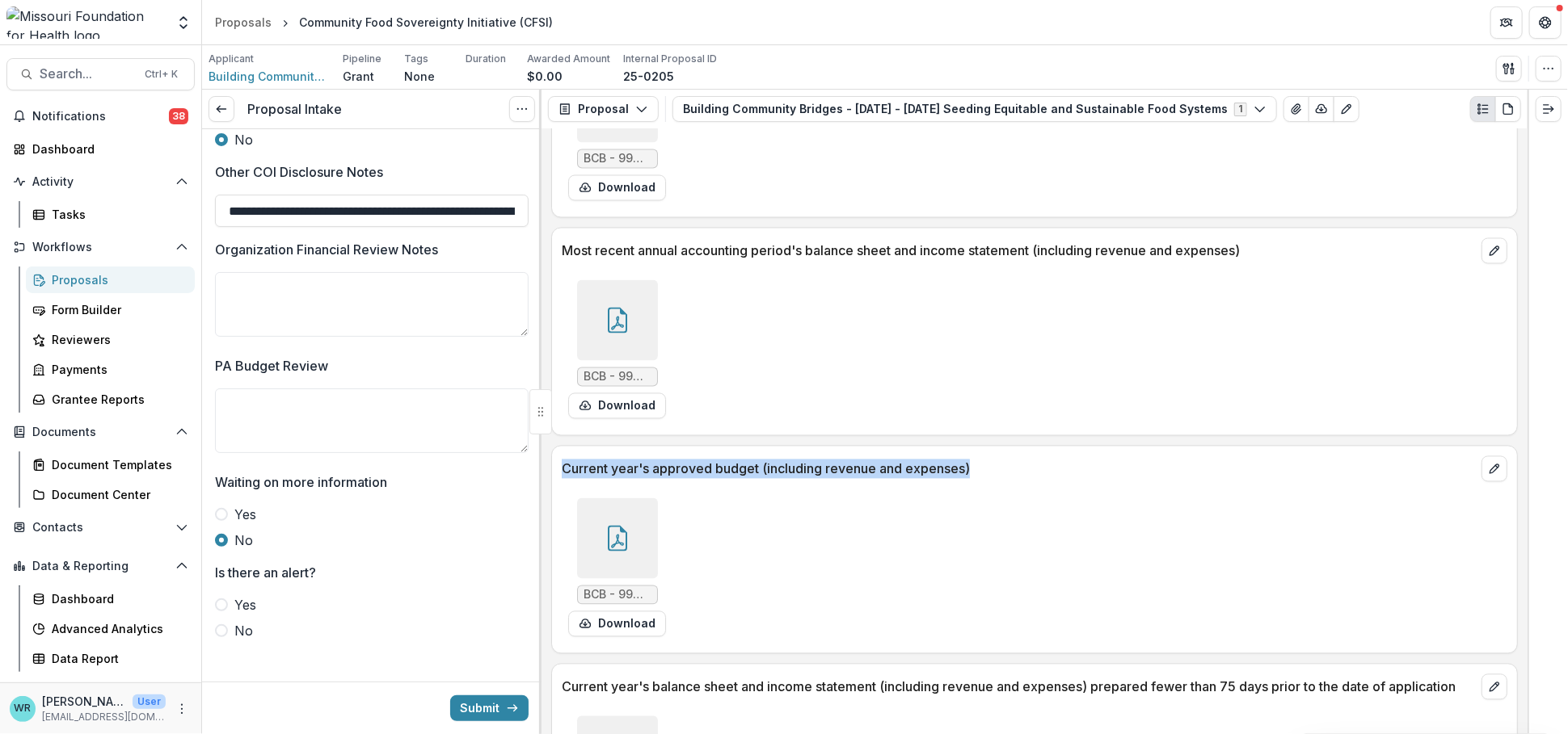
drag, startPoint x: 974, startPoint y: 451, endPoint x: 560, endPoint y: 446, distance: 414.0
click at [559, 447] on div "Current year's approved budget (including revenue and expenses)" at bounding box center [1034, 464] width 965 height 35
copy p "Current year's approved budget (including revenue and expenses)"
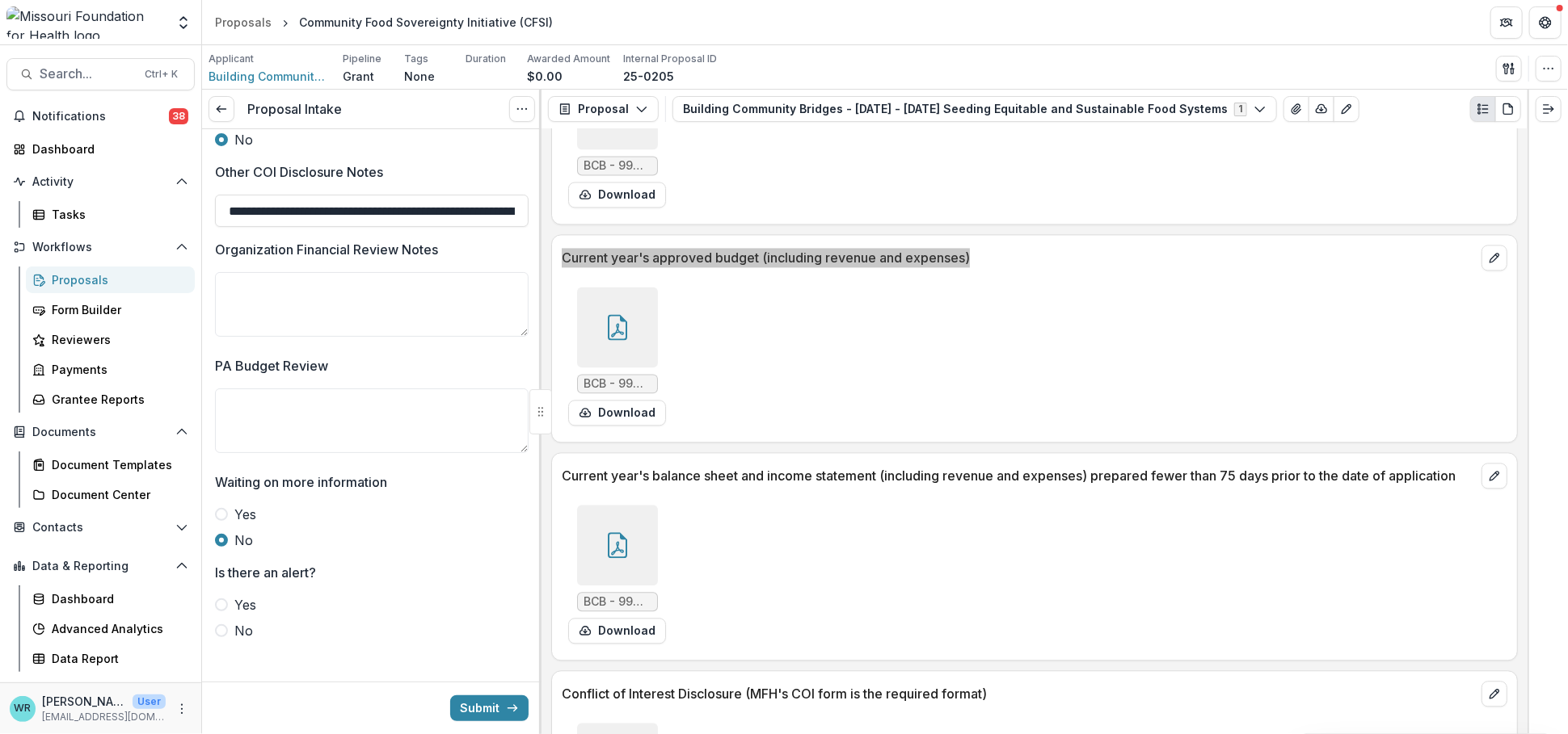
scroll to position [6103, 0]
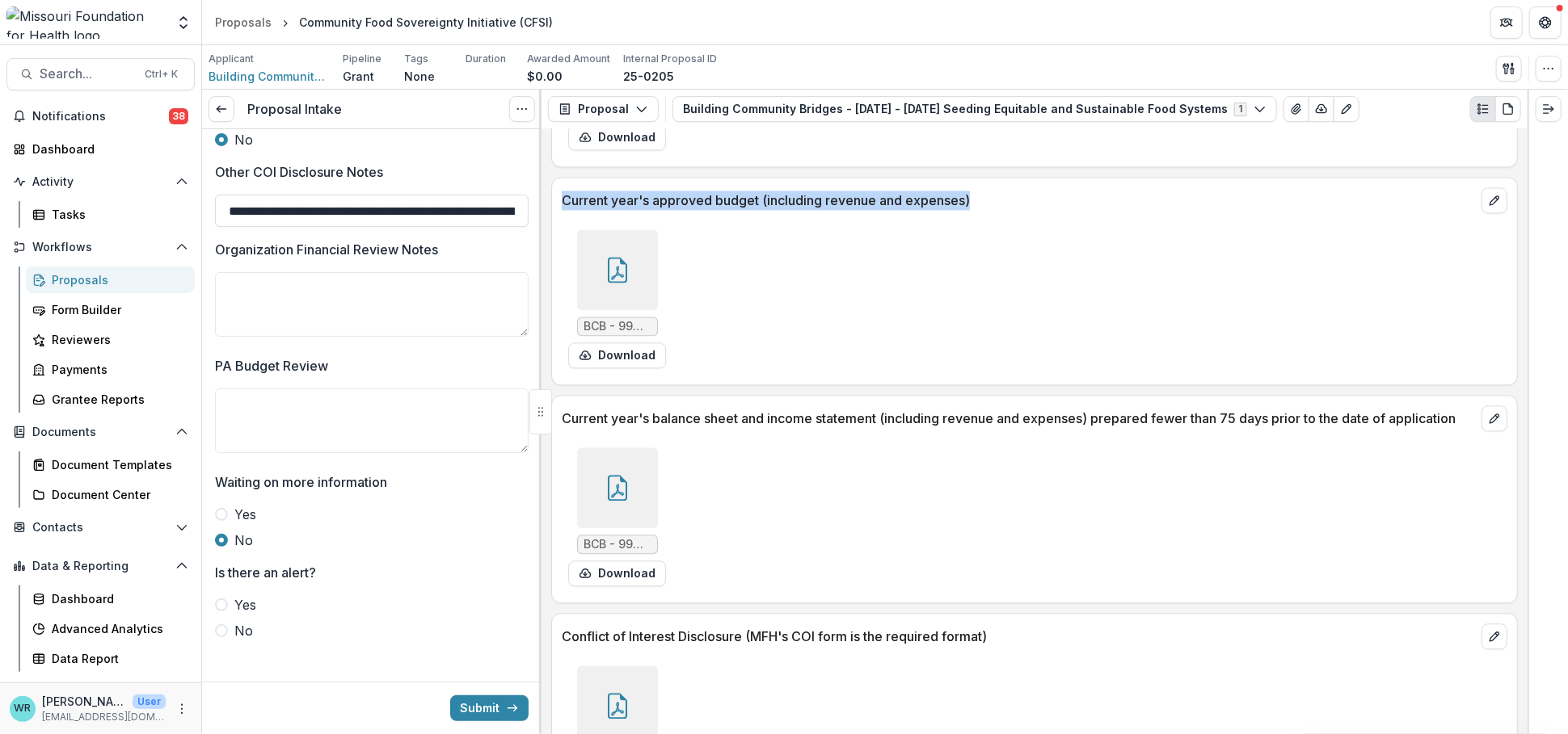
click at [1448, 409] on p "Current year's balance sheet and income statement (including revenue and expens…" at bounding box center [1018, 418] width 913 height 20
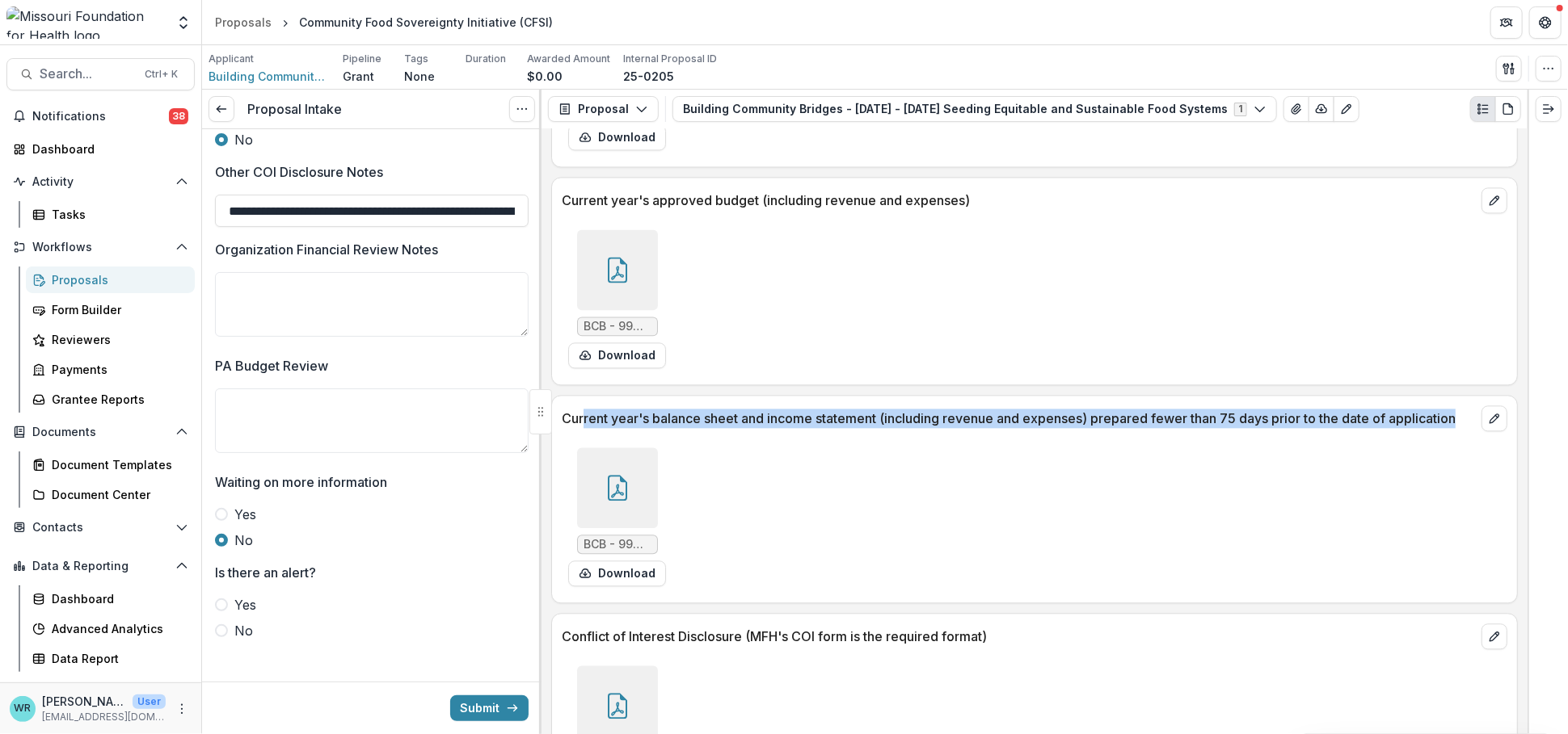
drag, startPoint x: 1465, startPoint y: 401, endPoint x: 559, endPoint y: 385, distance: 906.1
click at [559, 396] on div "Current year's balance sheet and income statement (including revenue and expens…" at bounding box center [1034, 413] width 965 height 35
copy p "Current year's balance sheet and income statement (including revenue and expens…"
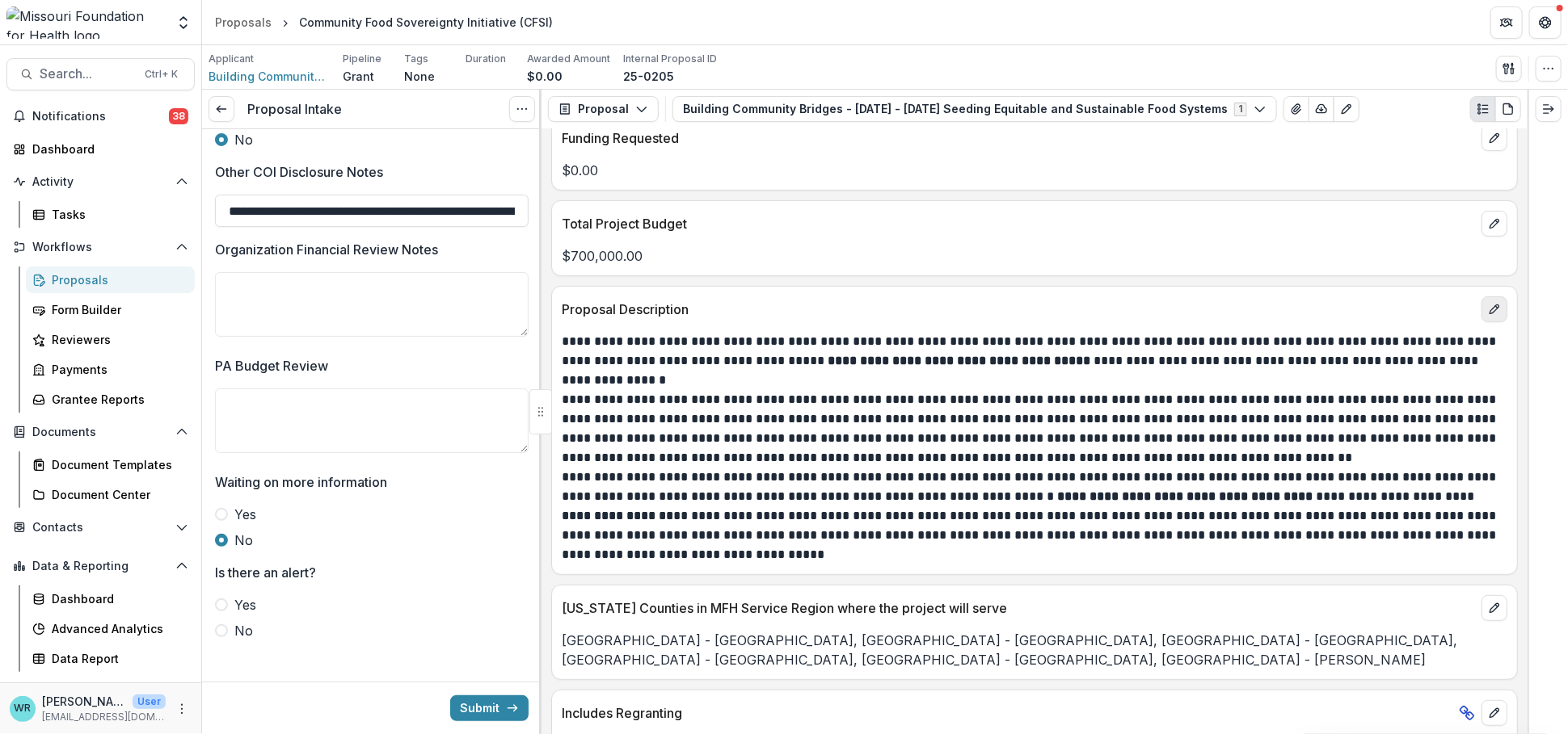
scroll to position [4019, 0]
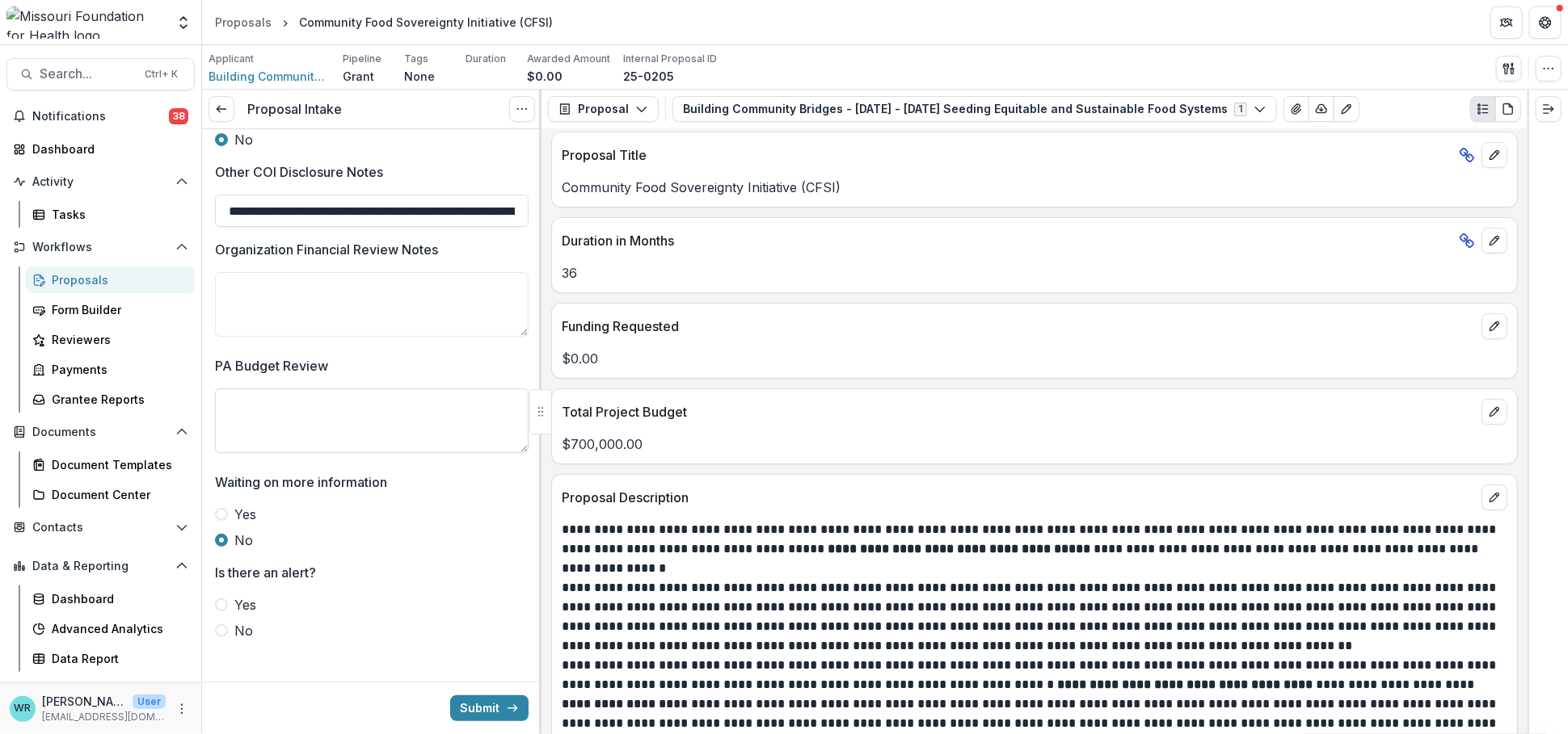
click at [398, 399] on textarea "PA Budget Review" at bounding box center [372, 420] width 314 height 64
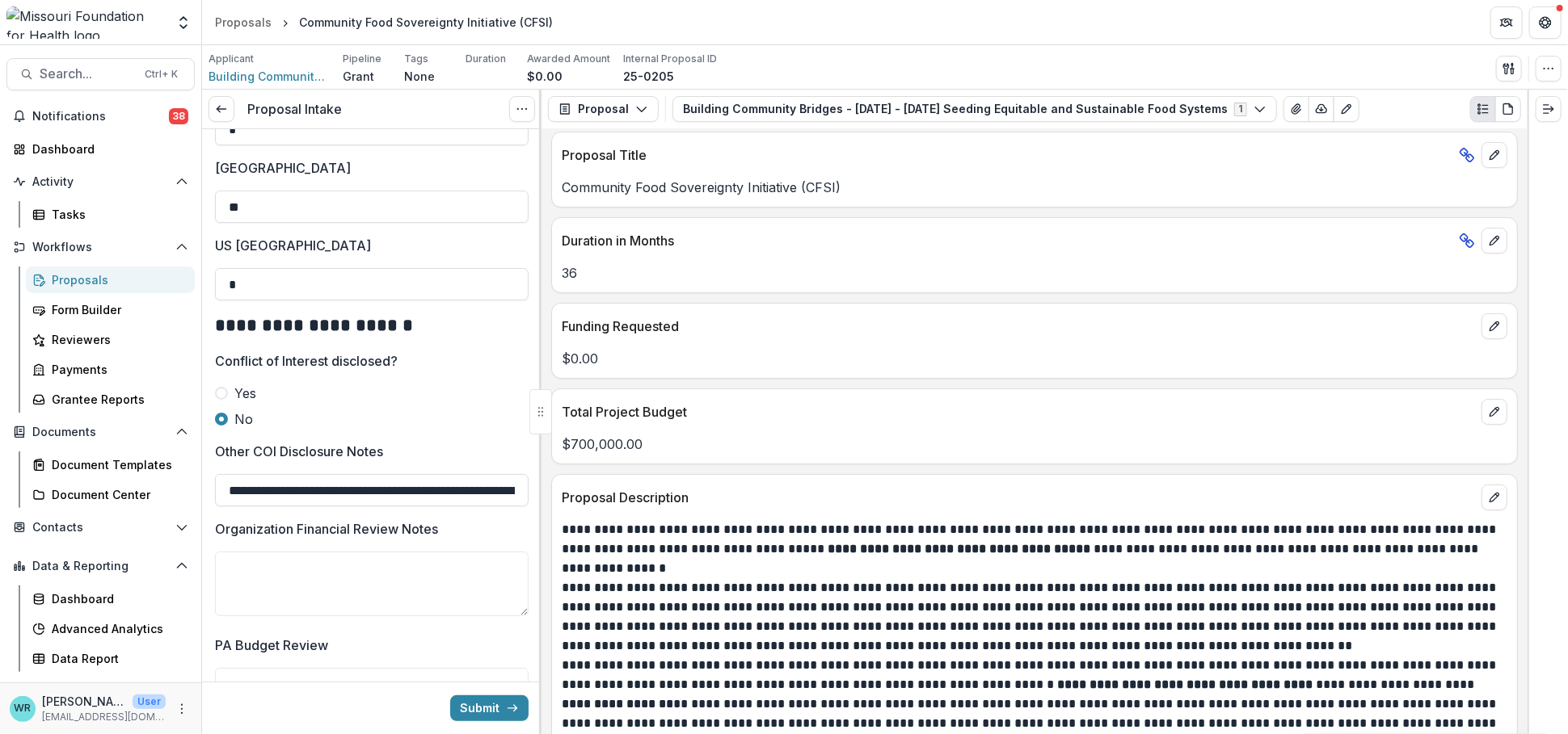
scroll to position [4039, 0]
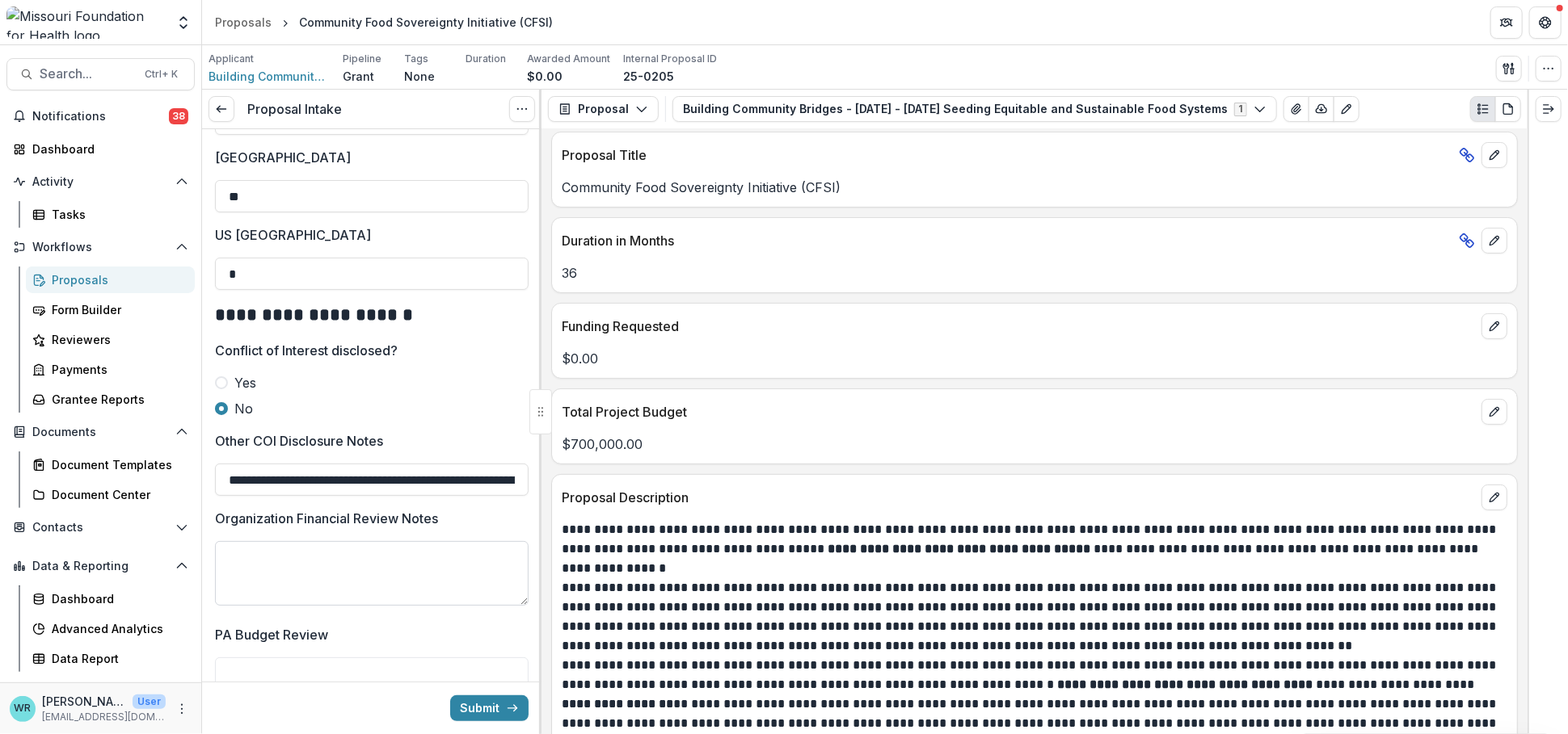
click at [315, 556] on textarea "Organization Financial Review Notes" at bounding box center [372, 573] width 314 height 64
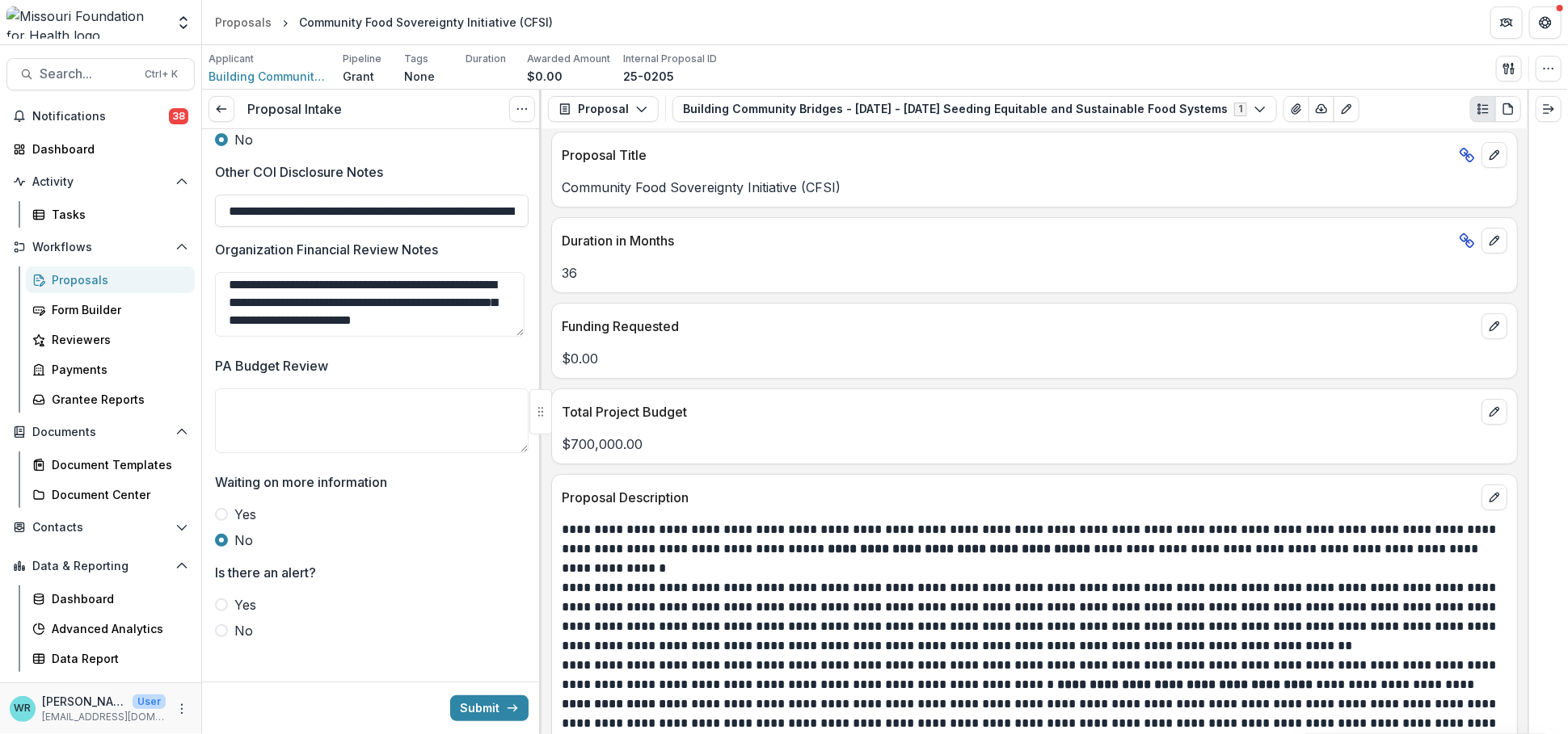
scroll to position [4319, 0]
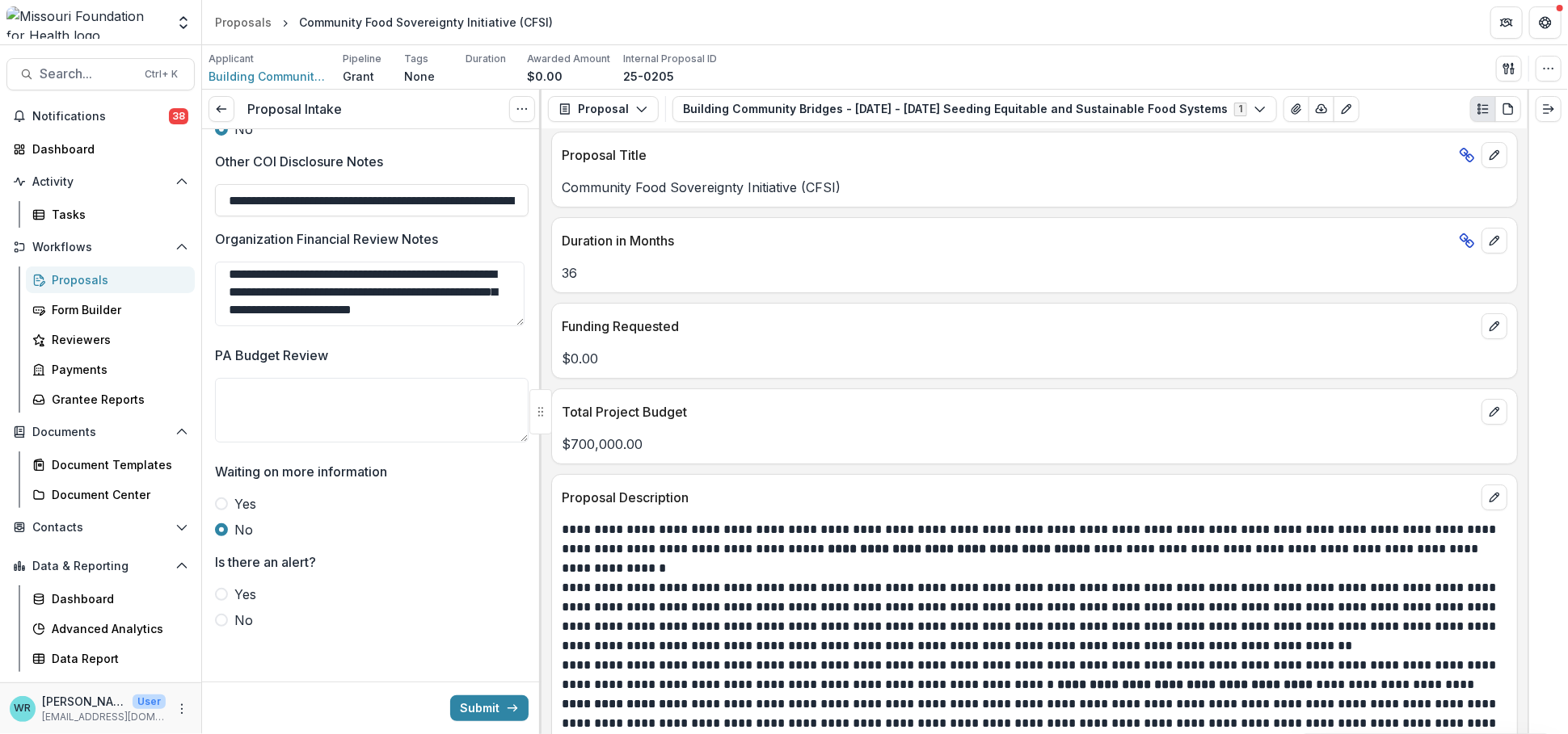
type textarea "**********"
click at [221, 505] on span at bounding box center [221, 503] width 13 height 13
click at [223, 593] on span at bounding box center [221, 594] width 13 height 13
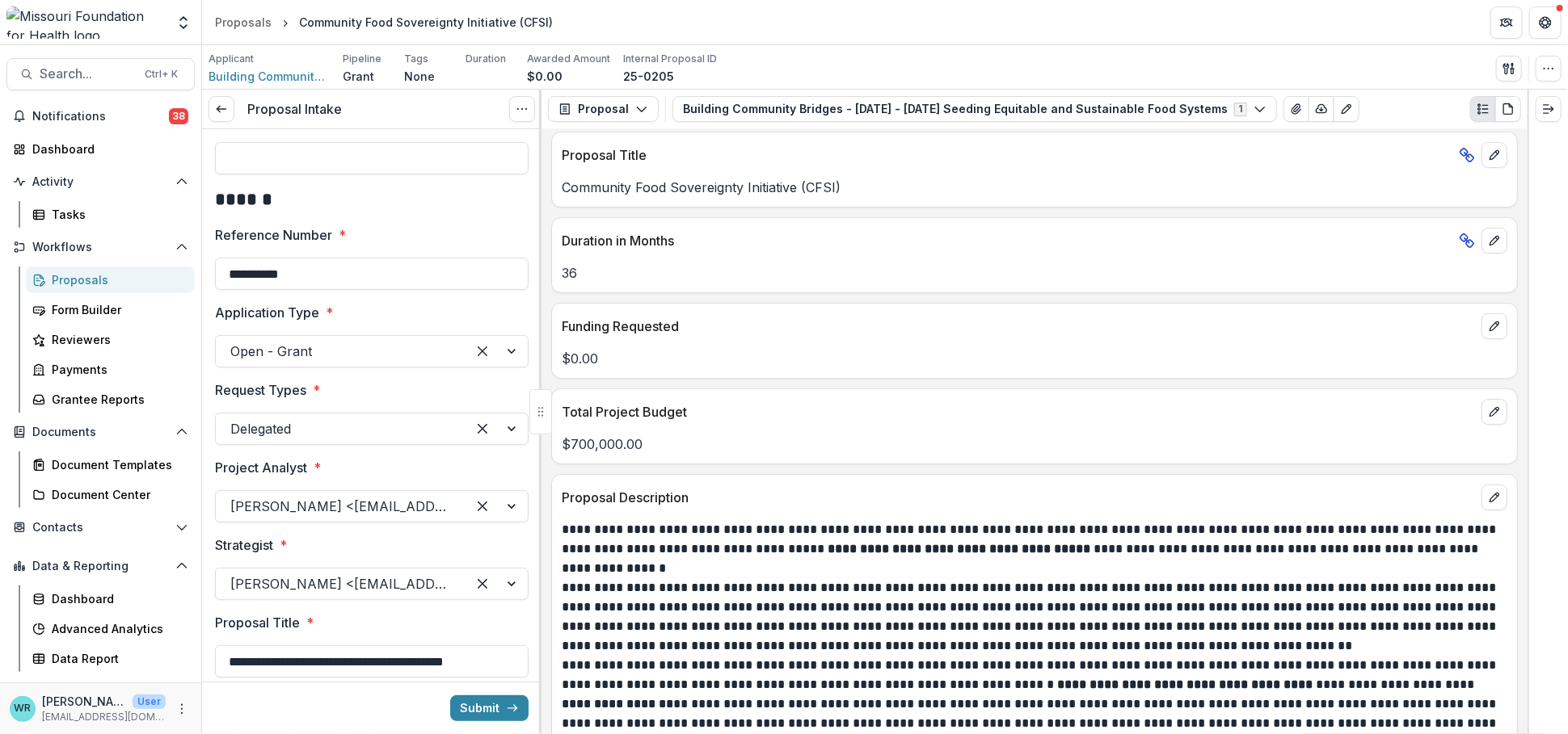
scroll to position [0, 0]
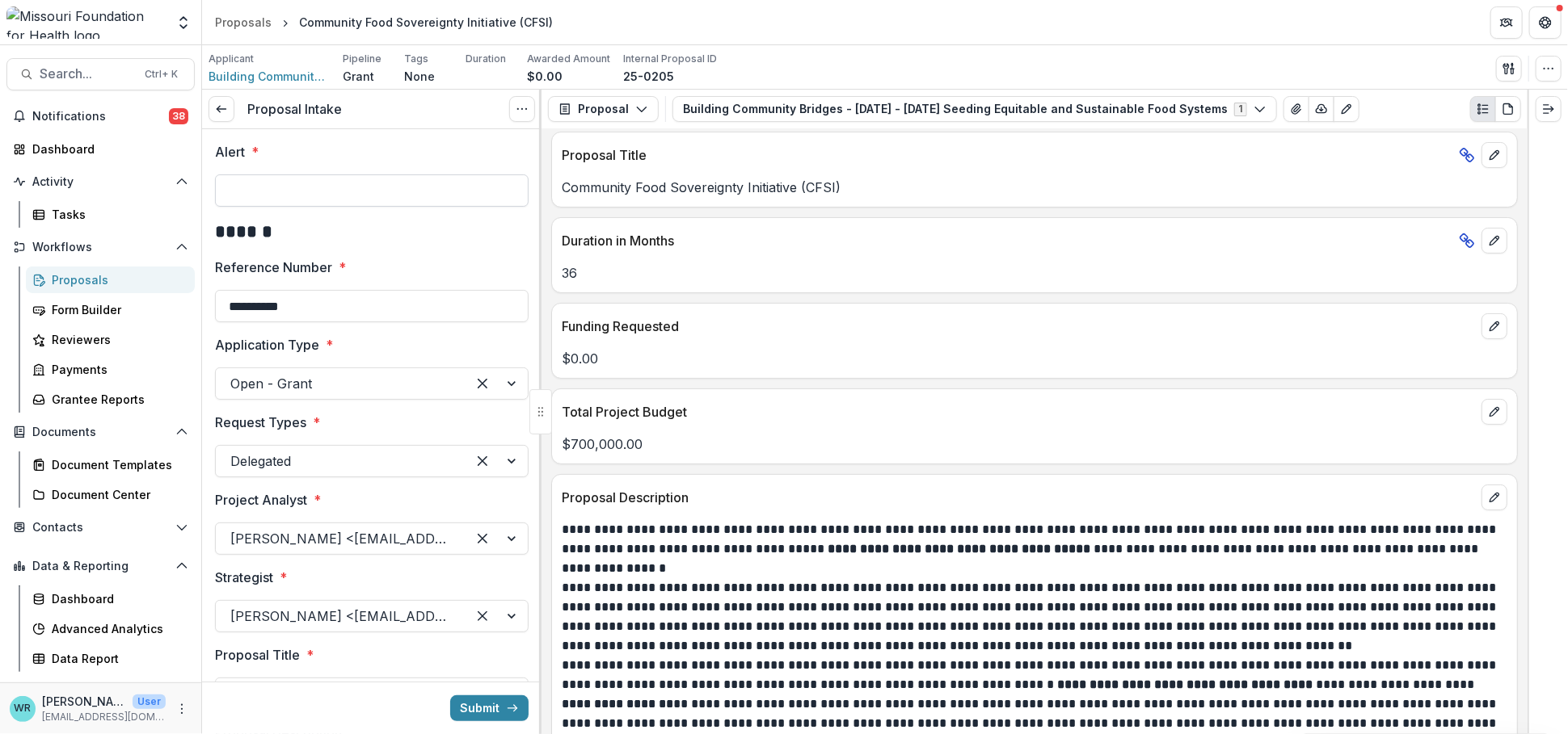
click at [355, 194] on input "Alert *" at bounding box center [372, 190] width 314 height 33
type input "**********"
click at [458, 711] on button "Submit" at bounding box center [489, 708] width 78 height 26
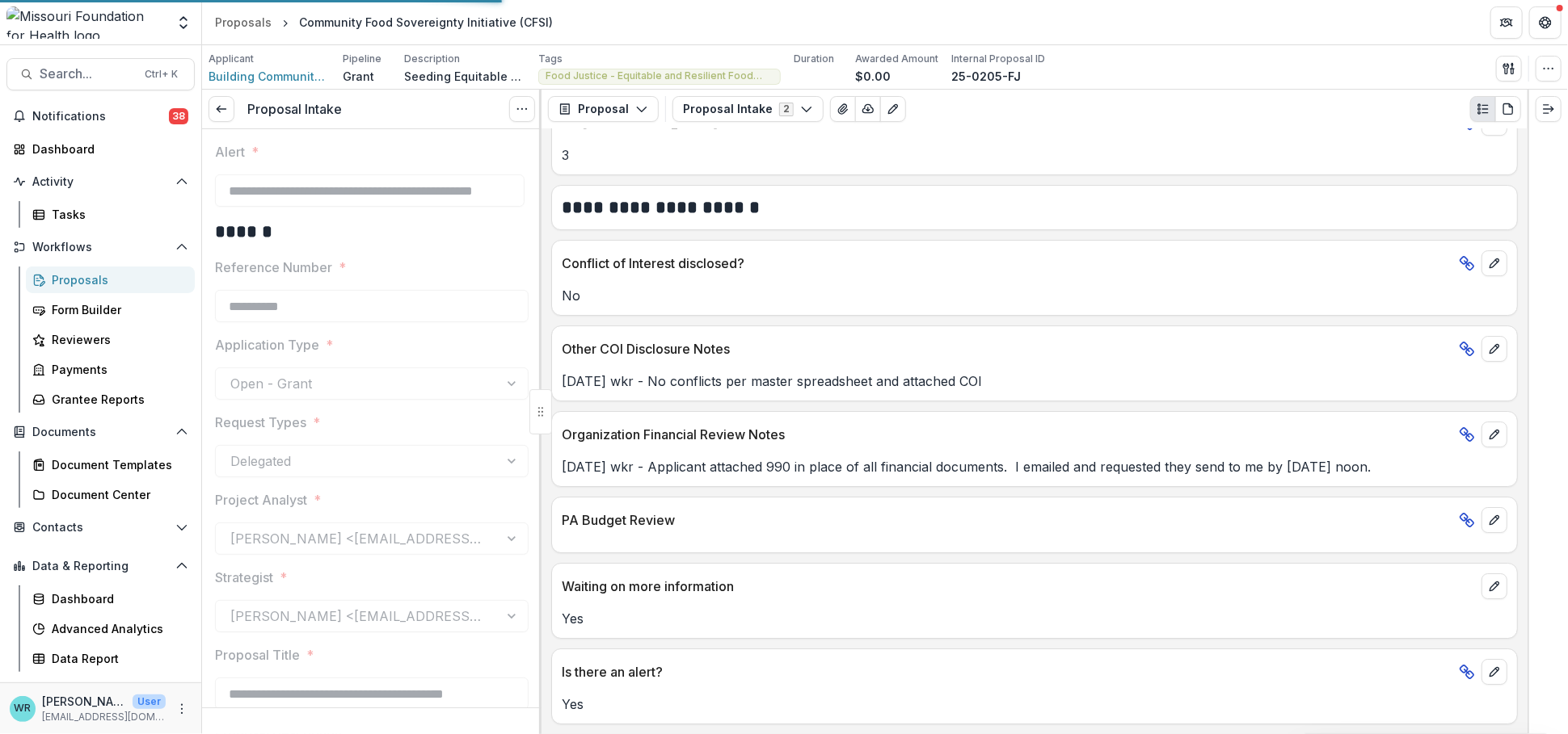
scroll to position [3468, 0]
